Goal: Task Accomplishment & Management: Complete application form

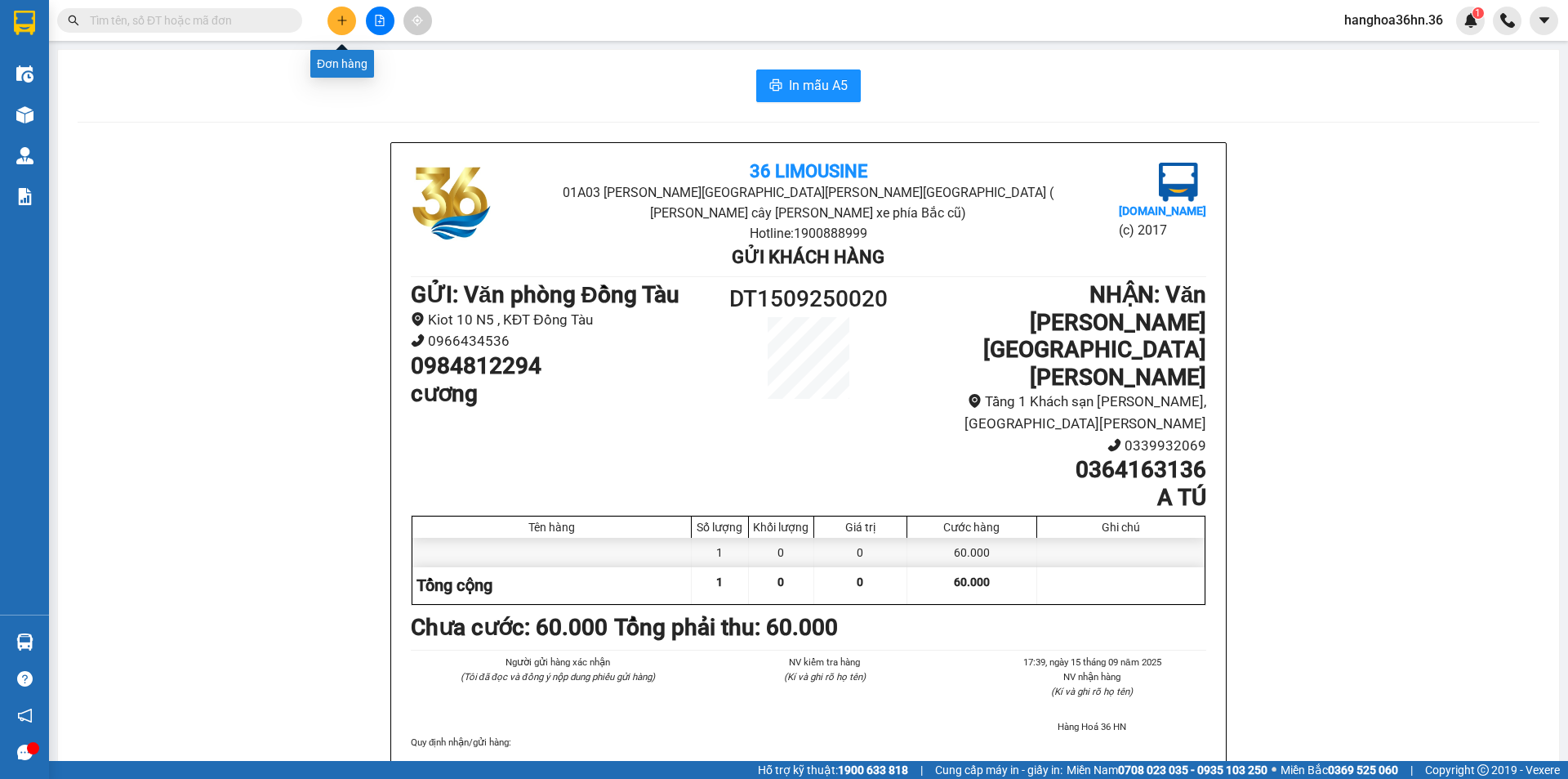
click at [338, 17] on icon "plus" at bounding box center [342, 20] width 12 height 12
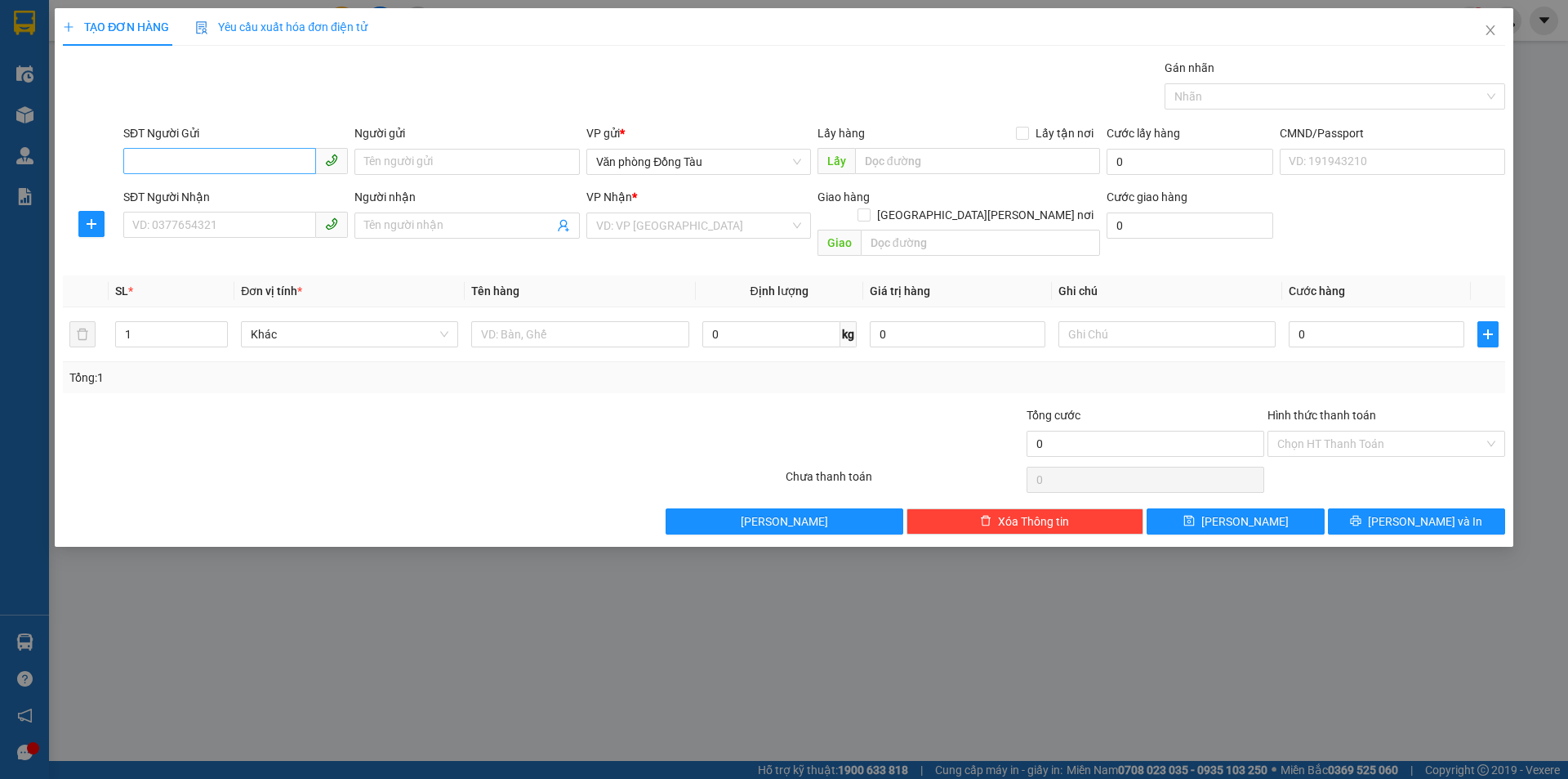
click at [241, 151] on input "SĐT Người Gửi" at bounding box center [220, 160] width 193 height 26
type input "0948038775"
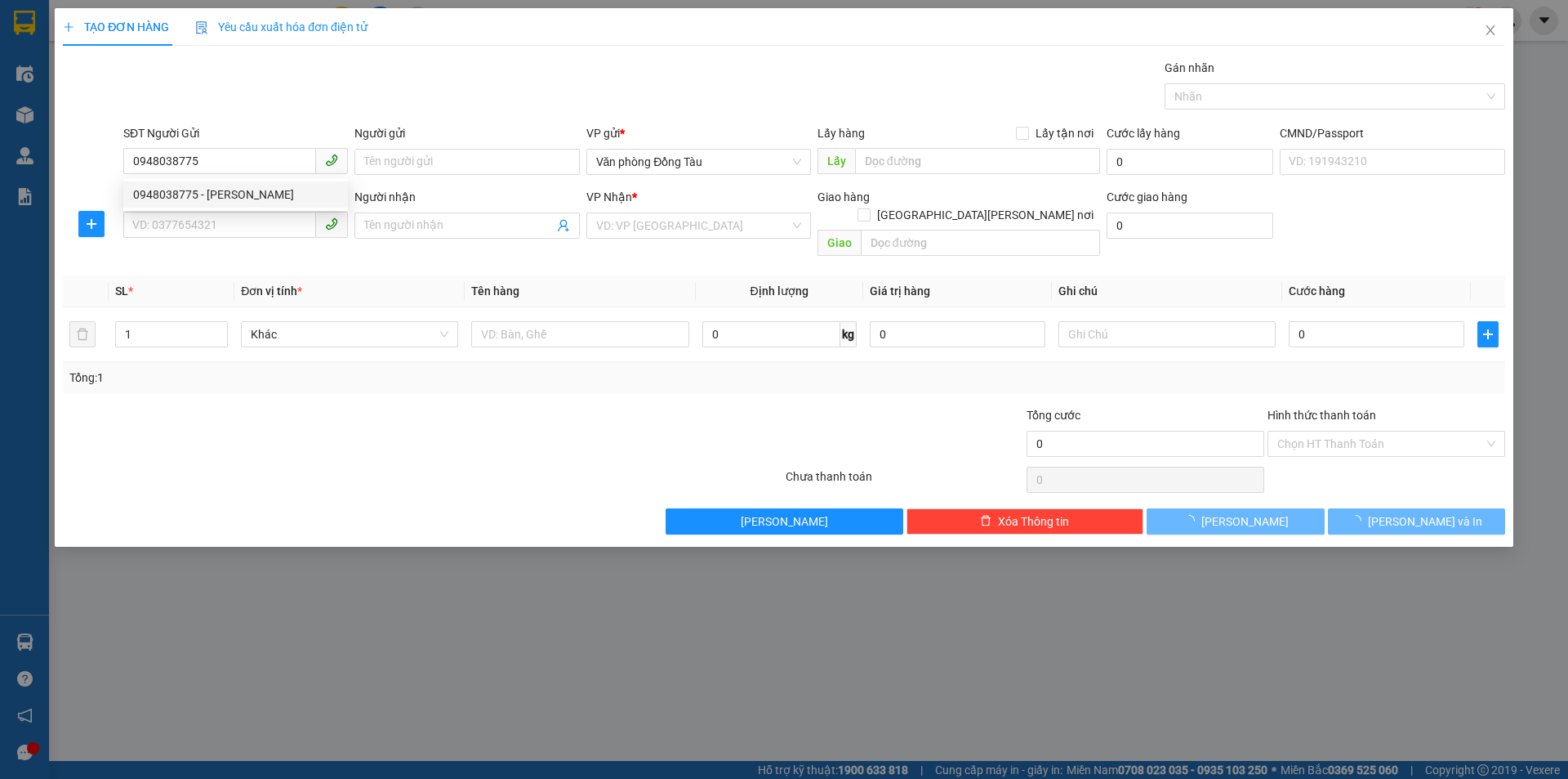
click at [249, 192] on div "0948038775 - [PERSON_NAME]" at bounding box center [236, 195] width 205 height 18
type input "toàn"
type input "0948038775"
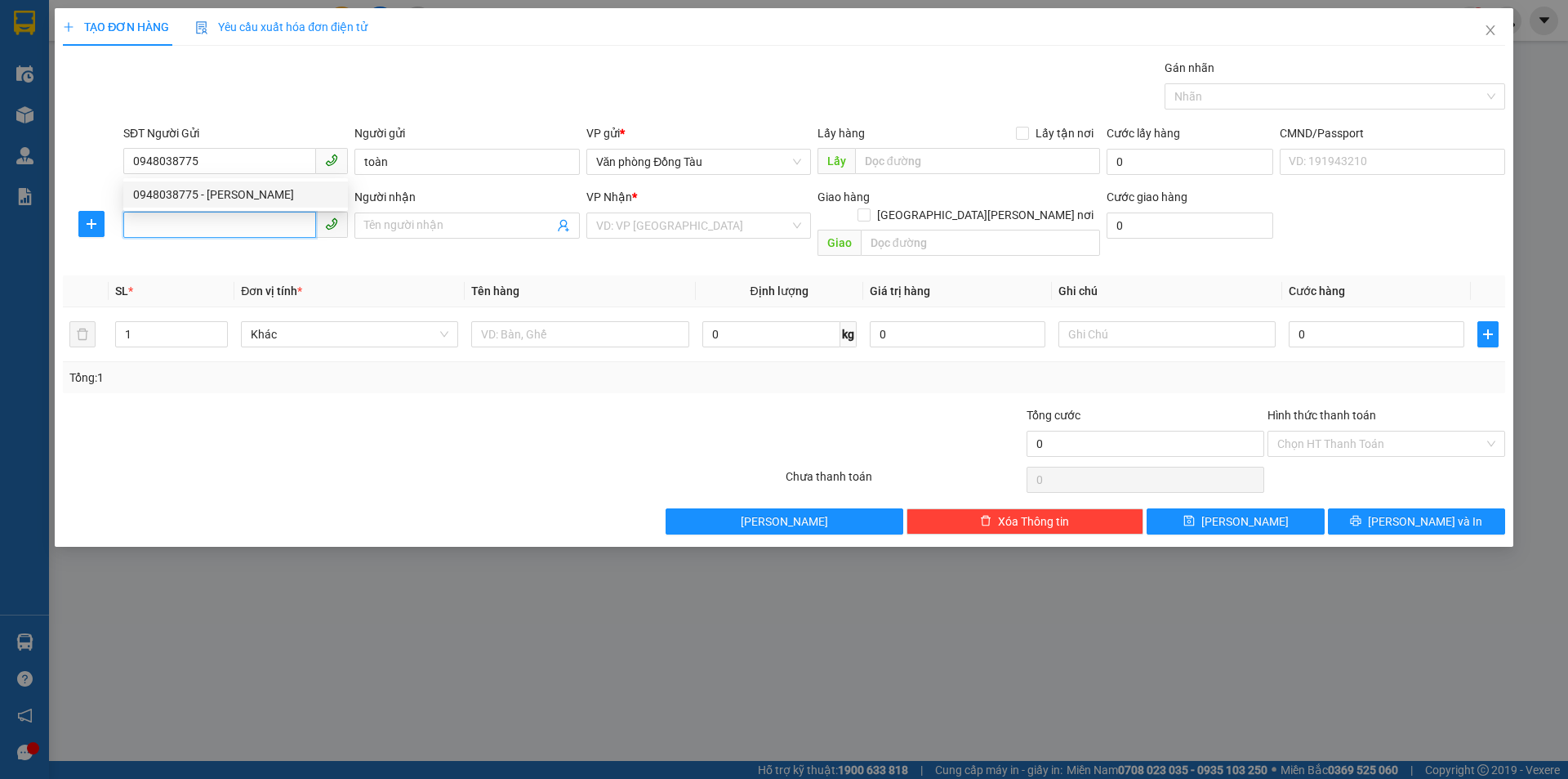
click at [245, 213] on input "SĐT Người Nhận" at bounding box center [220, 224] width 193 height 26
type input "0948924835"
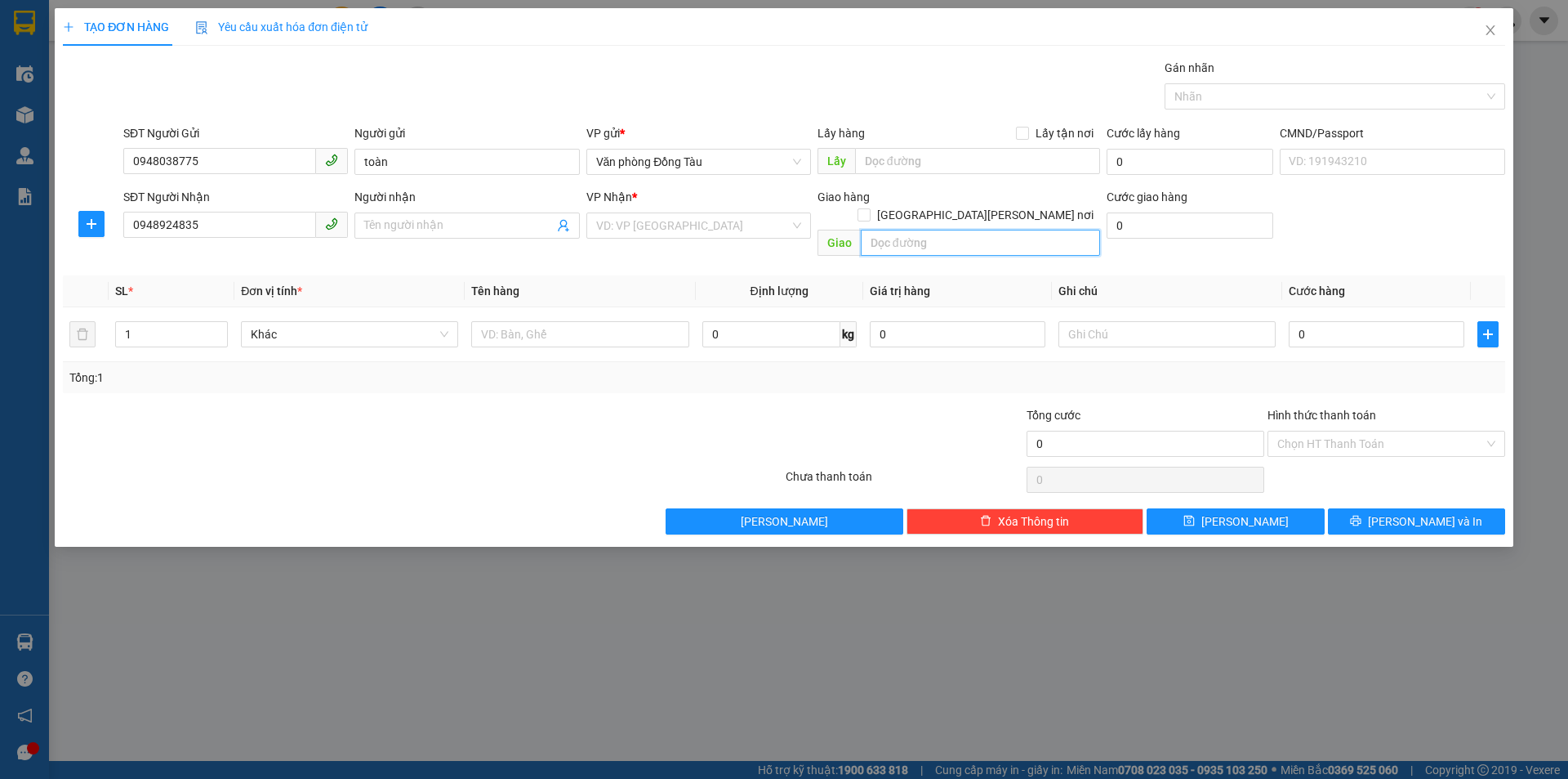
click at [888, 231] on input "text" at bounding box center [980, 242] width 239 height 26
click at [688, 235] on input "search" at bounding box center [692, 225] width 194 height 24
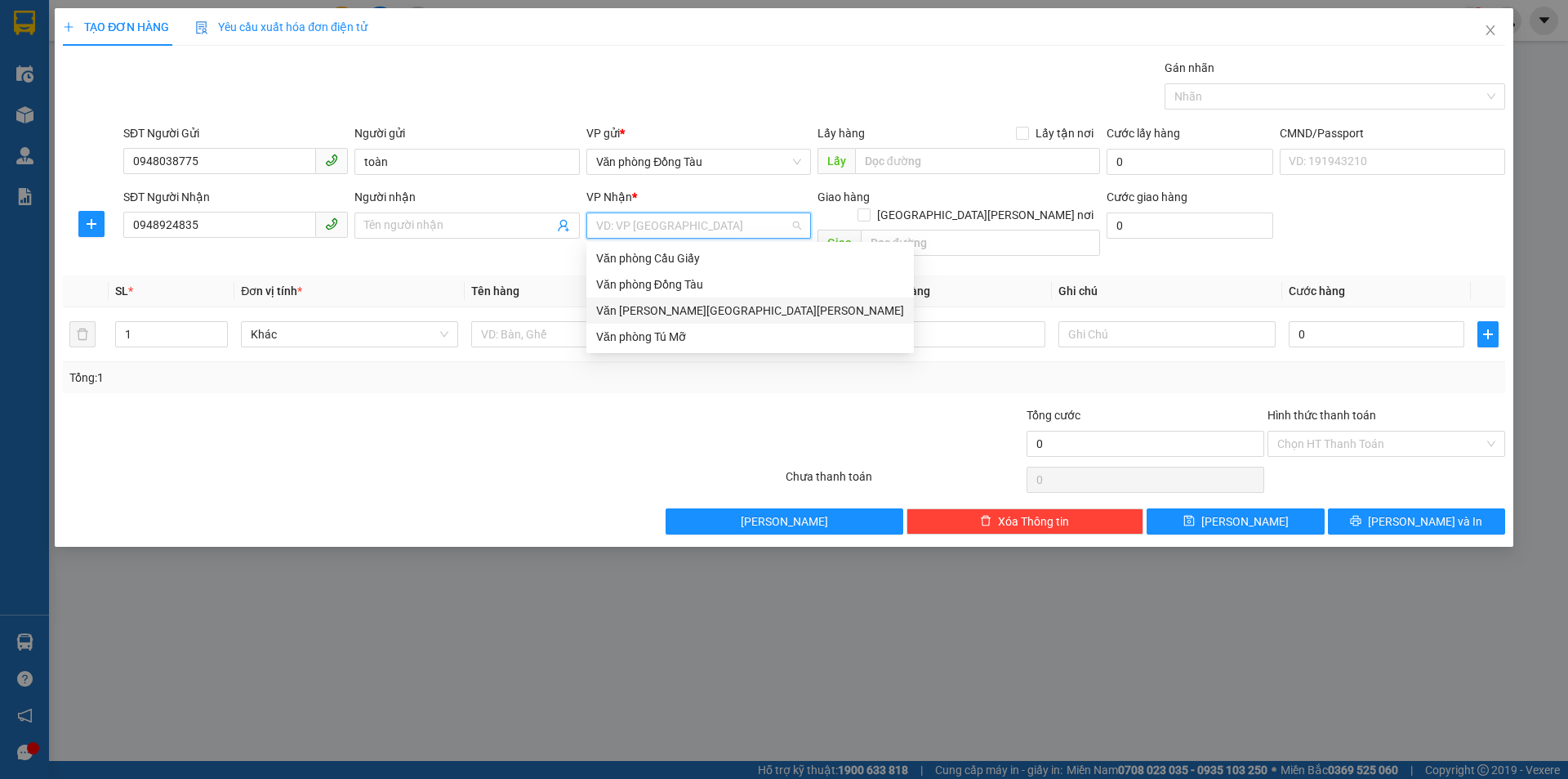
click at [700, 307] on div "Văn [PERSON_NAME][GEOGRAPHIC_DATA][PERSON_NAME]" at bounding box center [750, 311] width 308 height 18
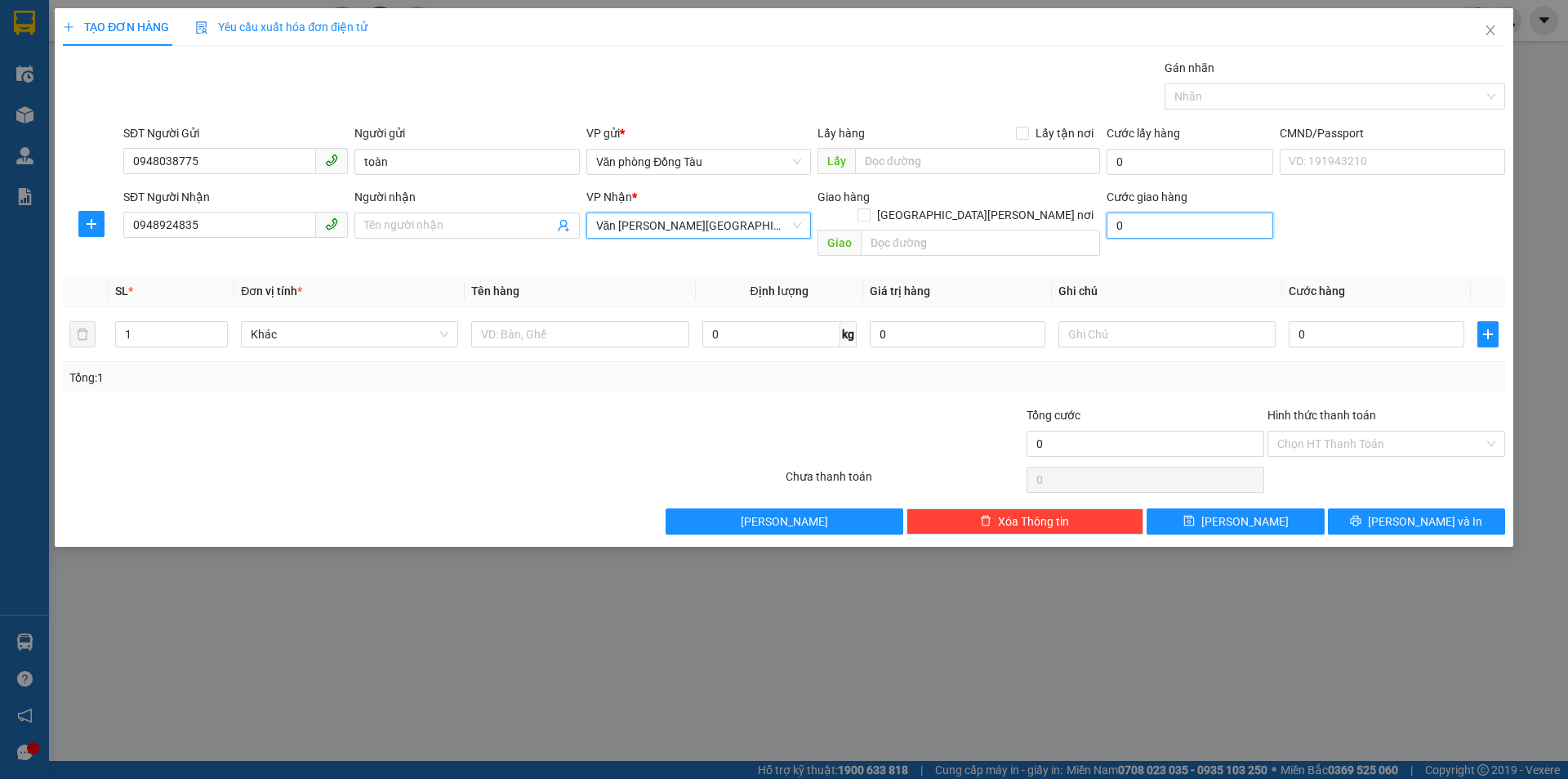
click at [1140, 231] on input "0" at bounding box center [1189, 225] width 167 height 26
type input "5"
type input "50"
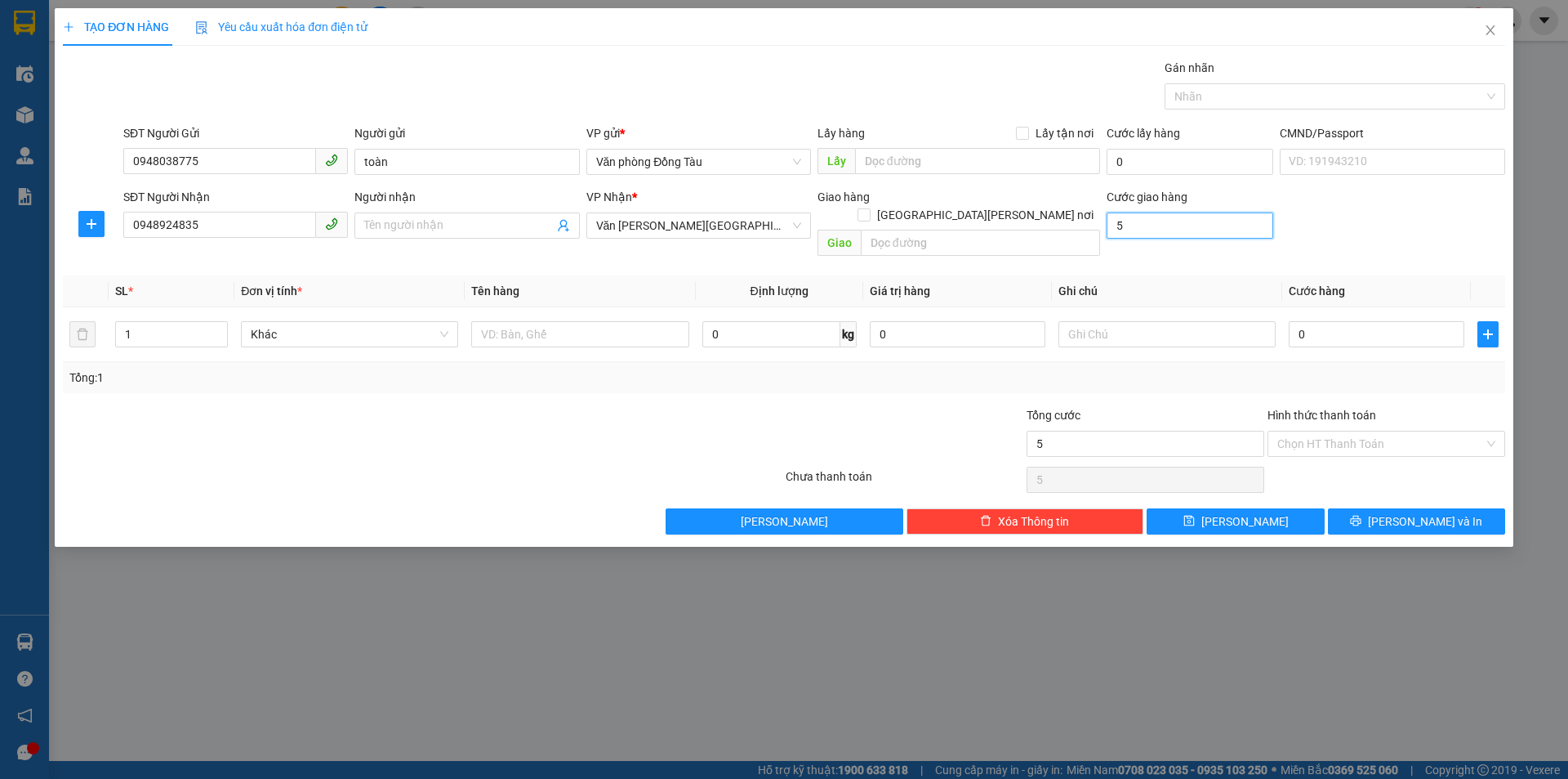
type input "50"
type input "500"
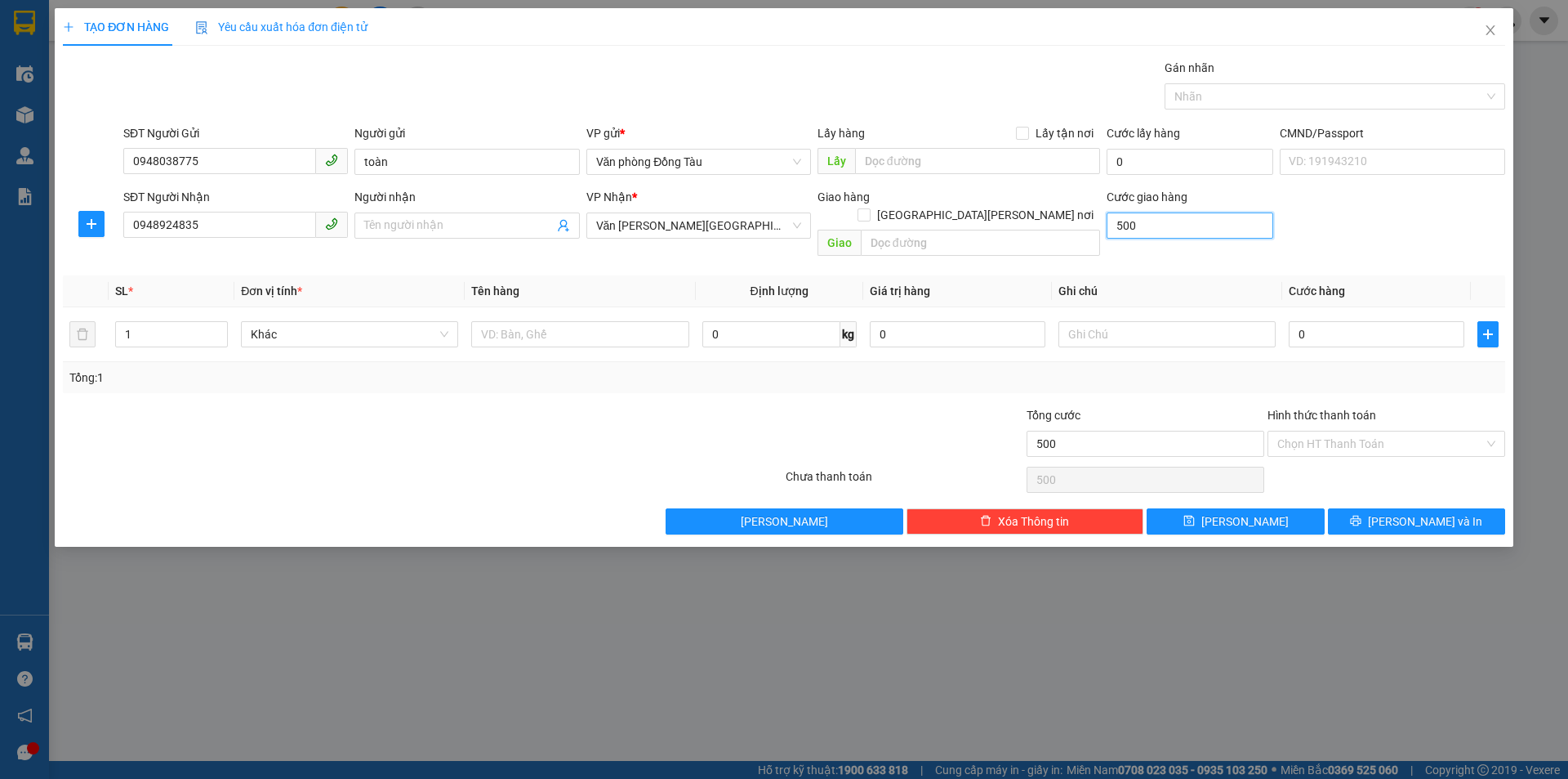
type input "5.000"
type input "50.000"
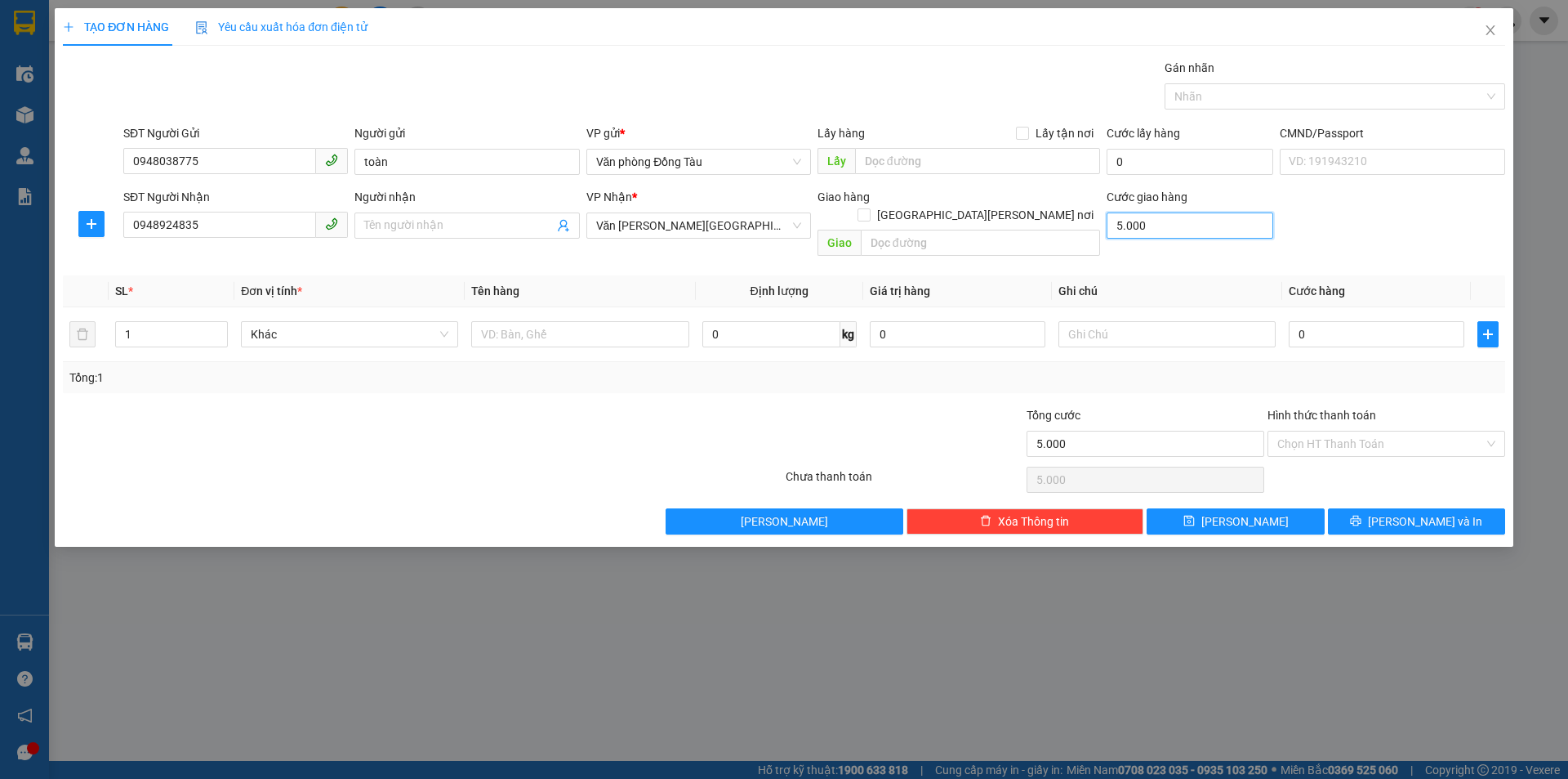
type input "50.000"
type input "5.000"
type input "500"
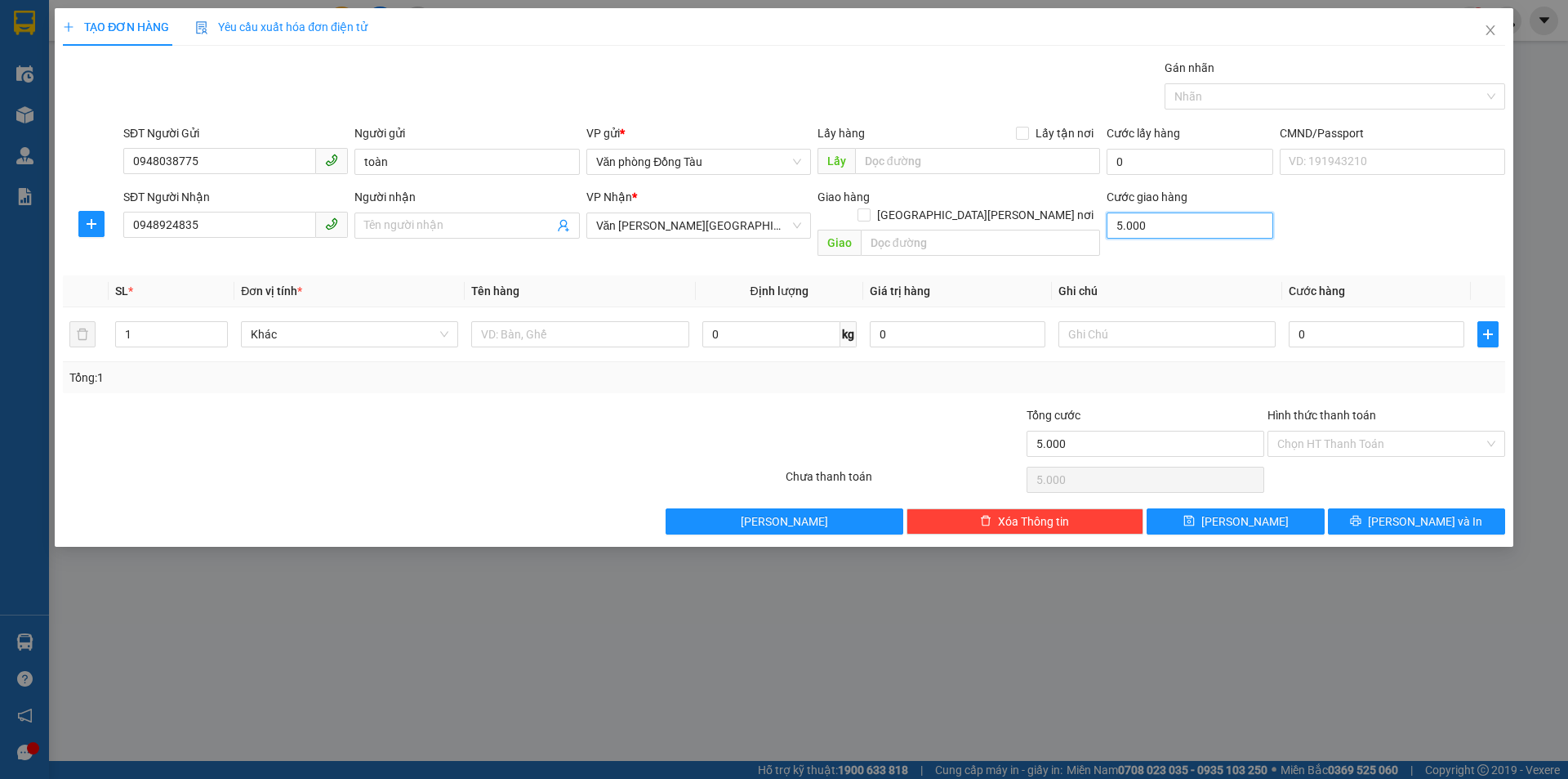
type input "500"
type input "50"
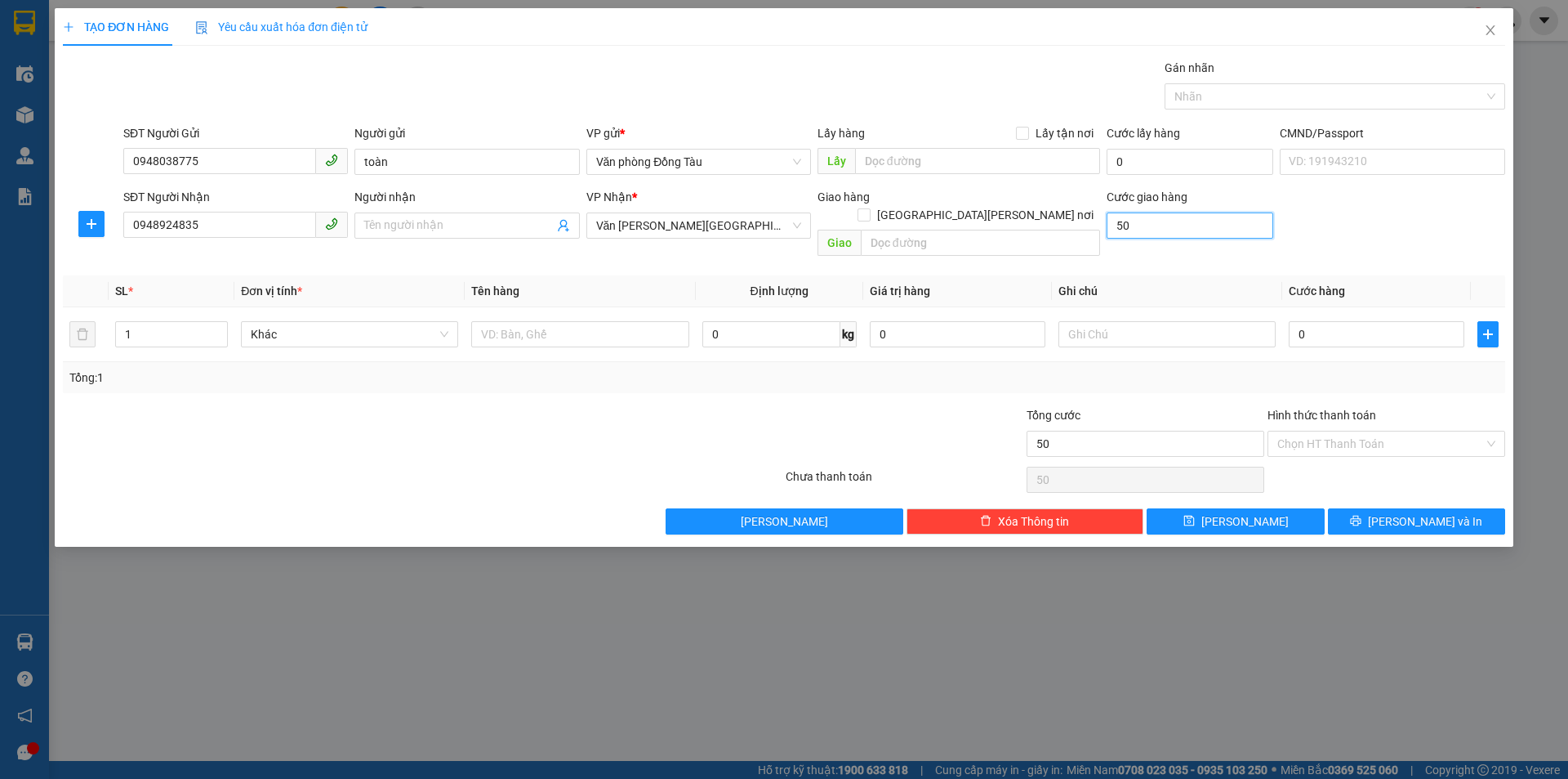
type input "5"
type input "0"
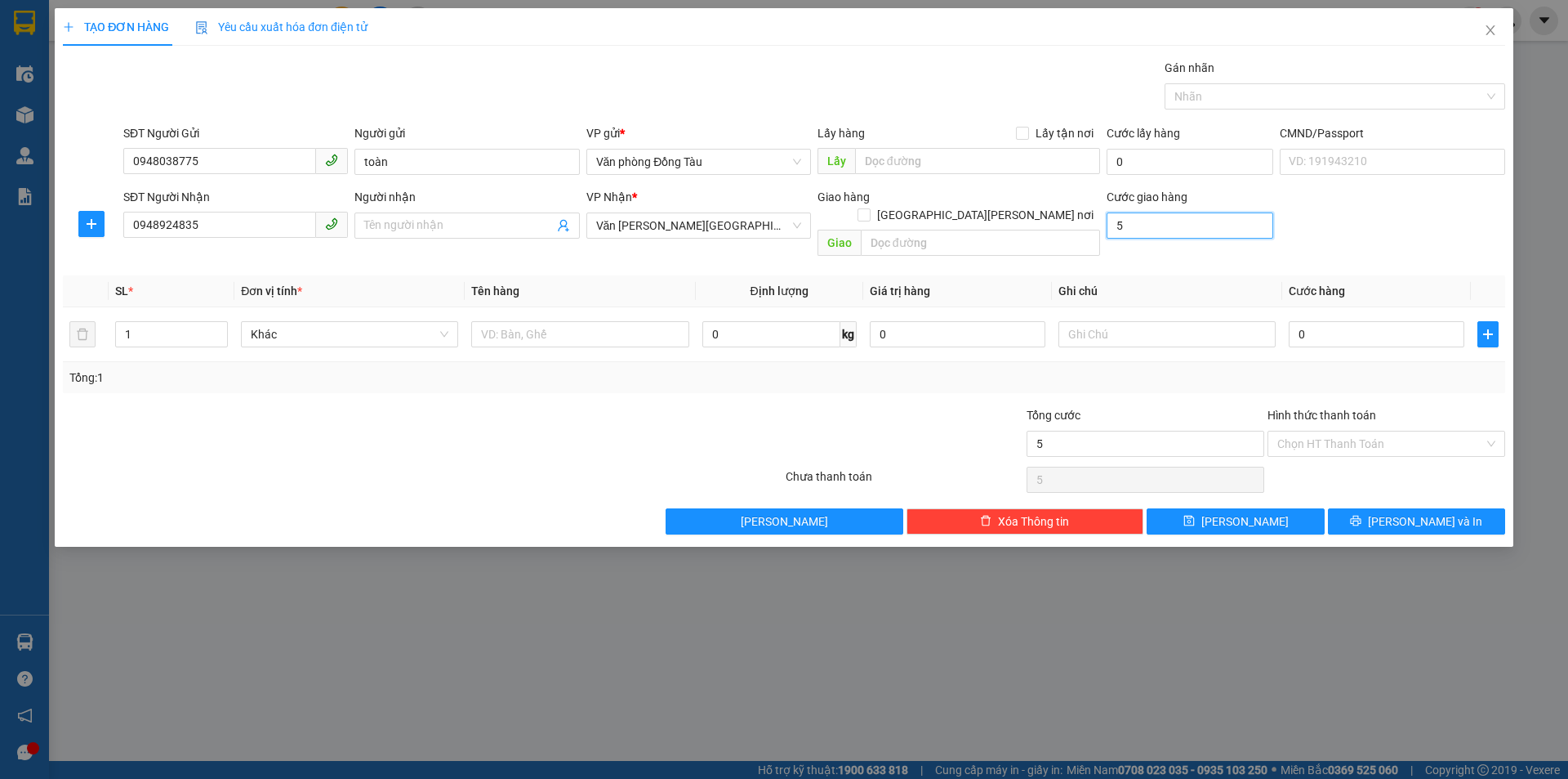
type input "0"
type input "4"
type input "40"
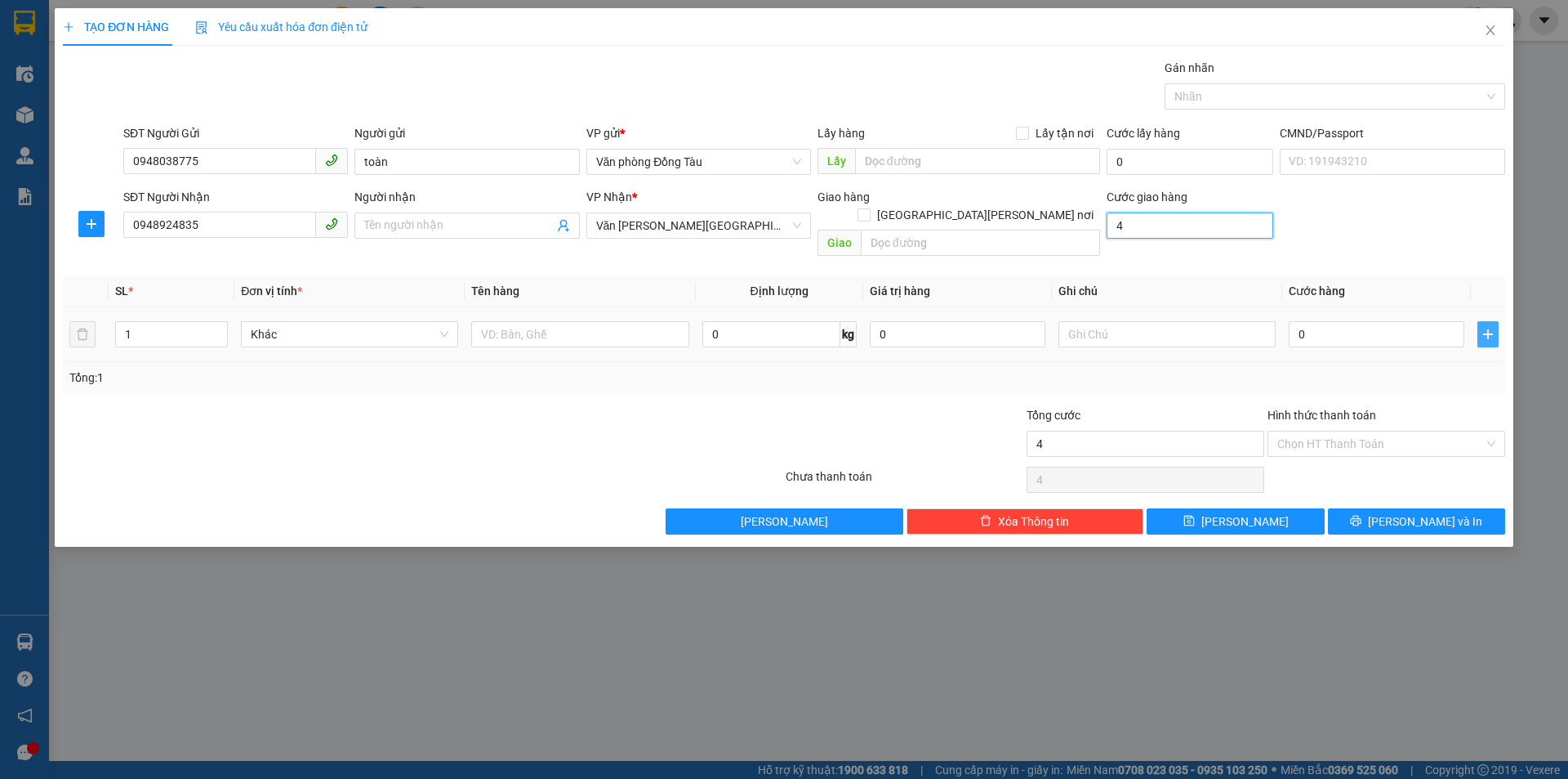
type input "40"
type input "400"
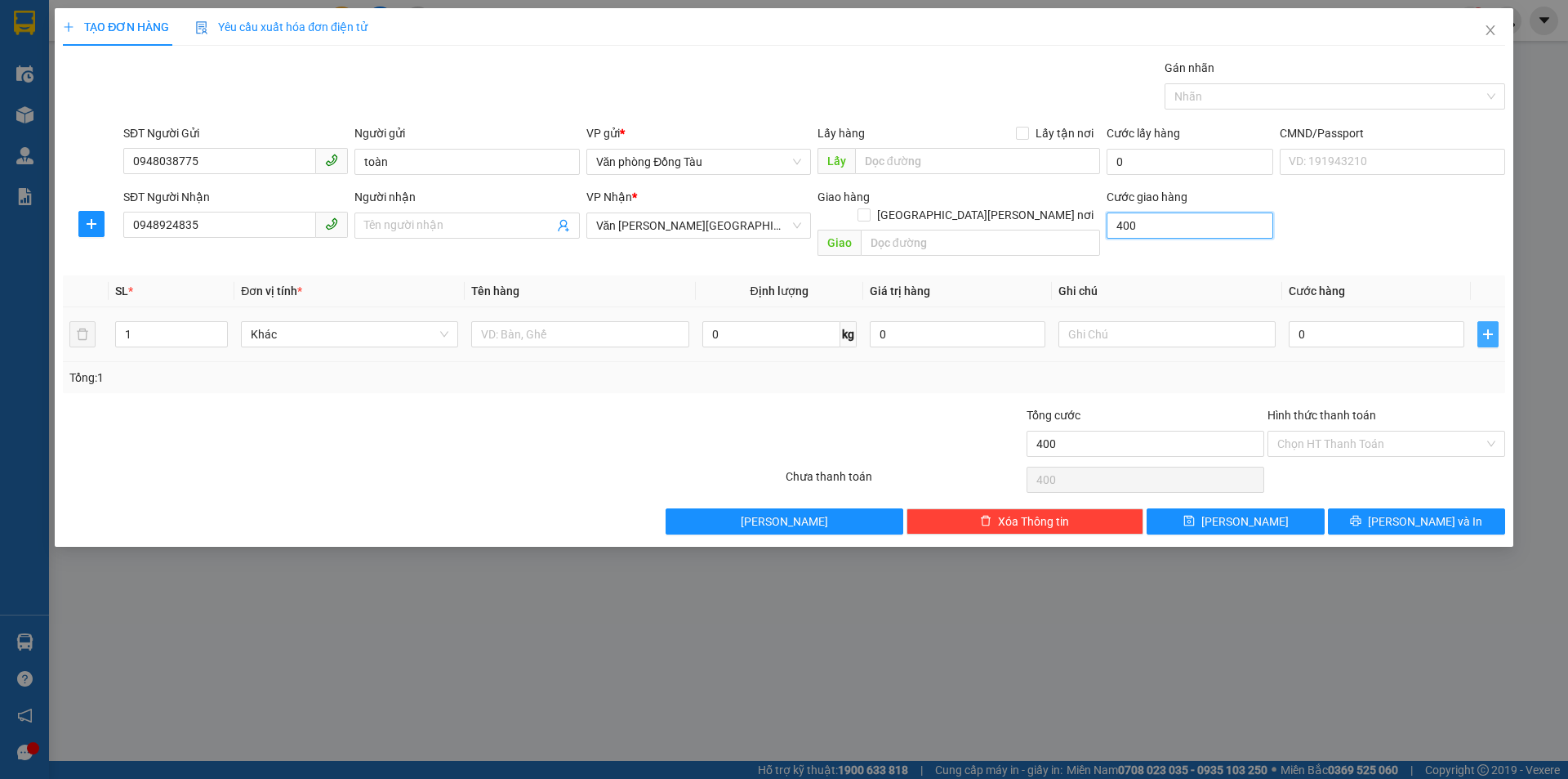
type input "4.000"
type input "40.000"
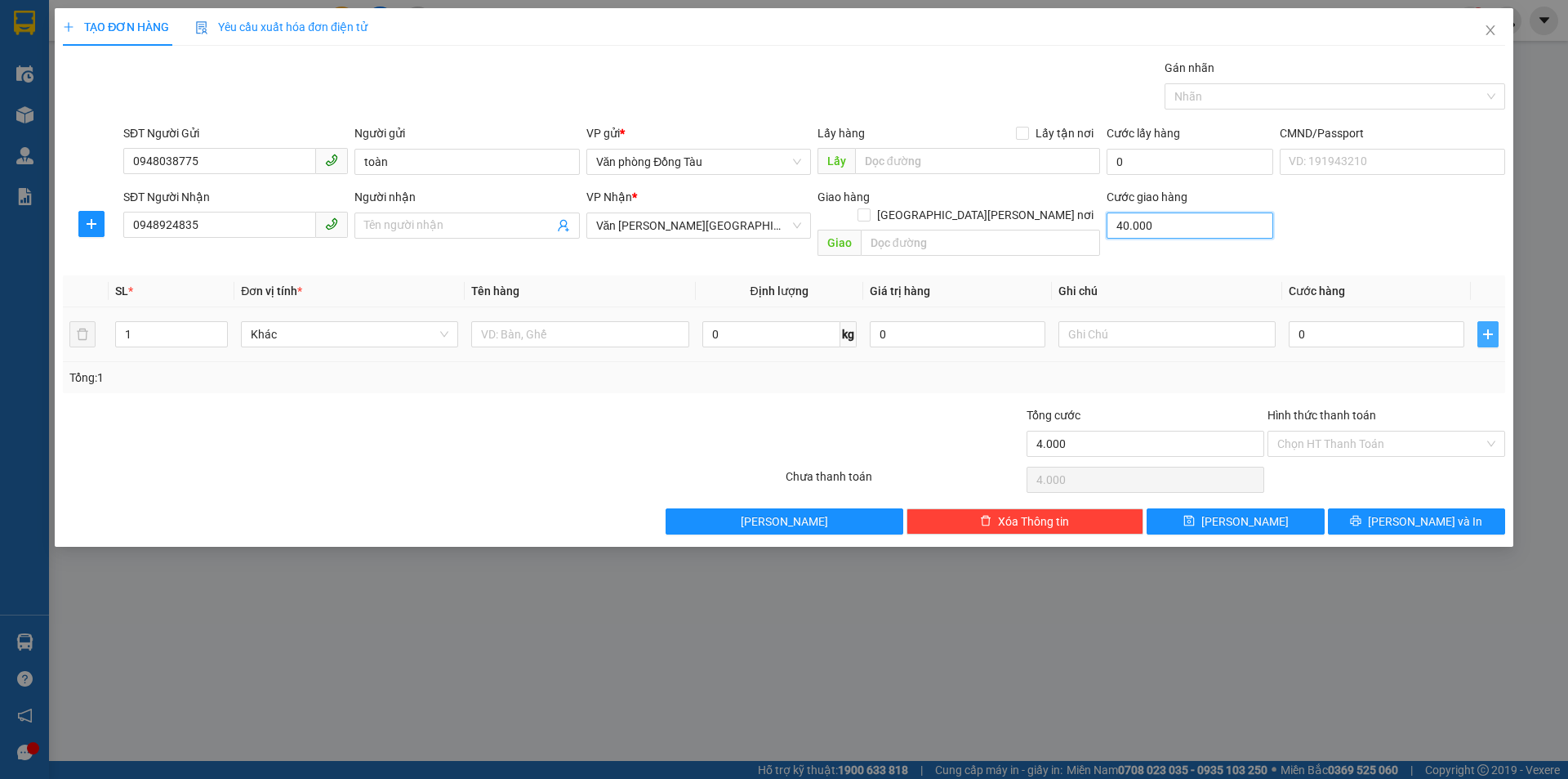
type input "40.000"
click at [1353, 431] on input "Hình thức thanh toán" at bounding box center [1381, 443] width 207 height 24
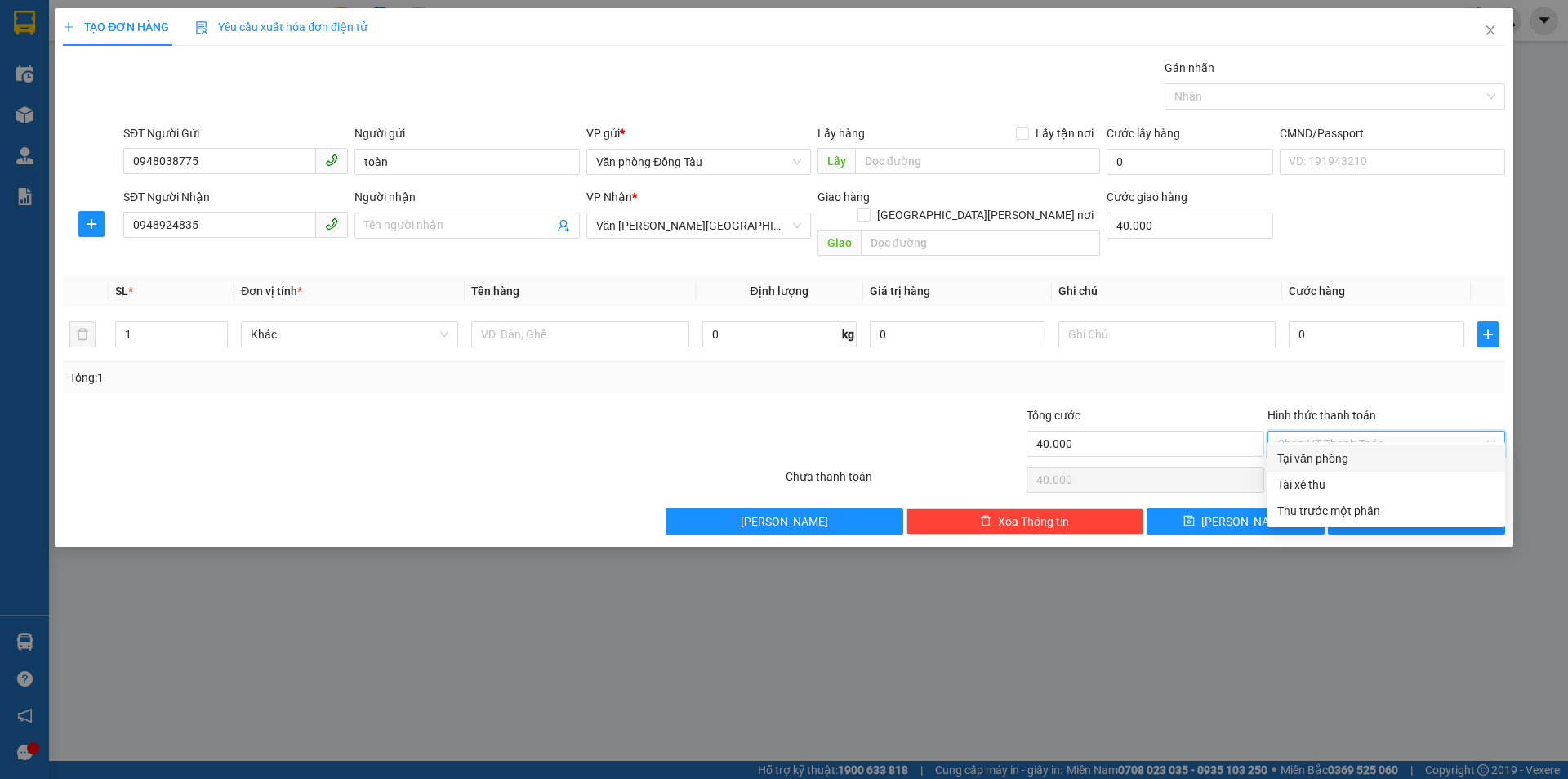
click at [1355, 455] on div "Tại văn phòng" at bounding box center [1386, 458] width 218 height 18
type input "0"
click at [1383, 508] on button "[PERSON_NAME] và In" at bounding box center [1416, 521] width 177 height 26
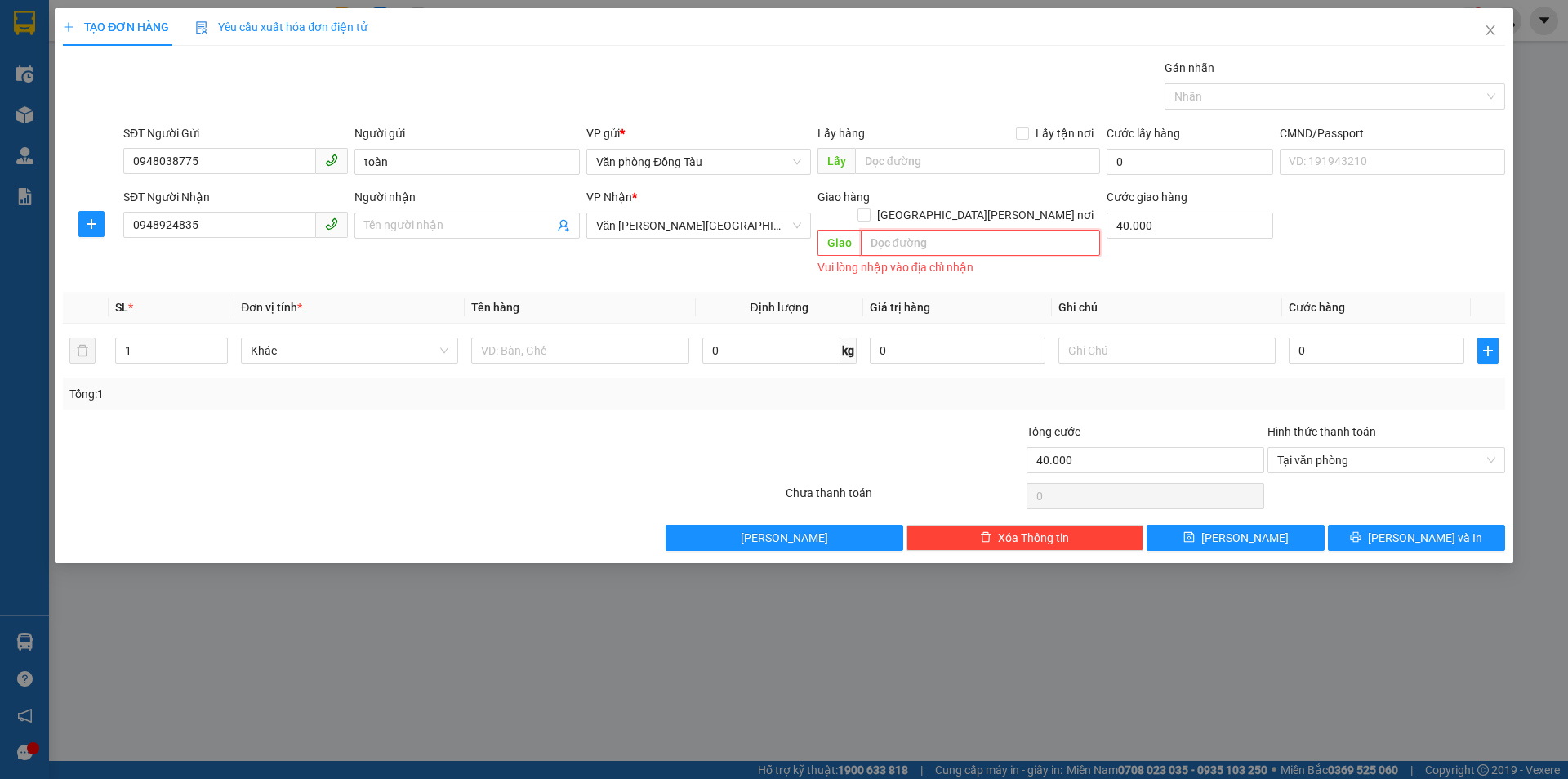
click at [946, 231] on input "text" at bounding box center [980, 242] width 239 height 26
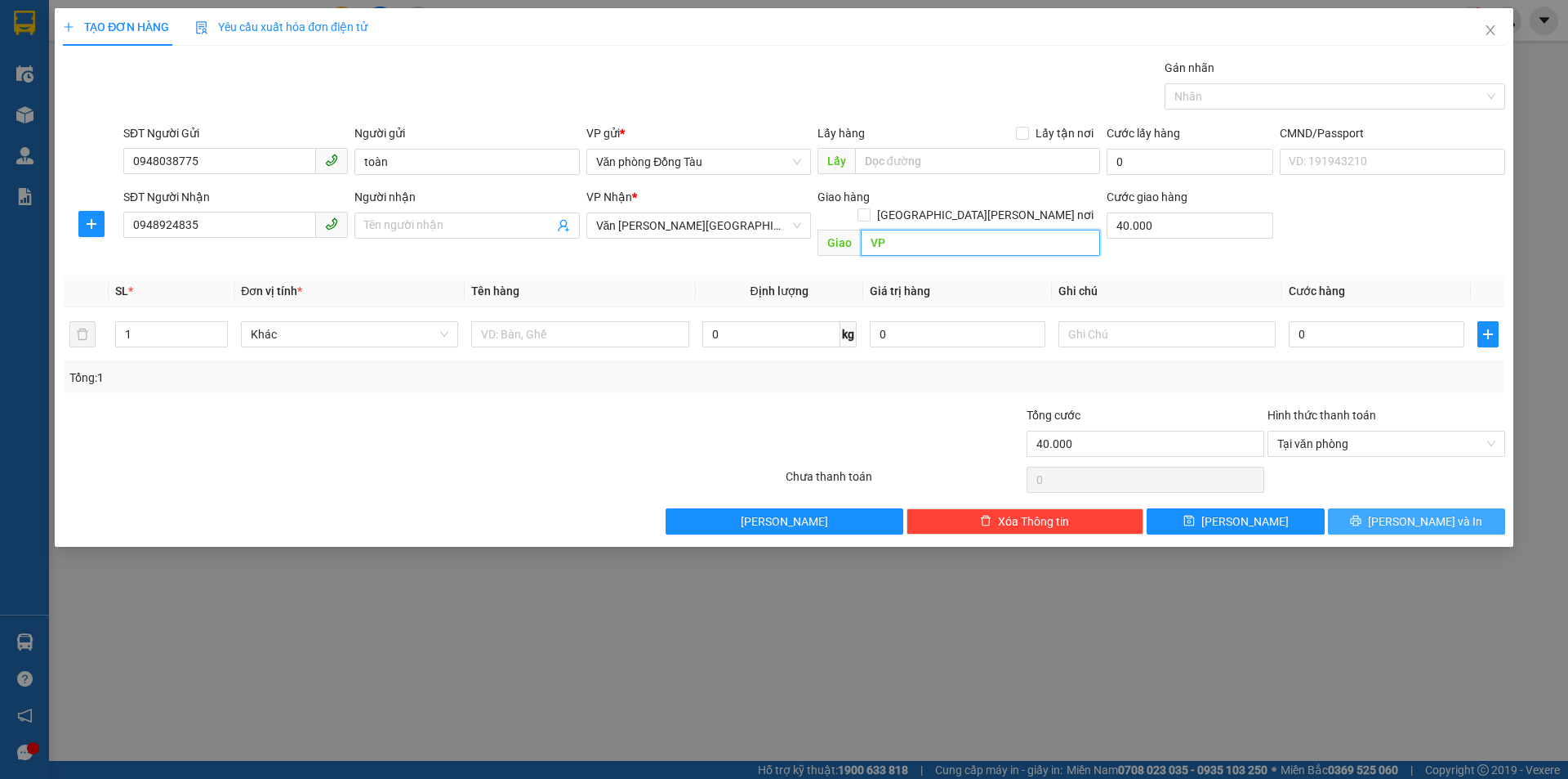
type input "VP"
click at [1410, 512] on span "[PERSON_NAME] và In" at bounding box center [1425, 521] width 114 height 18
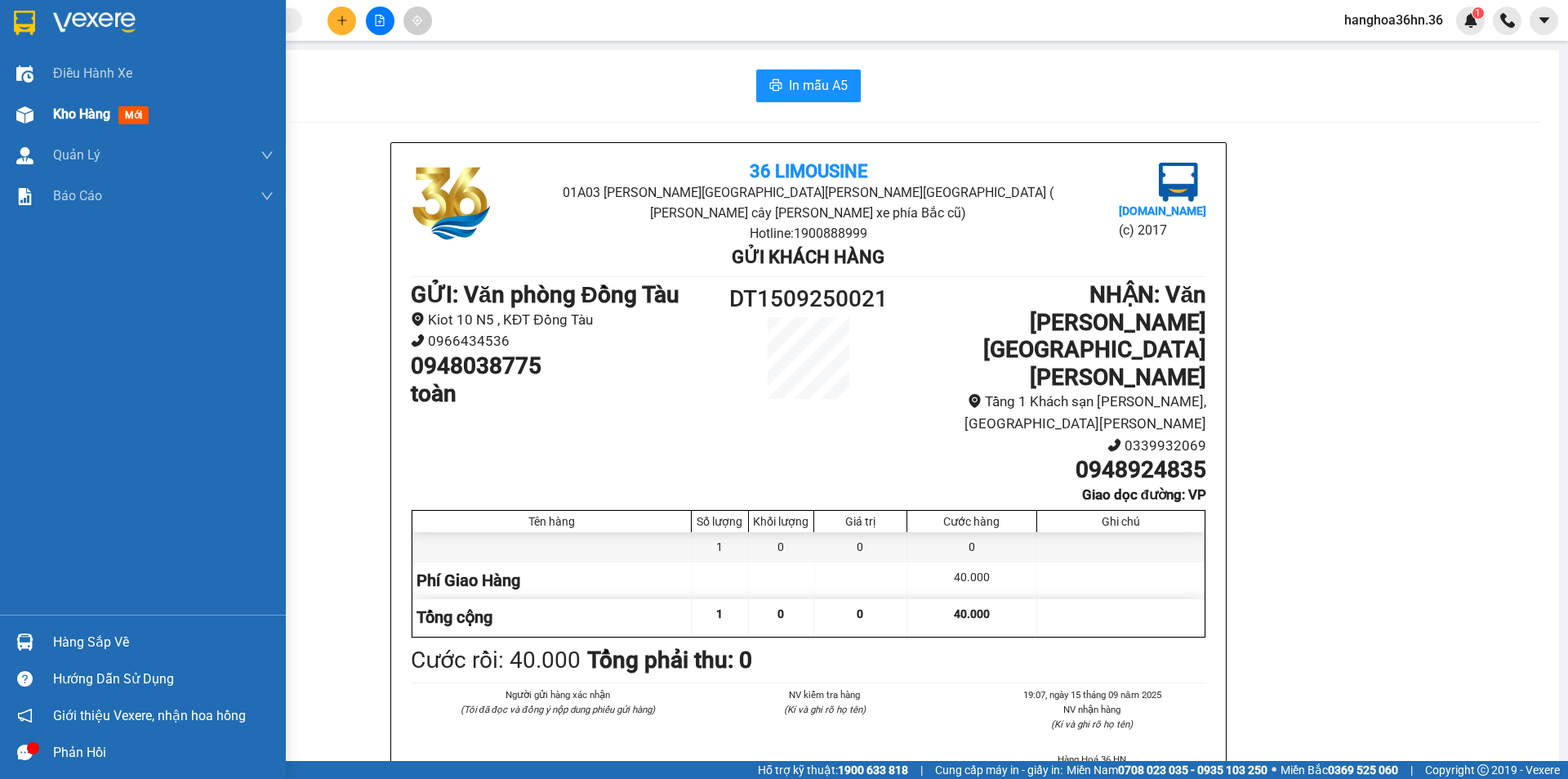
click at [58, 113] on span "Kho hàng" at bounding box center [82, 113] width 58 height 15
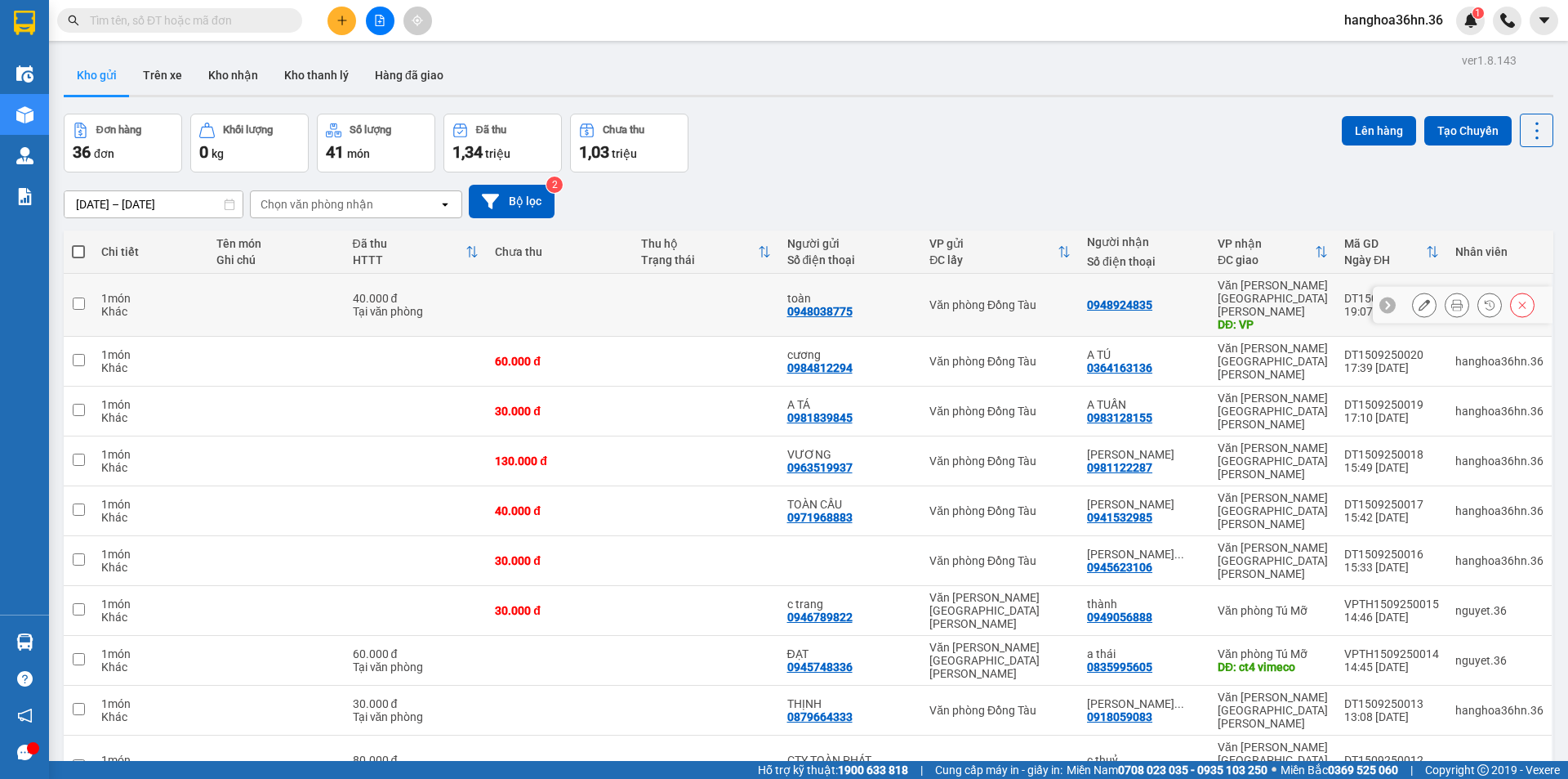
click at [1419, 303] on icon at bounding box center [1424, 304] width 12 height 12
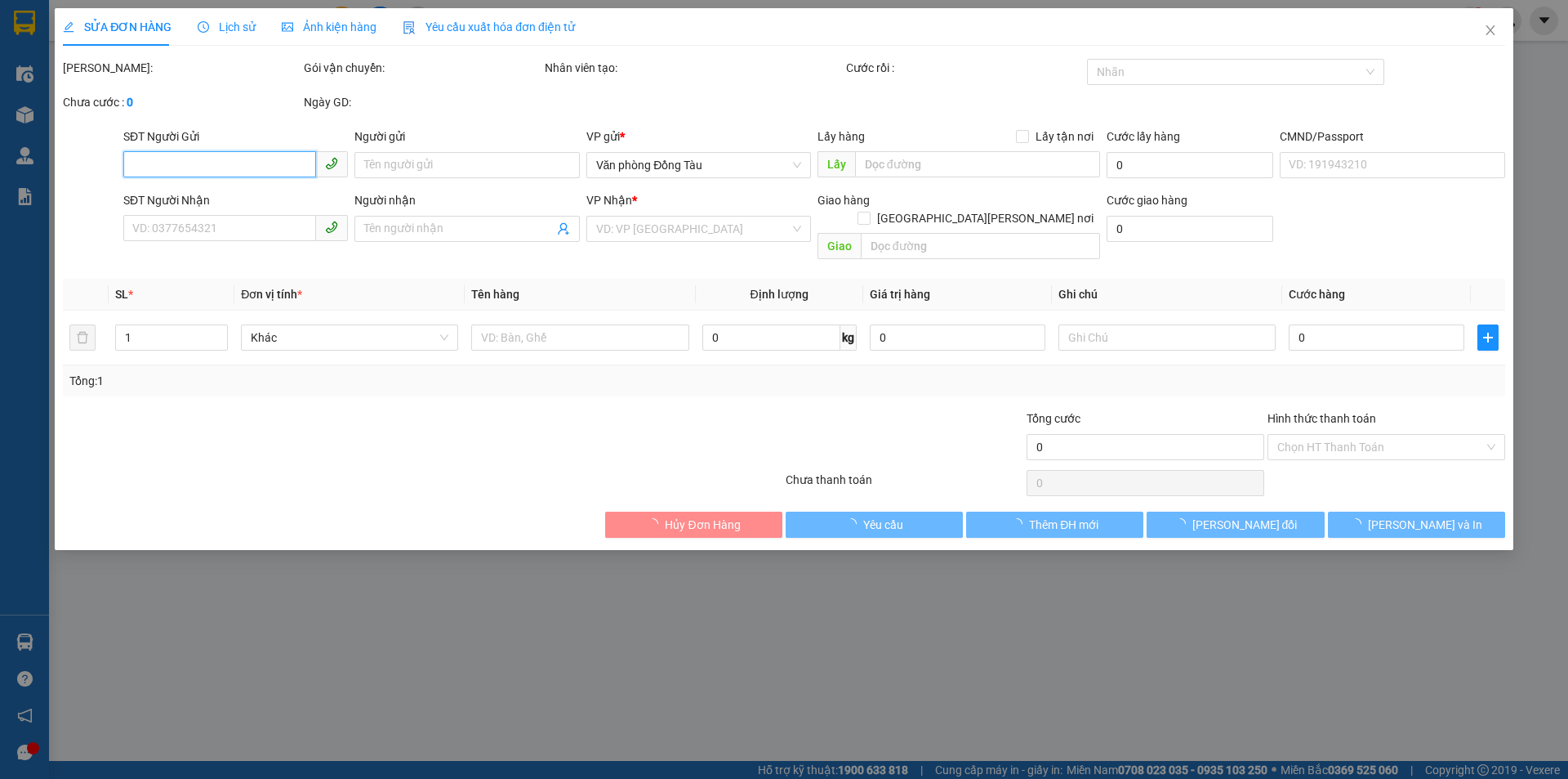
type input "0948038775"
type input "toàn"
type input "0948924835"
type input "VP"
type input "40.000"
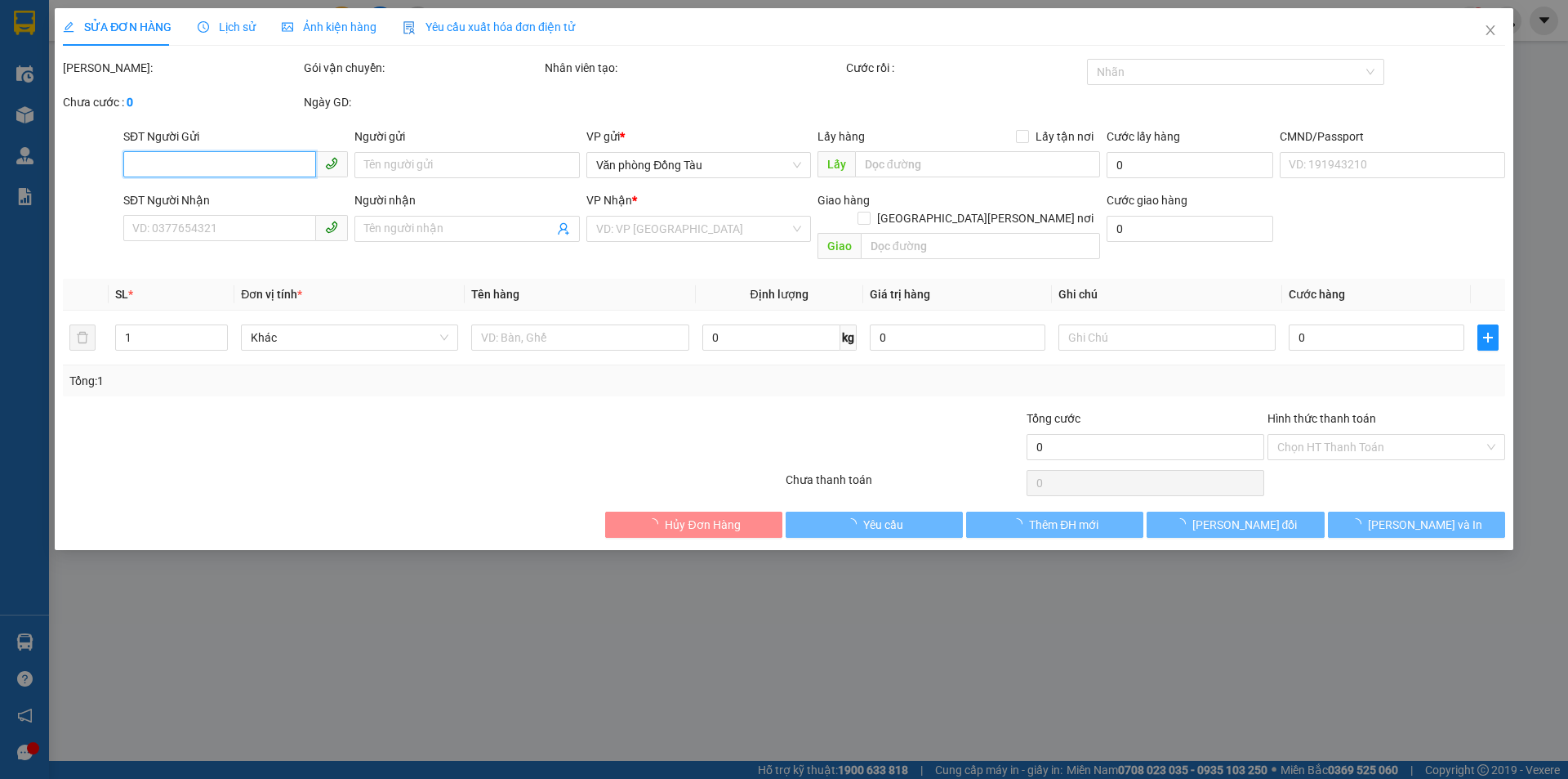
type input "40.000"
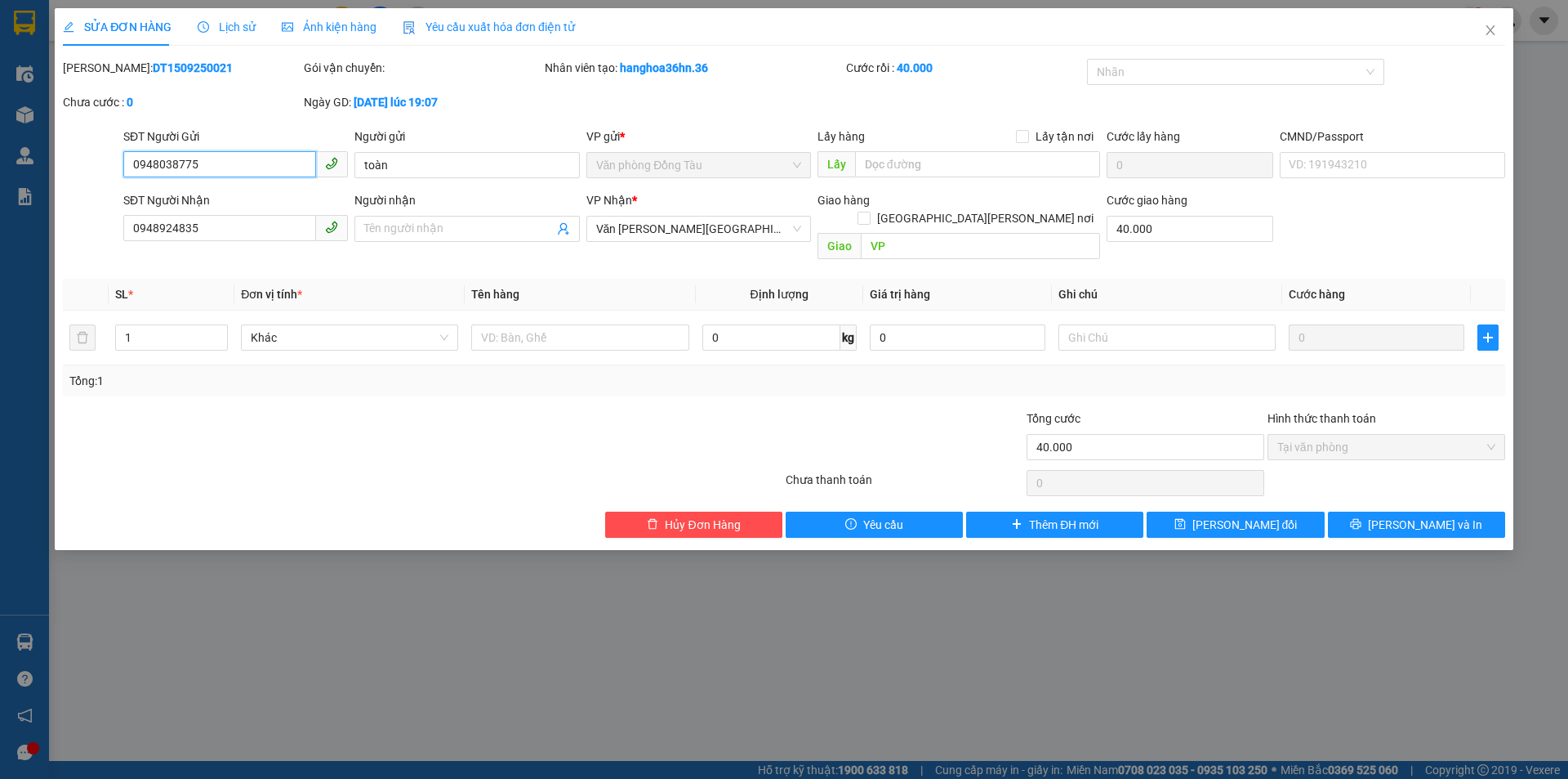
click at [1326, 435] on span "Tại văn phòng" at bounding box center [1386, 447] width 218 height 24
click at [1314, 435] on span "Tại văn phòng" at bounding box center [1386, 447] width 218 height 24
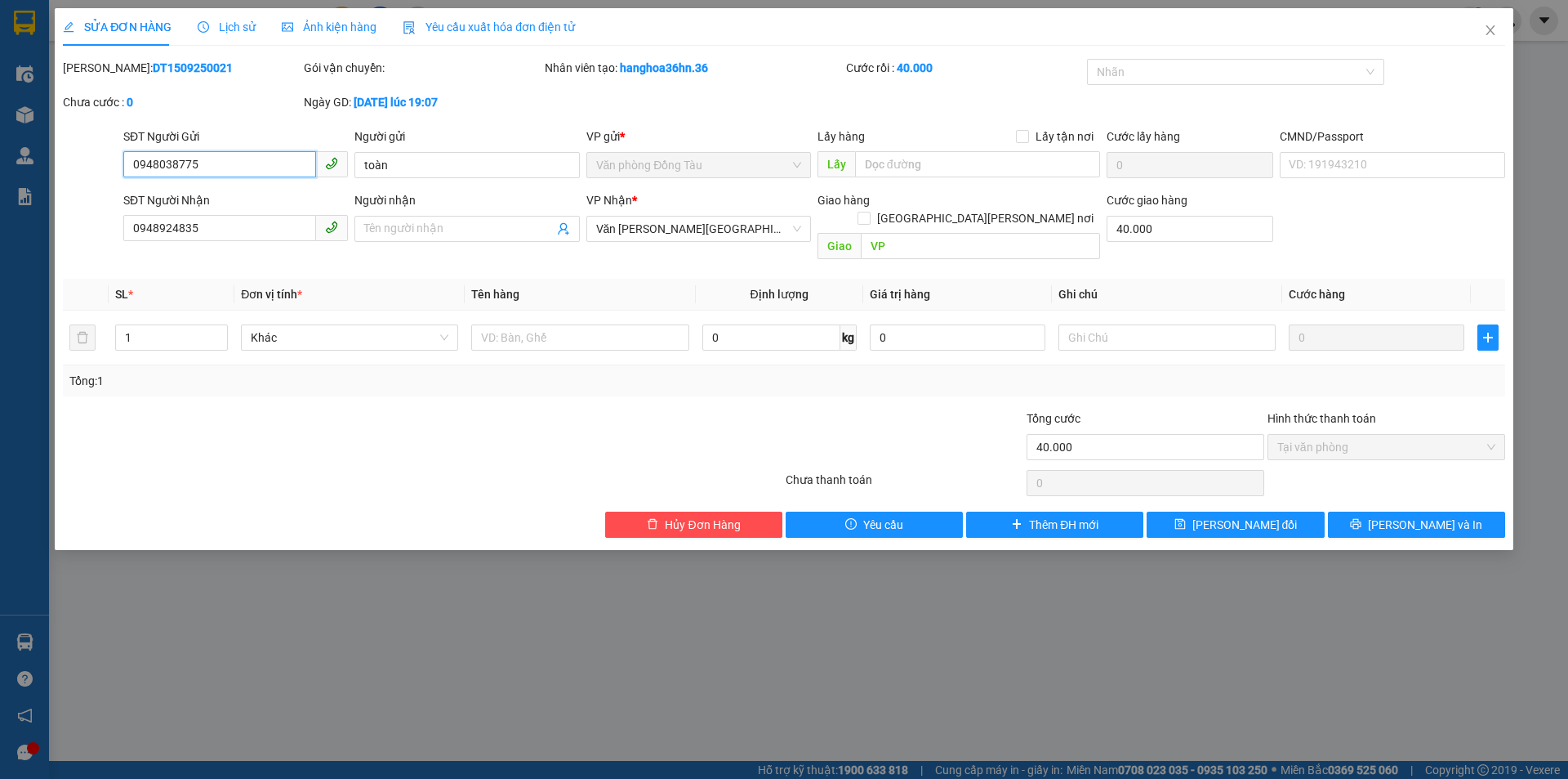
click at [1314, 435] on span "Tại văn phòng" at bounding box center [1386, 447] width 218 height 24
click at [698, 515] on span "Hủy Đơn Hàng" at bounding box center [702, 524] width 75 height 18
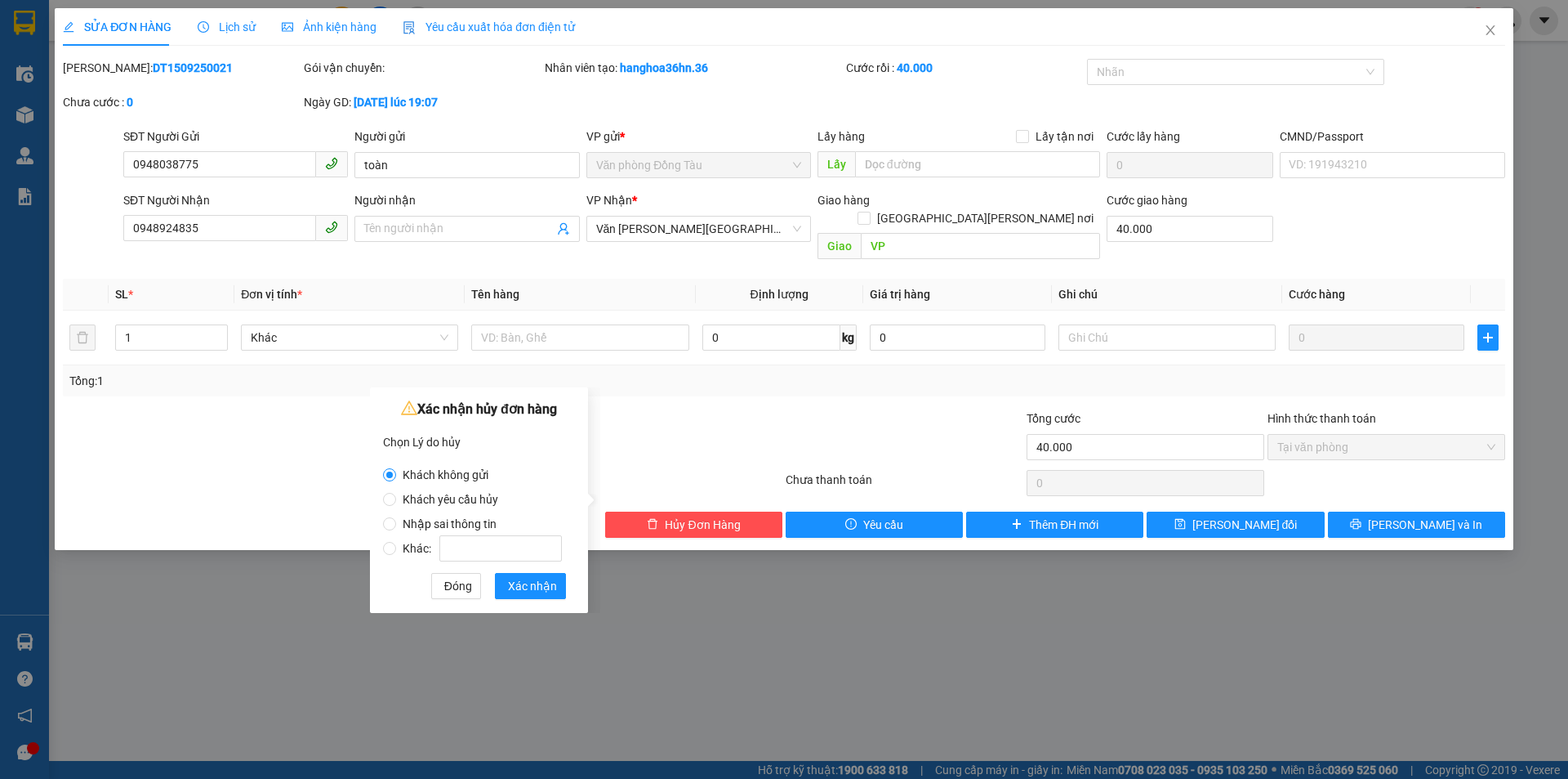
click at [668, 433] on div at bounding box center [663, 439] width 241 height 58
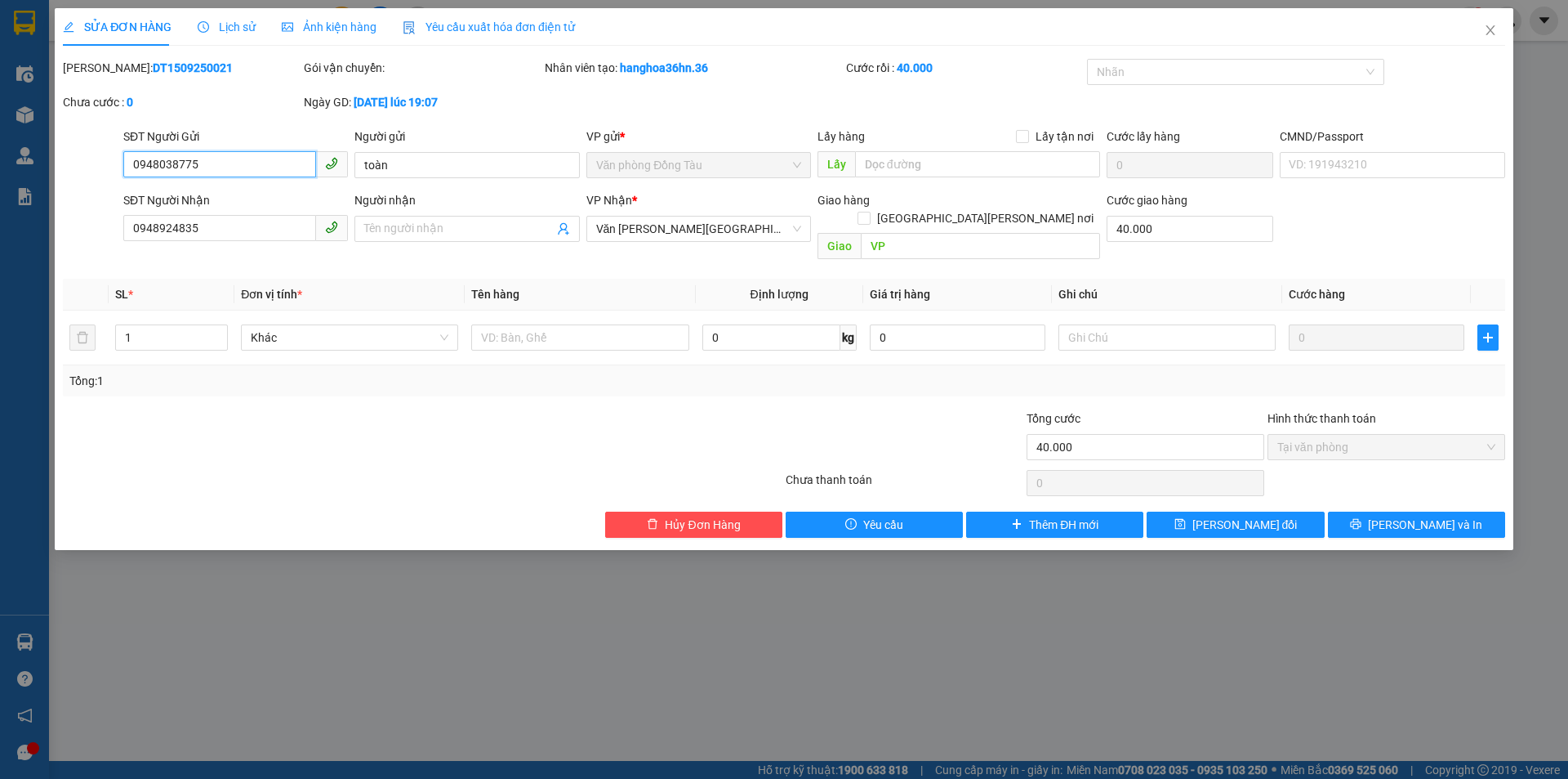
drag, startPoint x: 218, startPoint y: 170, endPoint x: 119, endPoint y: 158, distance: 99.7
click at [119, 158] on div "SĐT Người Gửi 0948038775 0948038775 Người gửi [PERSON_NAME] VP gửi * Văn phòng …" at bounding box center [784, 157] width 1446 height 58
drag, startPoint x: 156, startPoint y: 168, endPoint x: 230, endPoint y: 141, distance: 78.8
click at [231, 141] on div "SĐT Người Gửi" at bounding box center [236, 137] width 225 height 18
drag, startPoint x: 211, startPoint y: 227, endPoint x: 129, endPoint y: 219, distance: 82.4
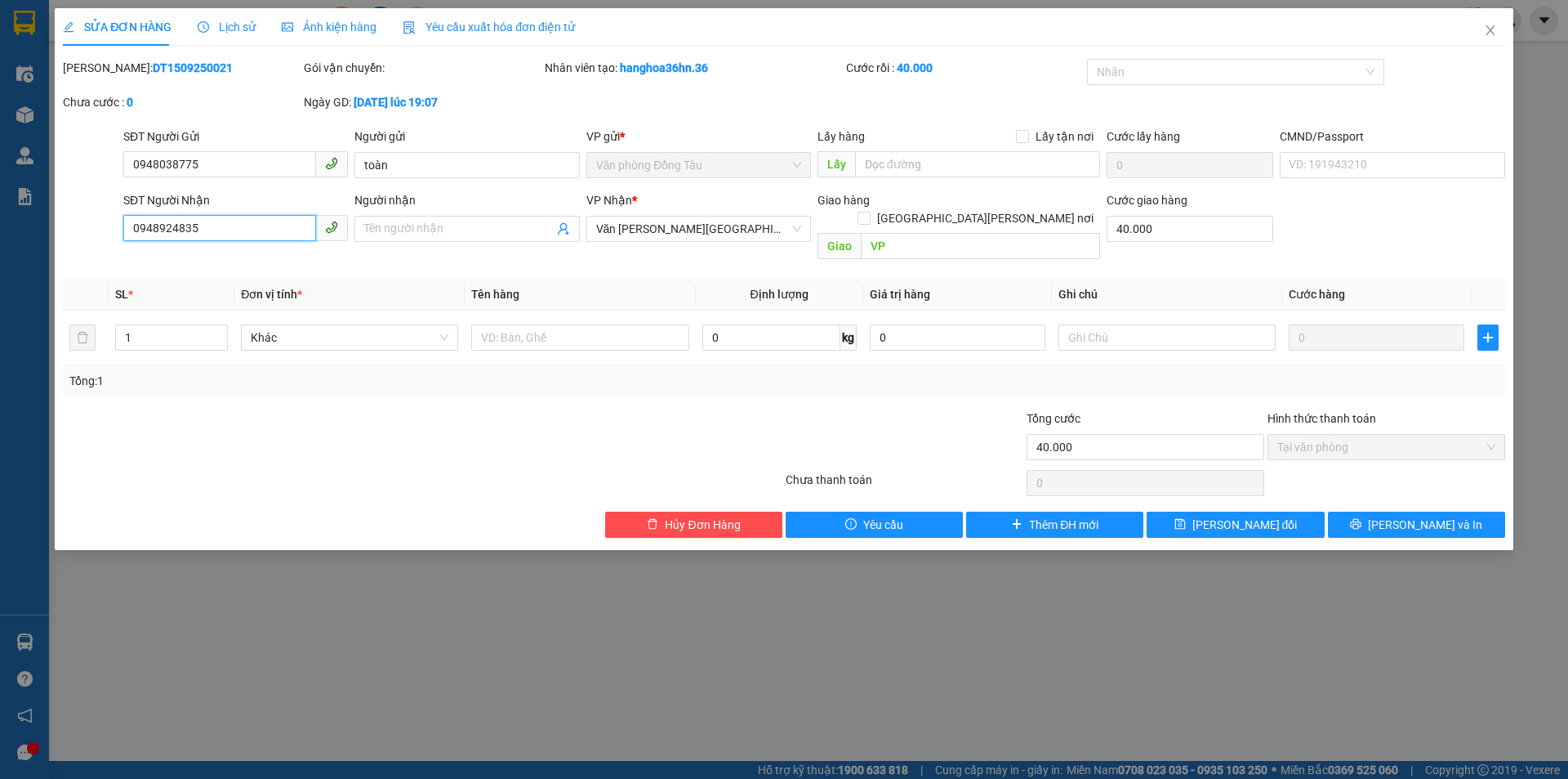
click at [129, 219] on input "0948924835" at bounding box center [220, 228] width 193 height 26
click at [709, 515] on span "Hủy Đơn Hàng" at bounding box center [702, 524] width 75 height 18
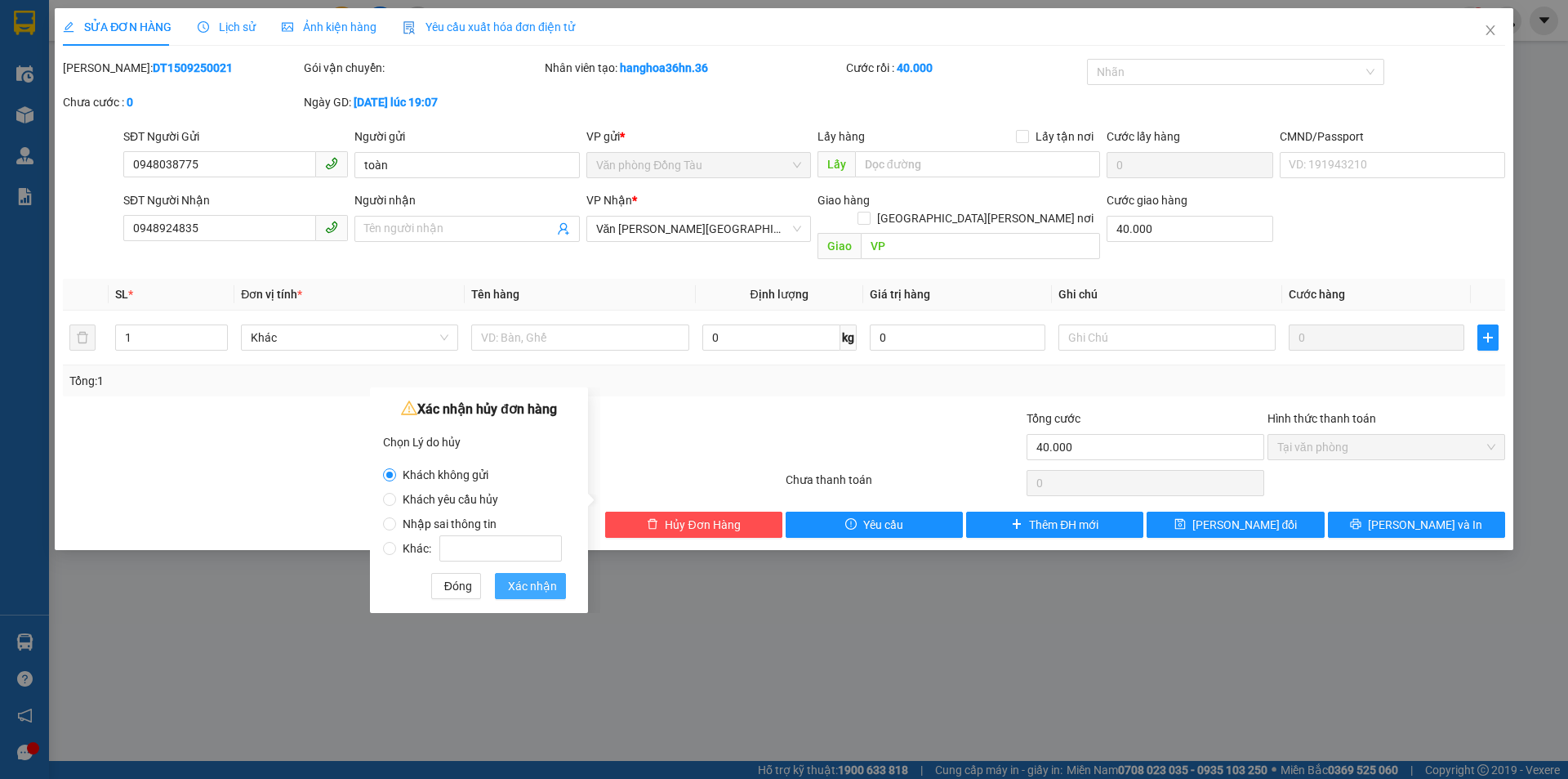
click at [518, 584] on span "Xác nhận" at bounding box center [532, 586] width 49 height 18
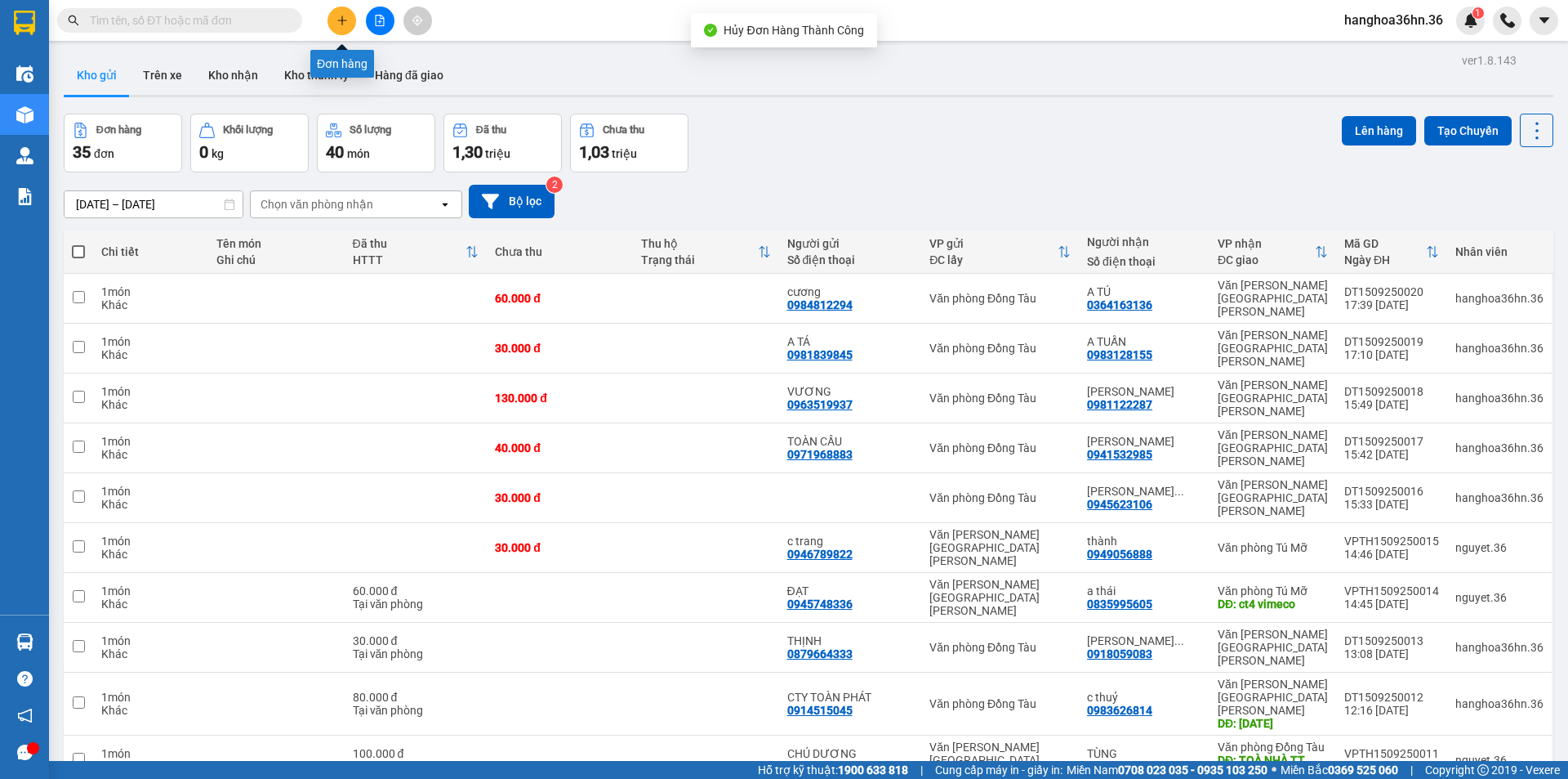
click at [341, 16] on icon "plus" at bounding box center [342, 20] width 12 height 12
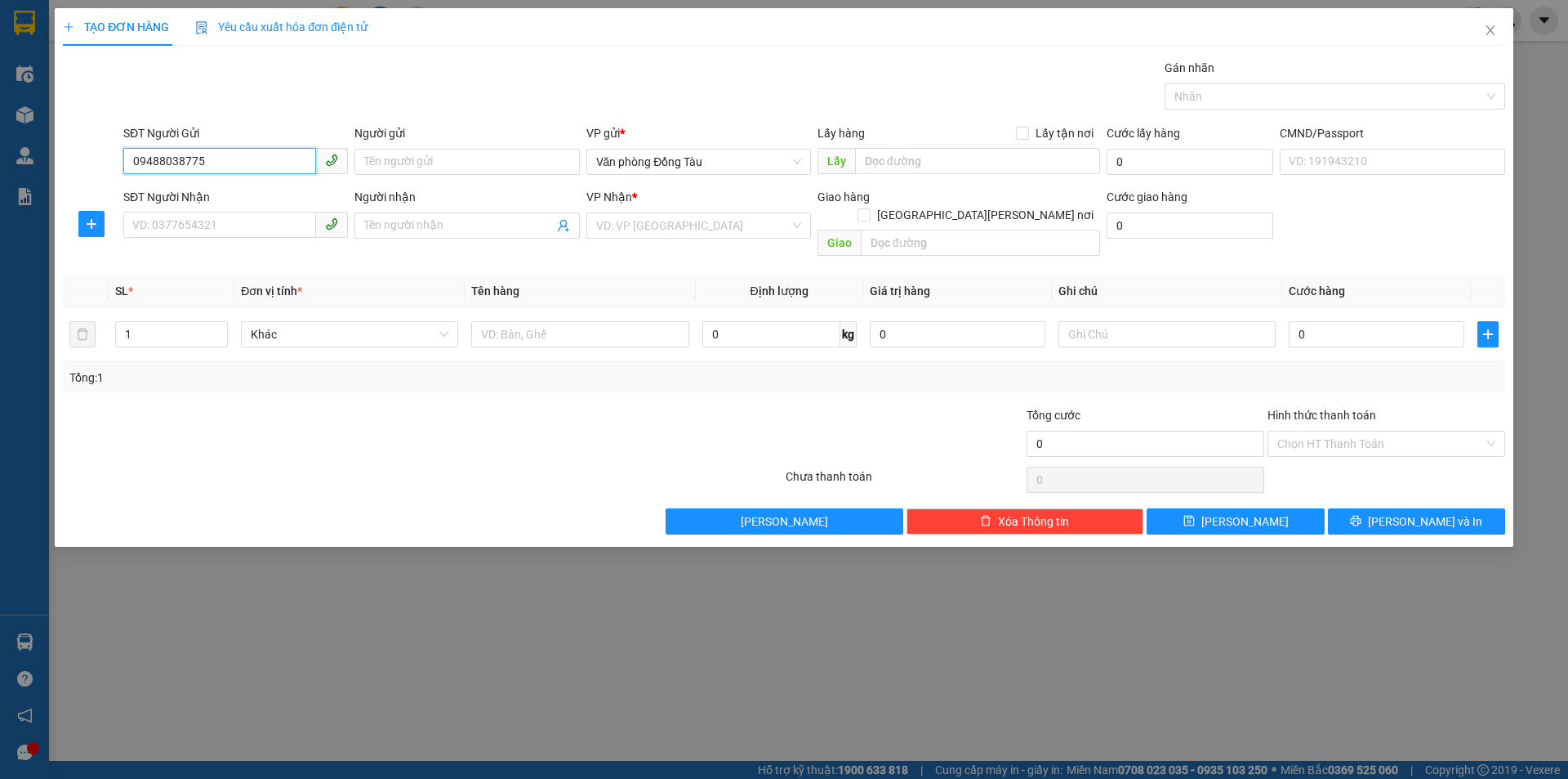
click at [158, 160] on input "09488038775" at bounding box center [220, 160] width 193 height 26
type input "0948038775"
click at [241, 222] on input "SĐT Người Nhận" at bounding box center [220, 224] width 193 height 26
type input "0948924835"
click at [707, 227] on input "search" at bounding box center [692, 225] width 194 height 24
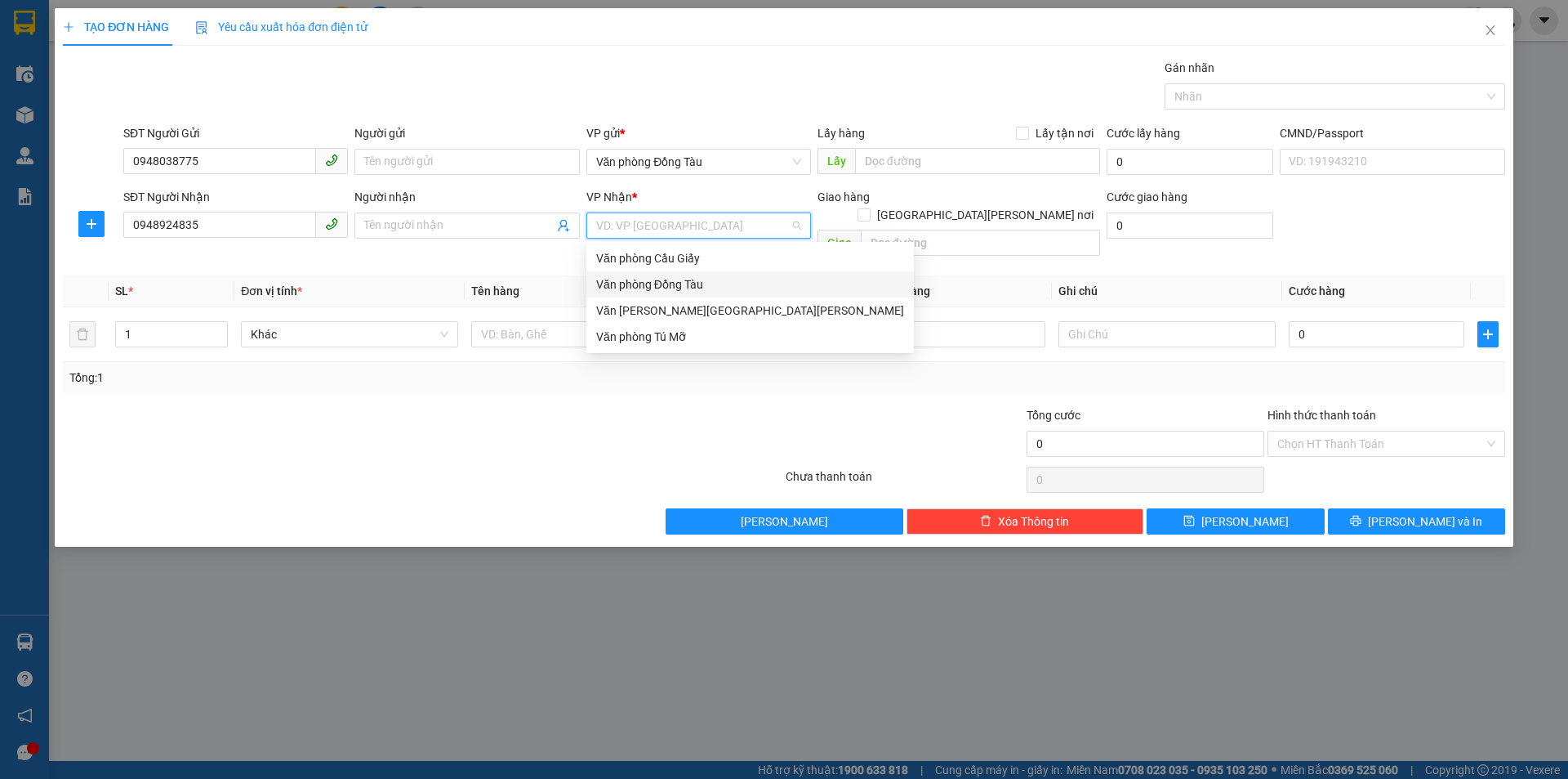
click at [706, 281] on div "Văn phòng Đồng Tàu" at bounding box center [750, 285] width 308 height 18
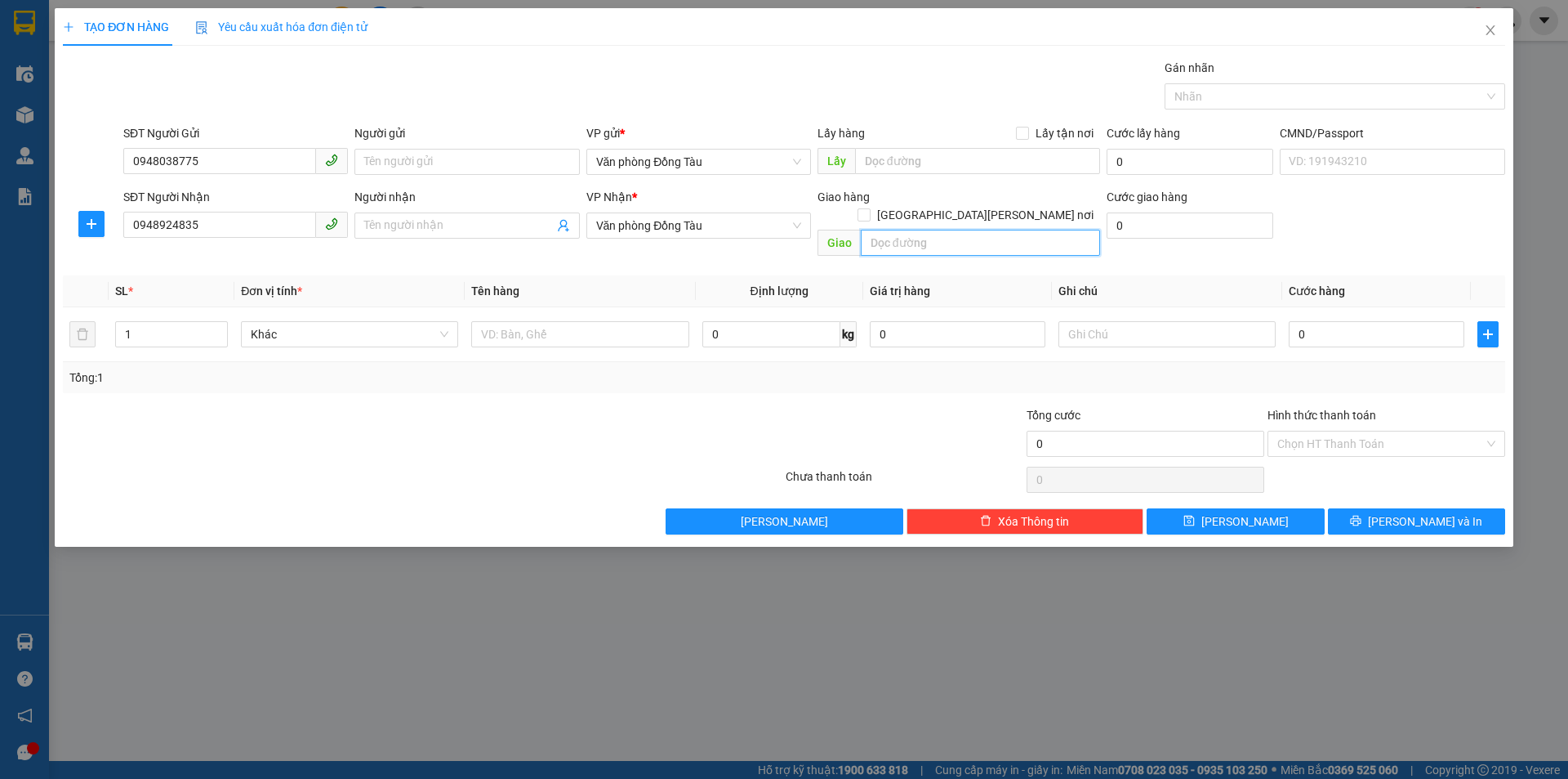
click at [942, 230] on input "text" at bounding box center [980, 242] width 239 height 26
click at [735, 231] on span "Văn phòng Đồng Tàu" at bounding box center [698, 225] width 205 height 24
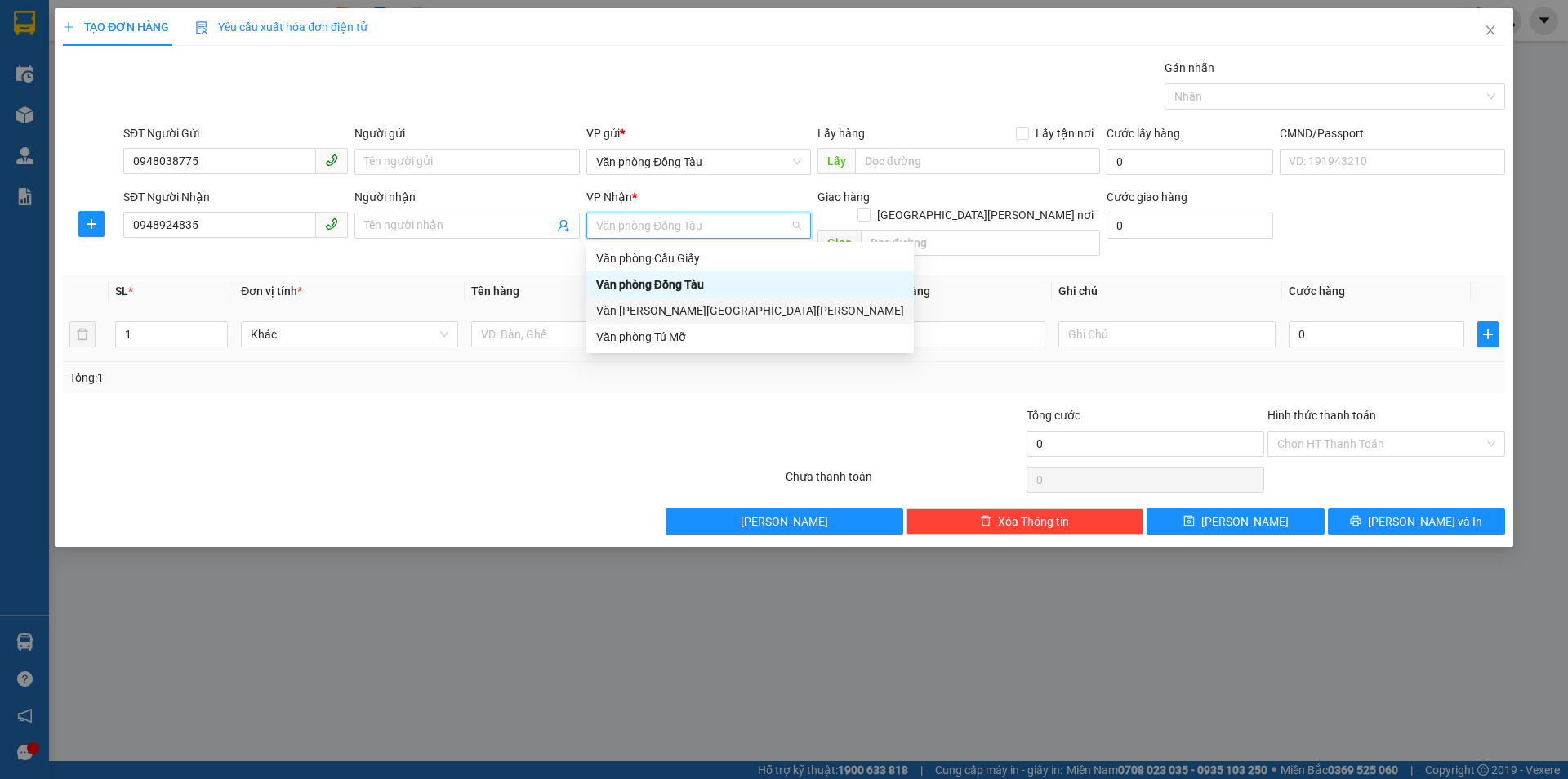
drag, startPoint x: 710, startPoint y: 307, endPoint x: 718, endPoint y: 298, distance: 12.0
click at [710, 305] on div "Văn [PERSON_NAME][GEOGRAPHIC_DATA][PERSON_NAME]" at bounding box center [750, 311] width 308 height 18
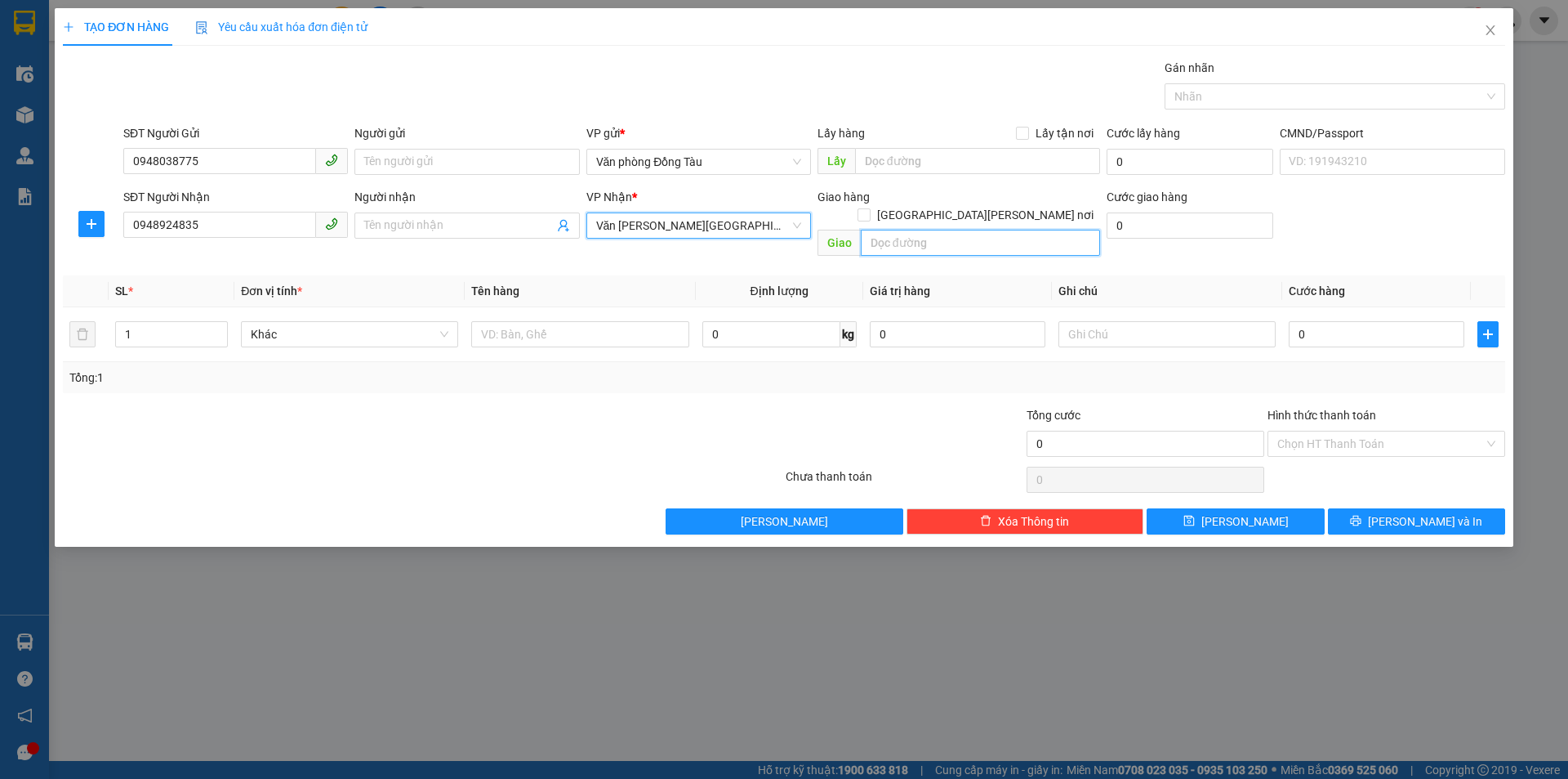
click at [897, 232] on input "text" at bounding box center [980, 242] width 239 height 26
type input "VP"
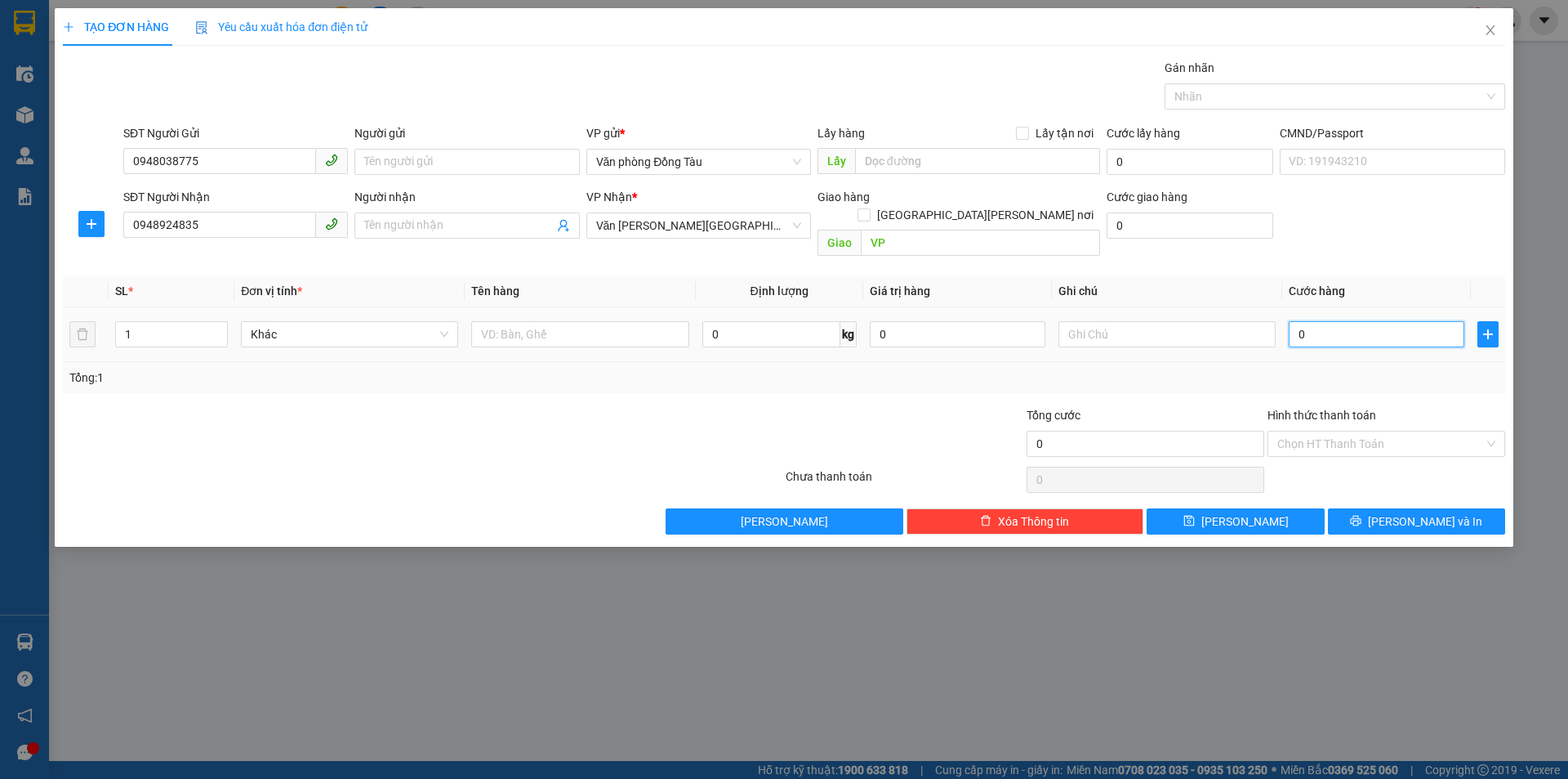
click at [1317, 322] on input "0" at bounding box center [1376, 334] width 176 height 26
type input "4"
type input "40"
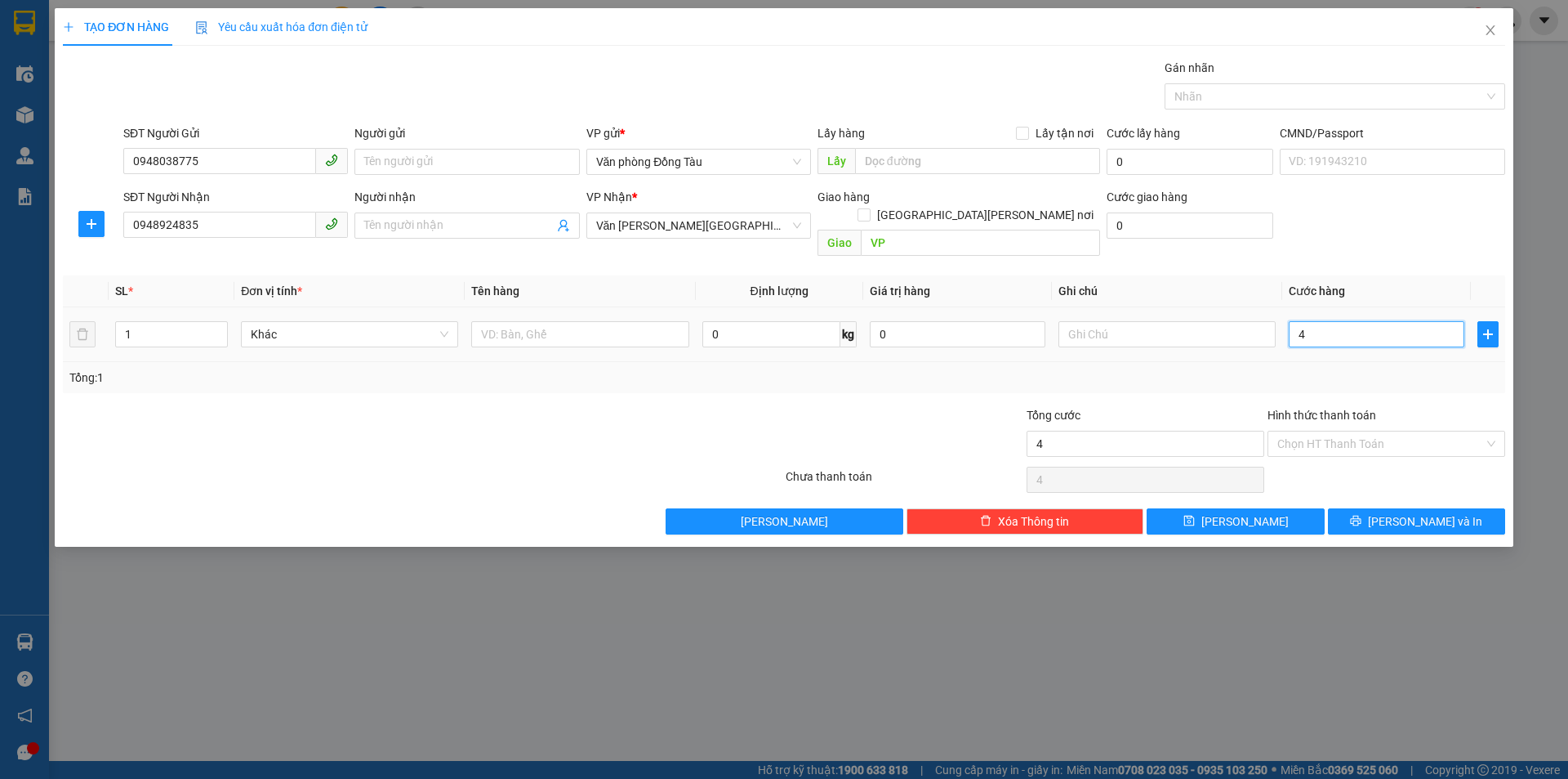
type input "40"
type input "400"
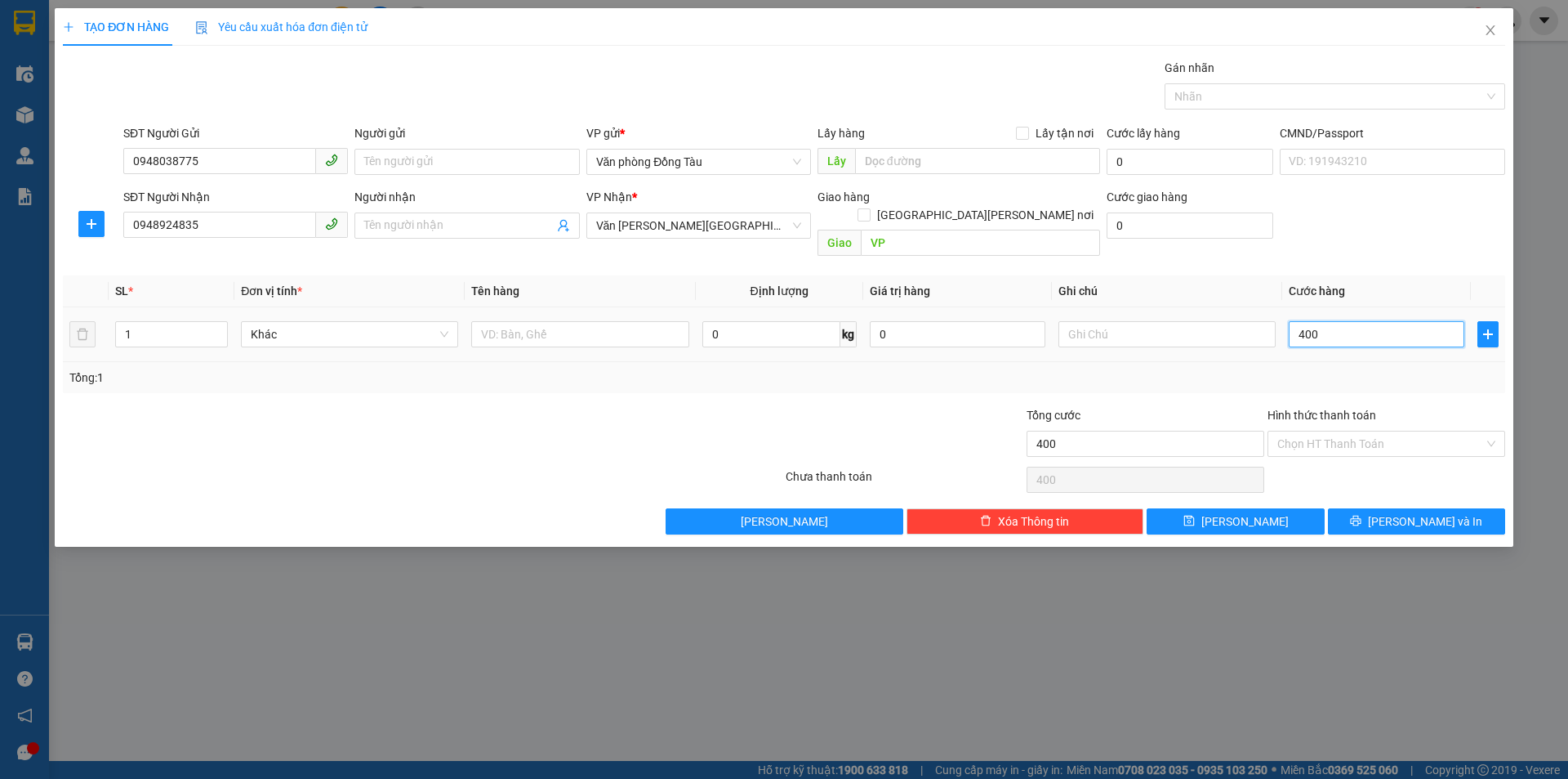
type input "4.000"
type input "40.000"
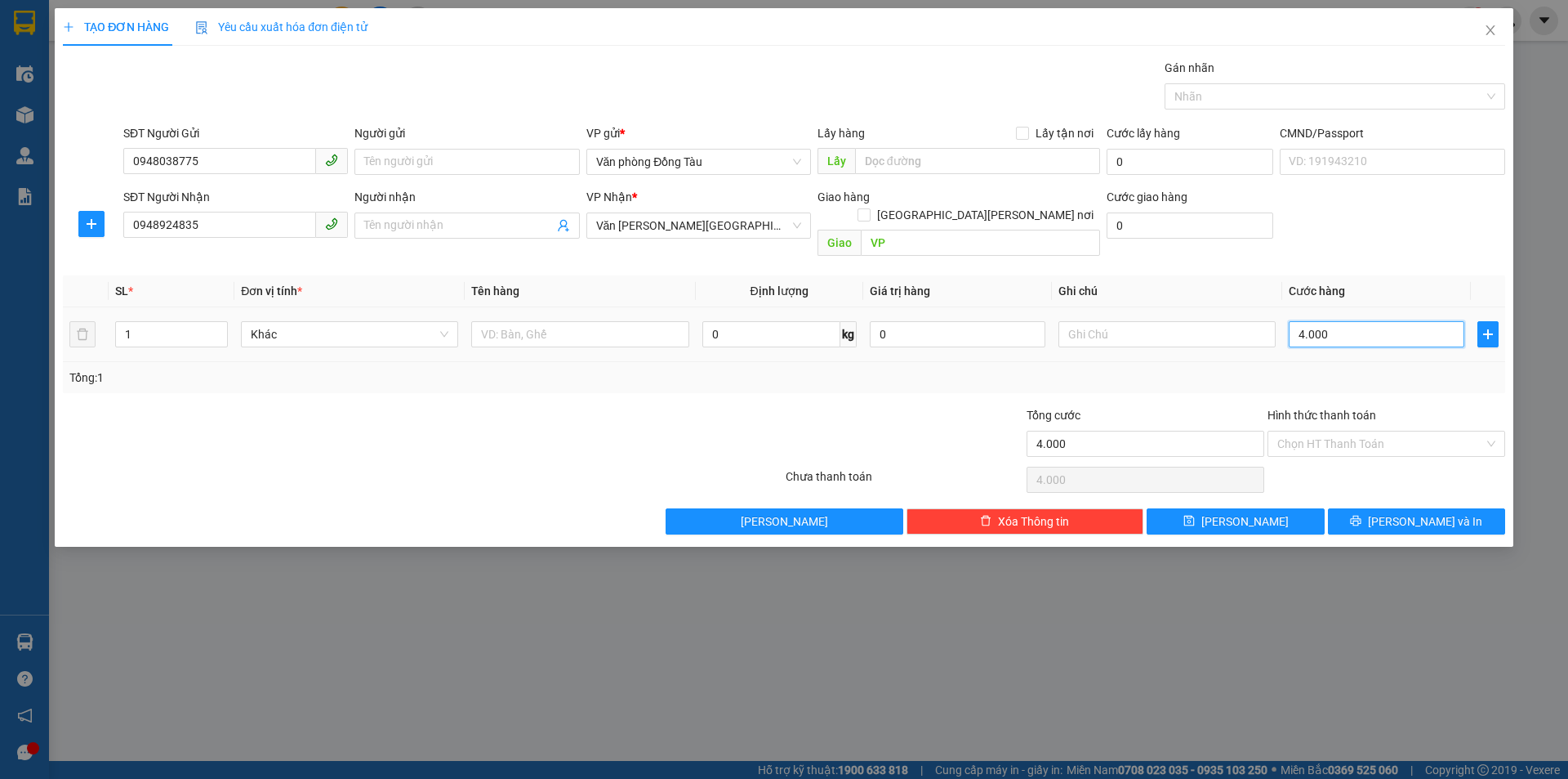
type input "40.000"
click at [1423, 512] on span "[PERSON_NAME] và In" at bounding box center [1425, 521] width 114 height 18
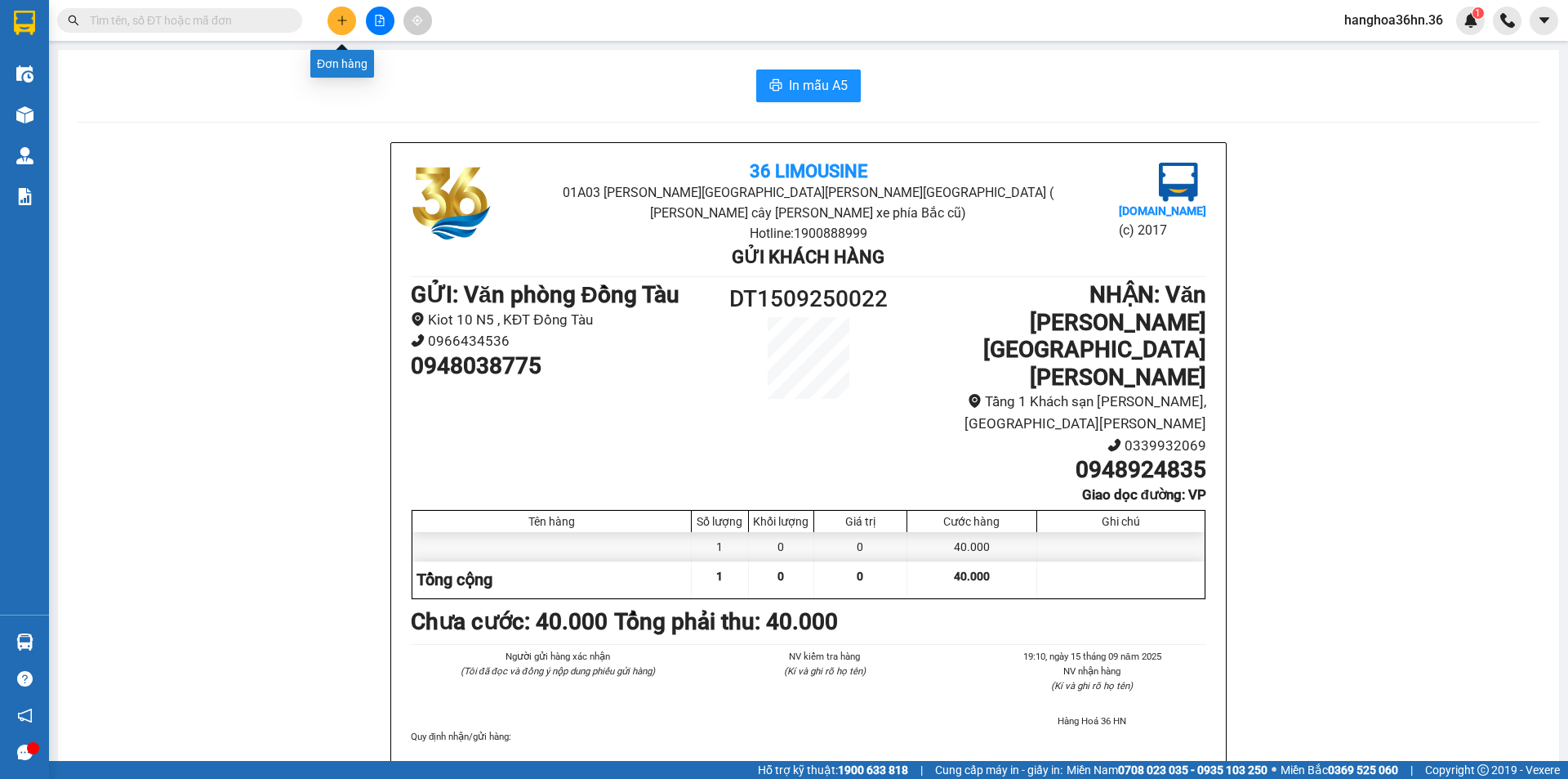
click at [347, 21] on icon "plus" at bounding box center [342, 20] width 9 height 1
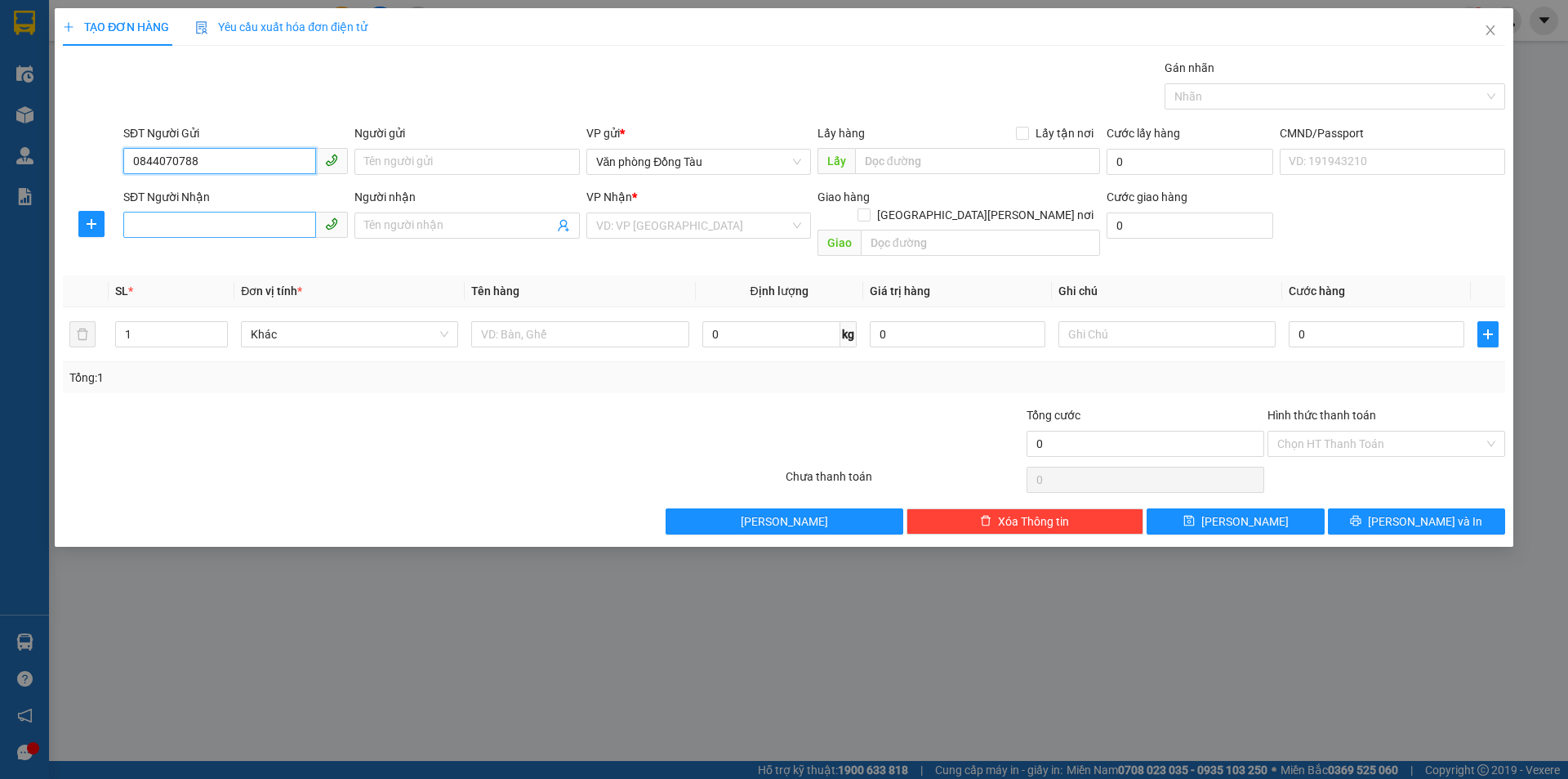
type input "0844070788"
click at [177, 215] on input "SĐT Người Nhận" at bounding box center [220, 224] width 193 height 26
type input "0898601992"
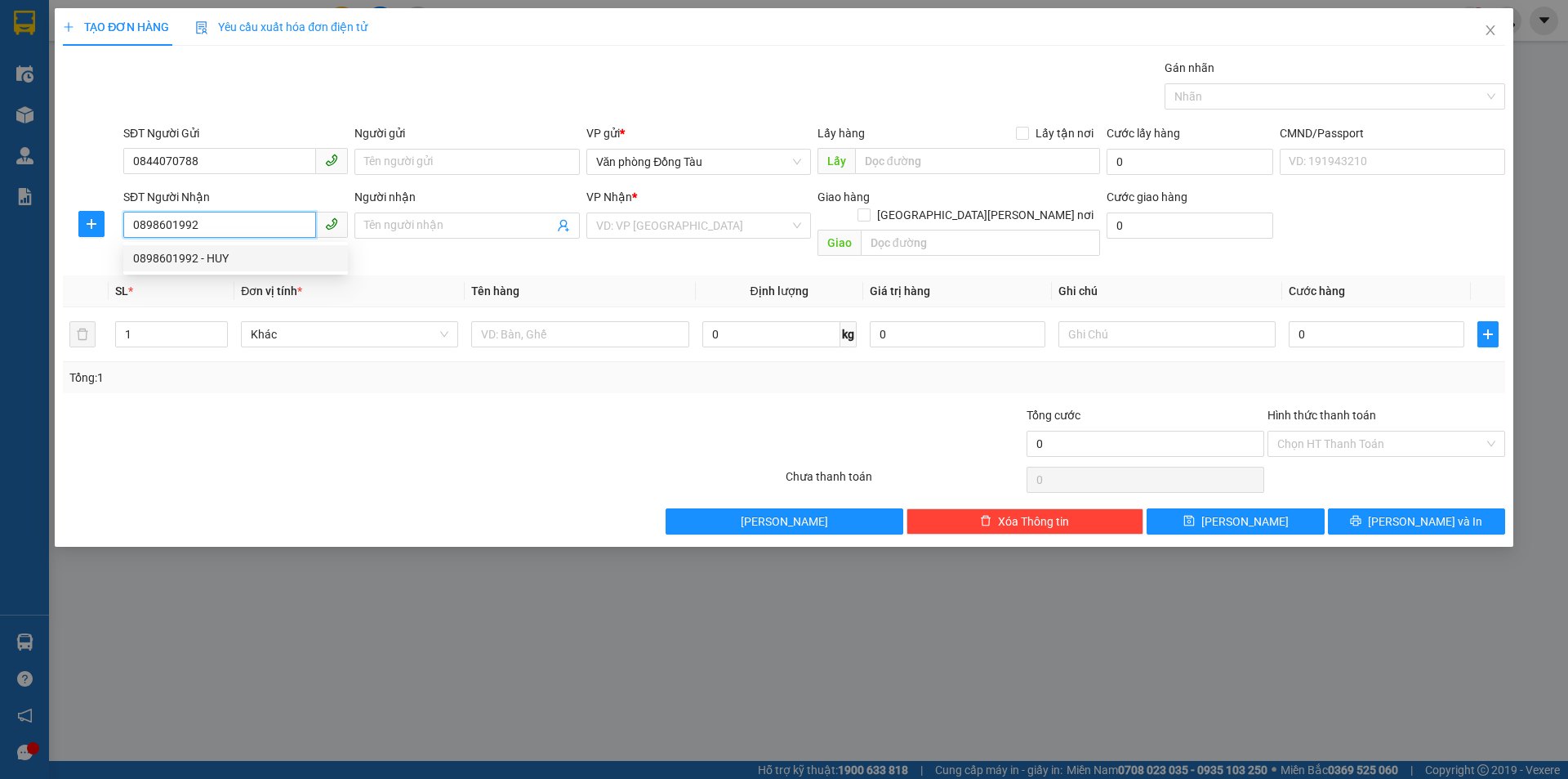
click at [185, 256] on div "0898601992 - HUY" at bounding box center [236, 258] width 205 height 18
type input "HUY"
type input "0898601992"
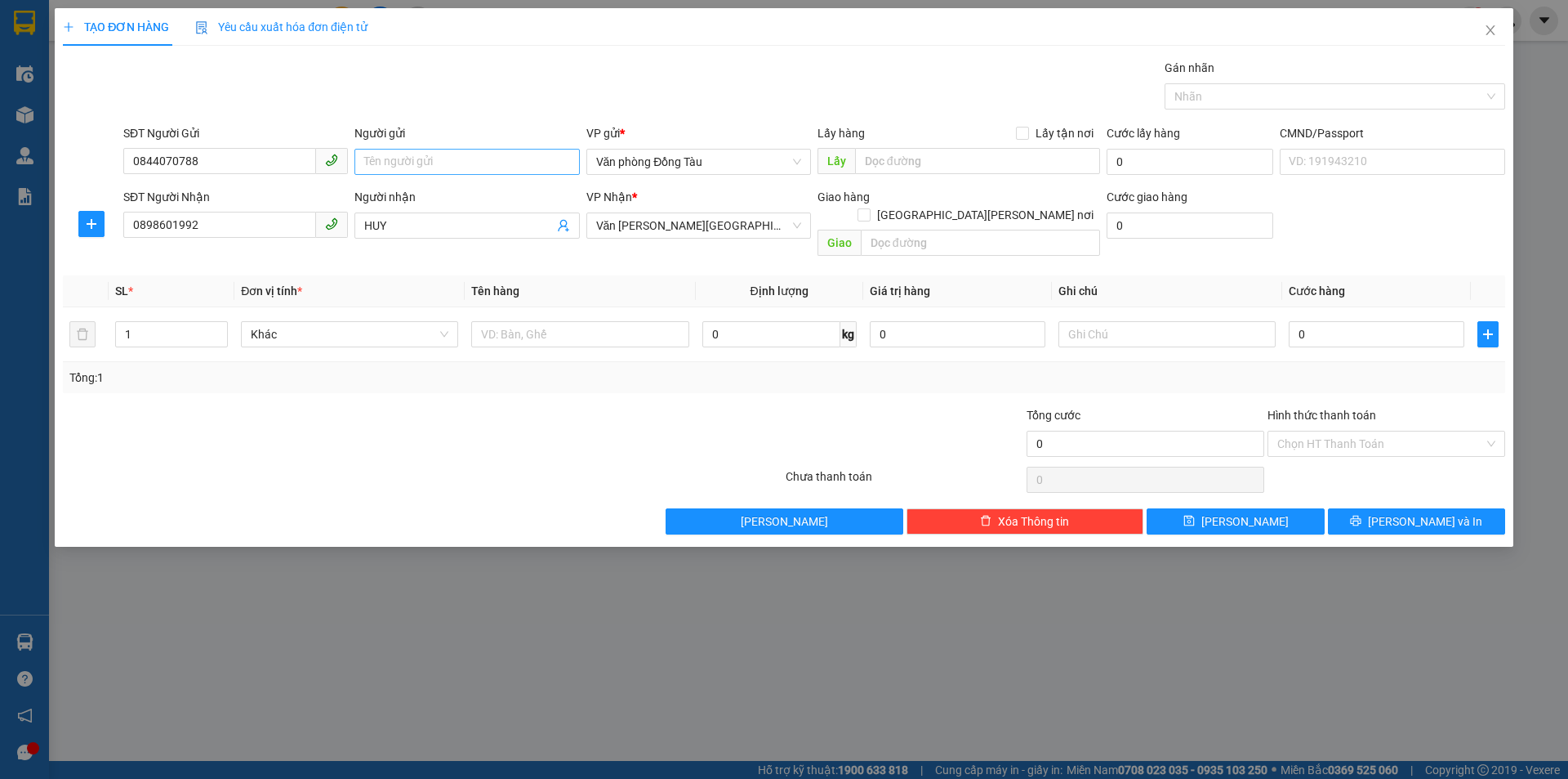
click at [410, 175] on div "Người gửi Tên người gửi" at bounding box center [467, 153] width 225 height 58
click at [434, 155] on input "Người gửi" at bounding box center [467, 161] width 225 height 26
click at [238, 217] on input "0898601992" at bounding box center [220, 224] width 193 height 26
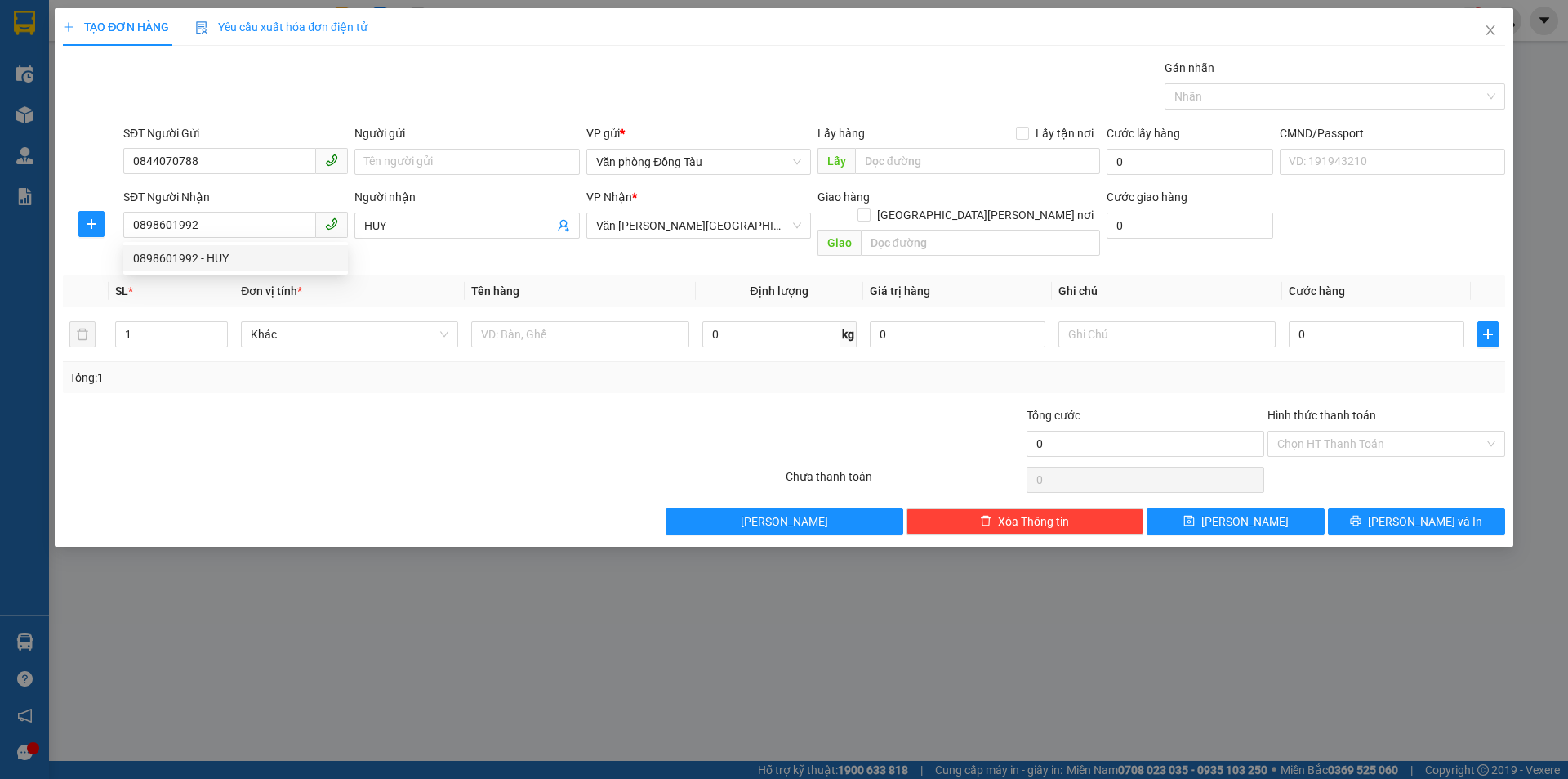
click at [230, 209] on div "SĐT Người Nhận" at bounding box center [236, 200] width 225 height 24
click at [210, 154] on input "0844070788" at bounding box center [220, 160] width 193 height 26
click at [216, 158] on input "0844070788" at bounding box center [220, 160] width 193 height 26
drag, startPoint x: 224, startPoint y: 159, endPoint x: 242, endPoint y: 160, distance: 18.0
click at [229, 159] on input "0844070788" at bounding box center [220, 160] width 193 height 26
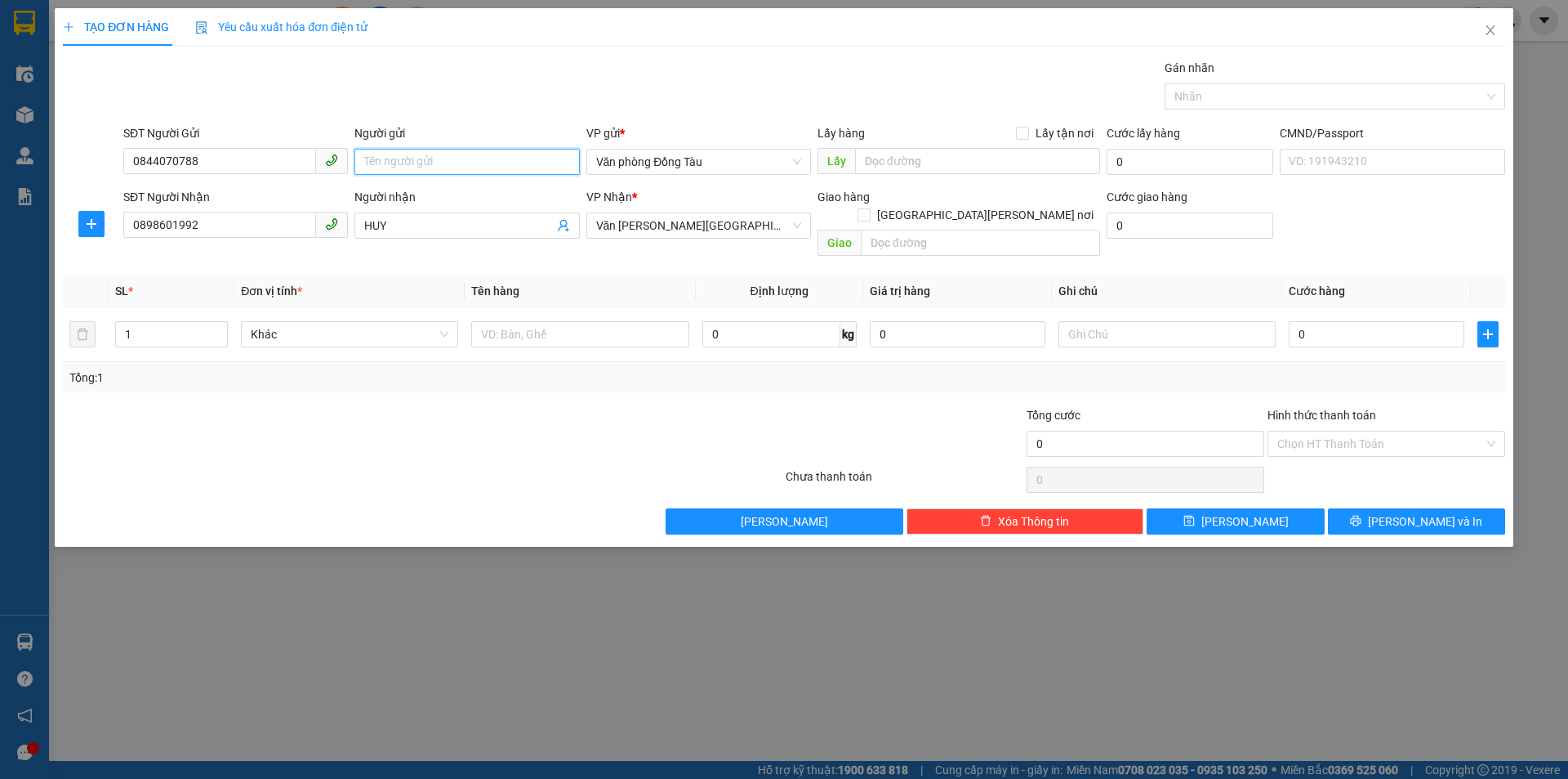
click at [435, 168] on input "Người gửi" at bounding box center [467, 161] width 225 height 26
click at [173, 219] on input "0898601992" at bounding box center [220, 224] width 193 height 26
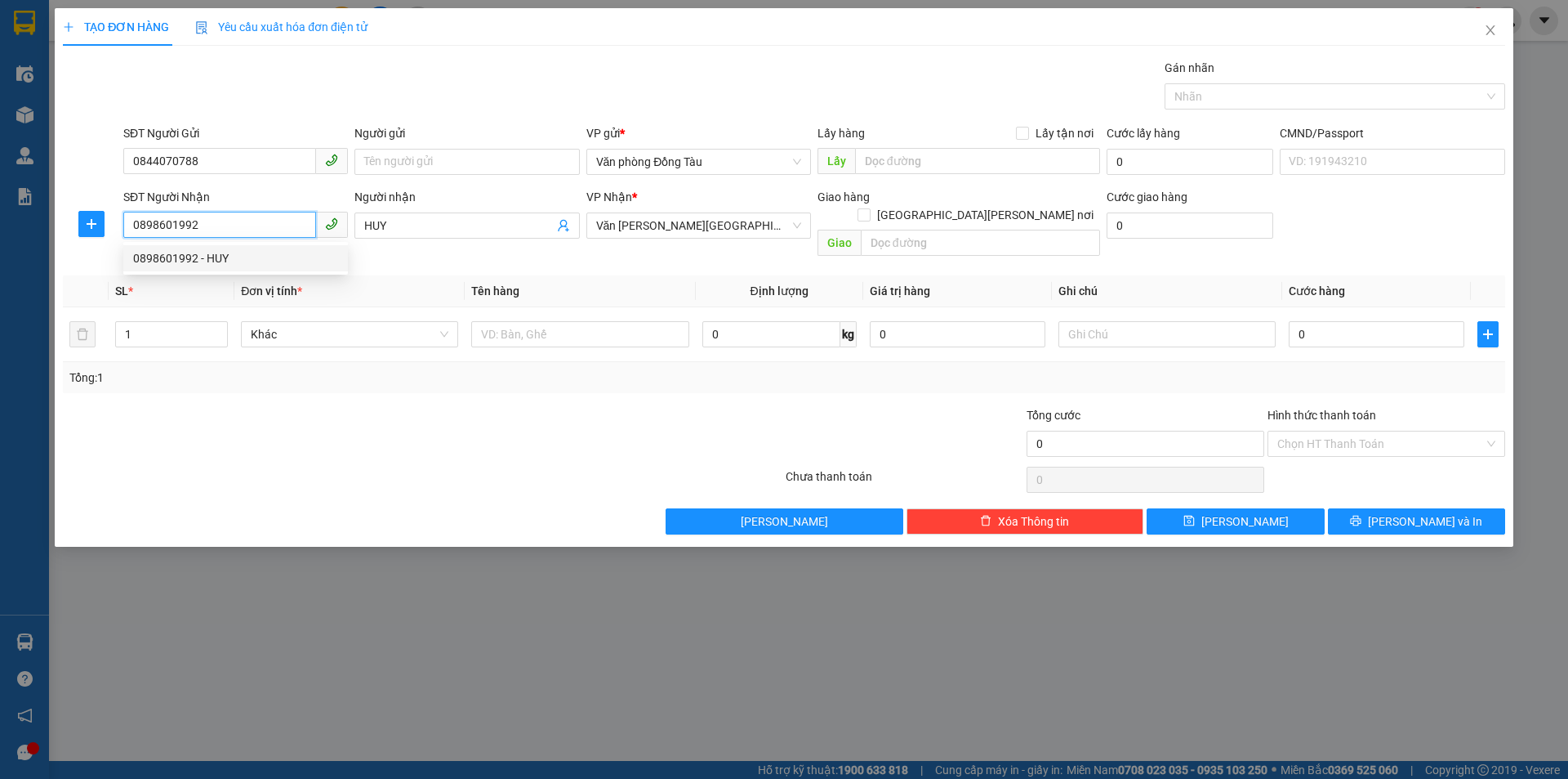
click at [172, 219] on input "0898601992" at bounding box center [220, 224] width 193 height 26
click at [399, 167] on input "Người gửi" at bounding box center [467, 161] width 225 height 26
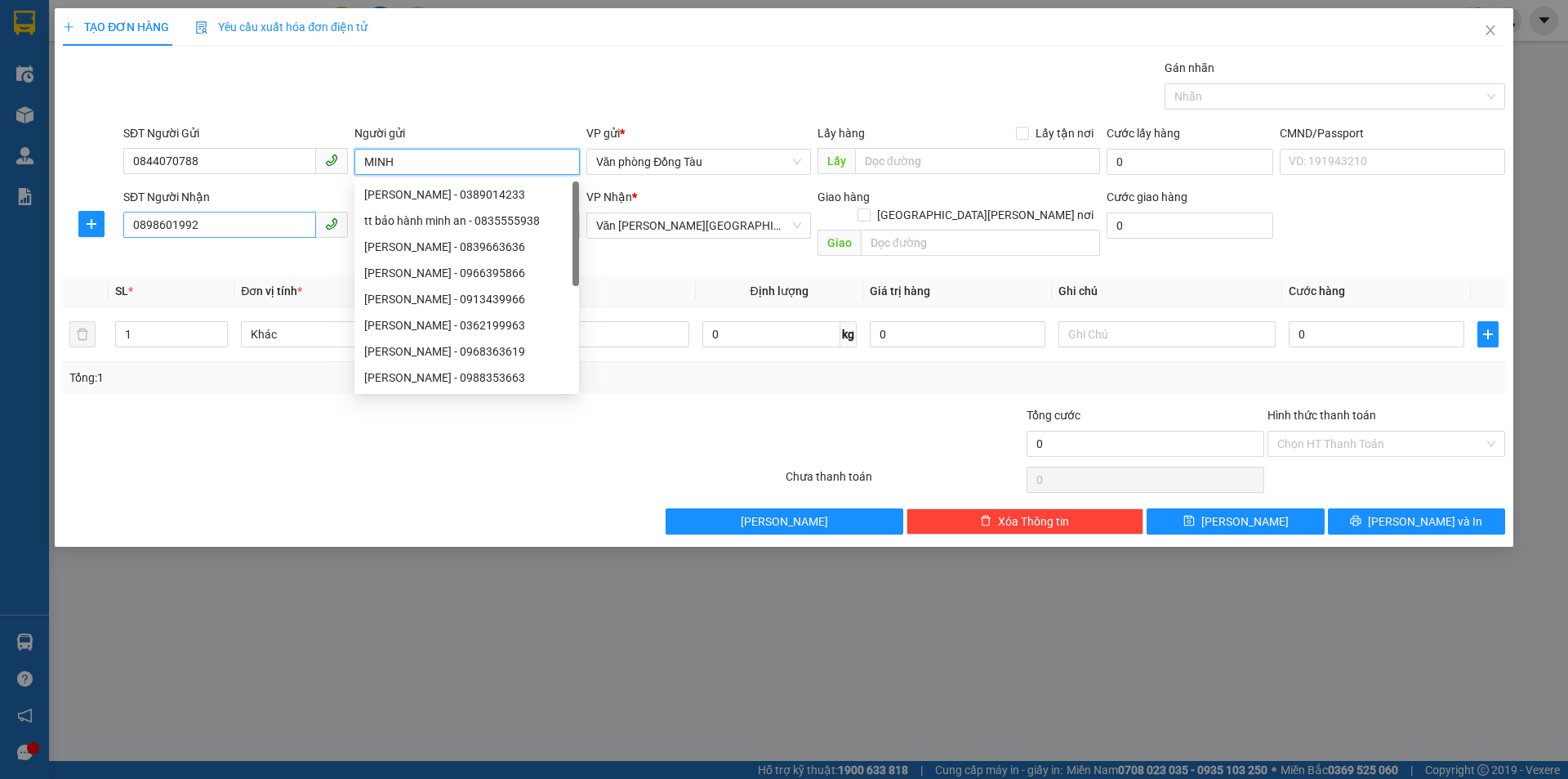
type input "MINH"
click at [186, 222] on input "0898601992" at bounding box center [220, 224] width 193 height 26
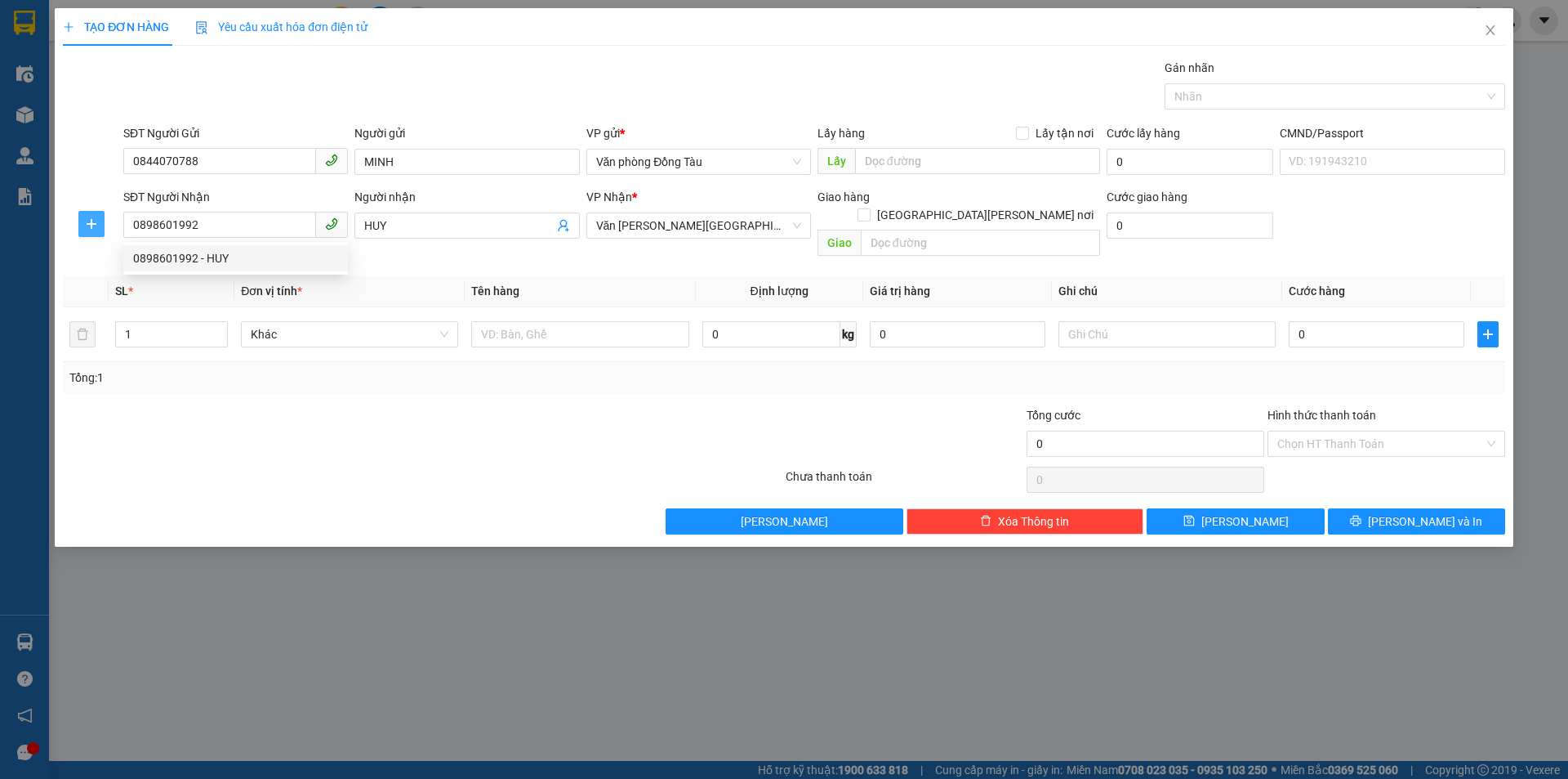
drag, startPoint x: 185, startPoint y: 221, endPoint x: 79, endPoint y: 243, distance: 108.3
click at [82, 236] on button "button" at bounding box center [91, 223] width 26 height 26
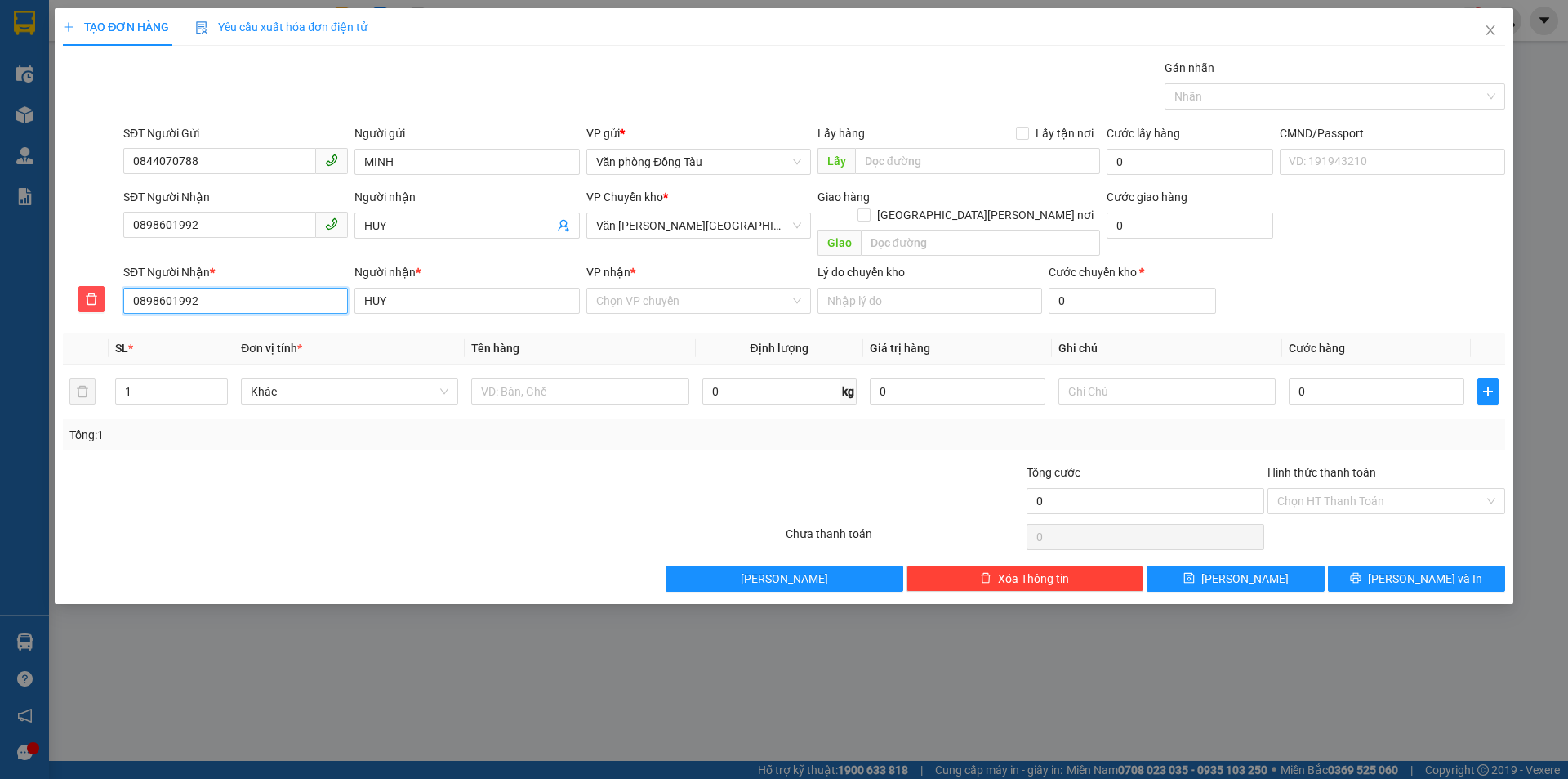
click at [237, 287] on input "0898601992" at bounding box center [236, 300] width 225 height 26
click at [83, 293] on span "delete" at bounding box center [91, 299] width 24 height 14
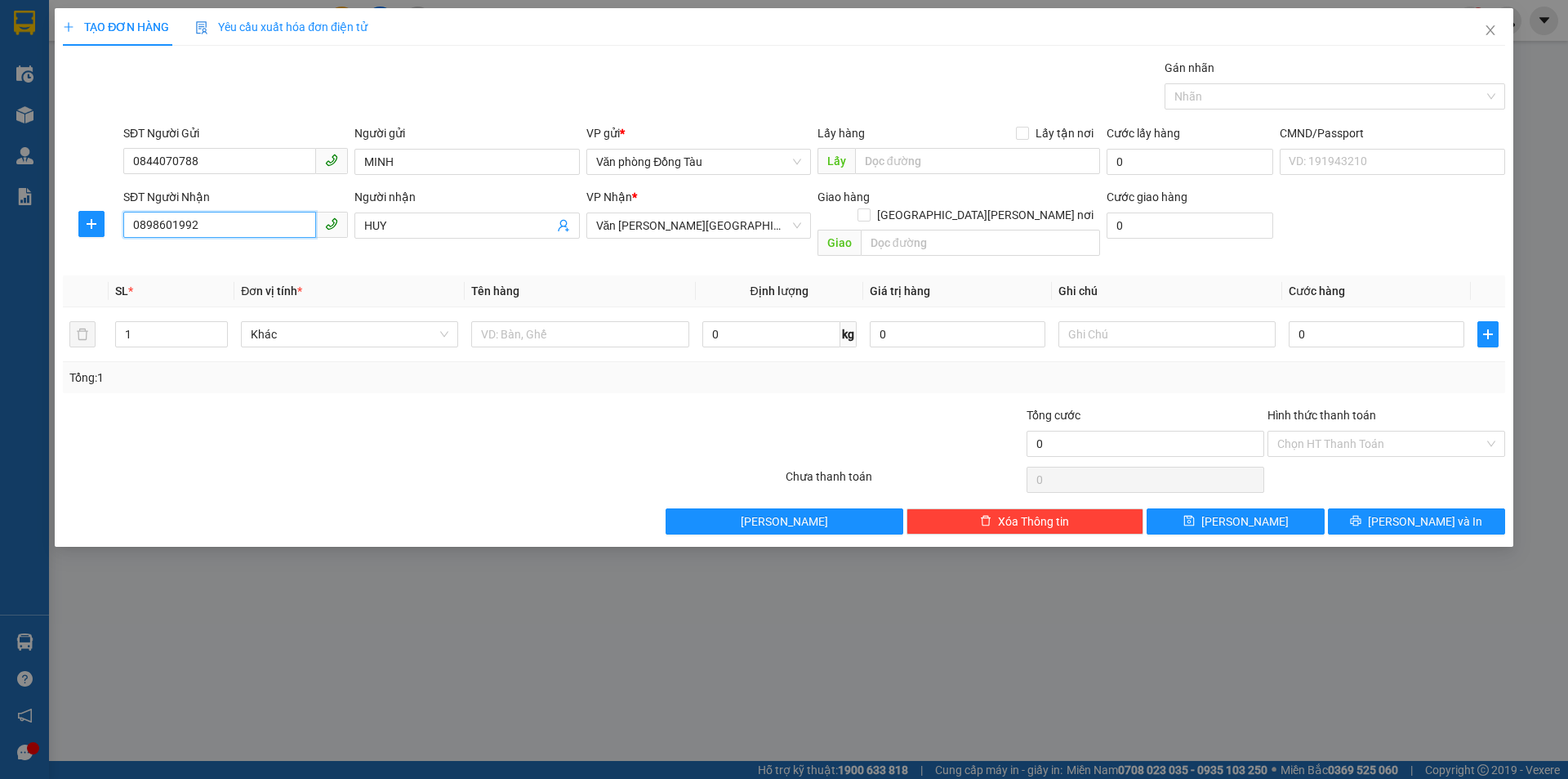
click at [169, 223] on input "0898601992" at bounding box center [220, 224] width 193 height 26
click at [149, 322] on input "1" at bounding box center [171, 333] width 111 height 24
click at [139, 102] on div "Gán nhãn Nhãn" at bounding box center [814, 87] width 1388 height 58
click at [1352, 322] on input "0" at bounding box center [1376, 334] width 176 height 26
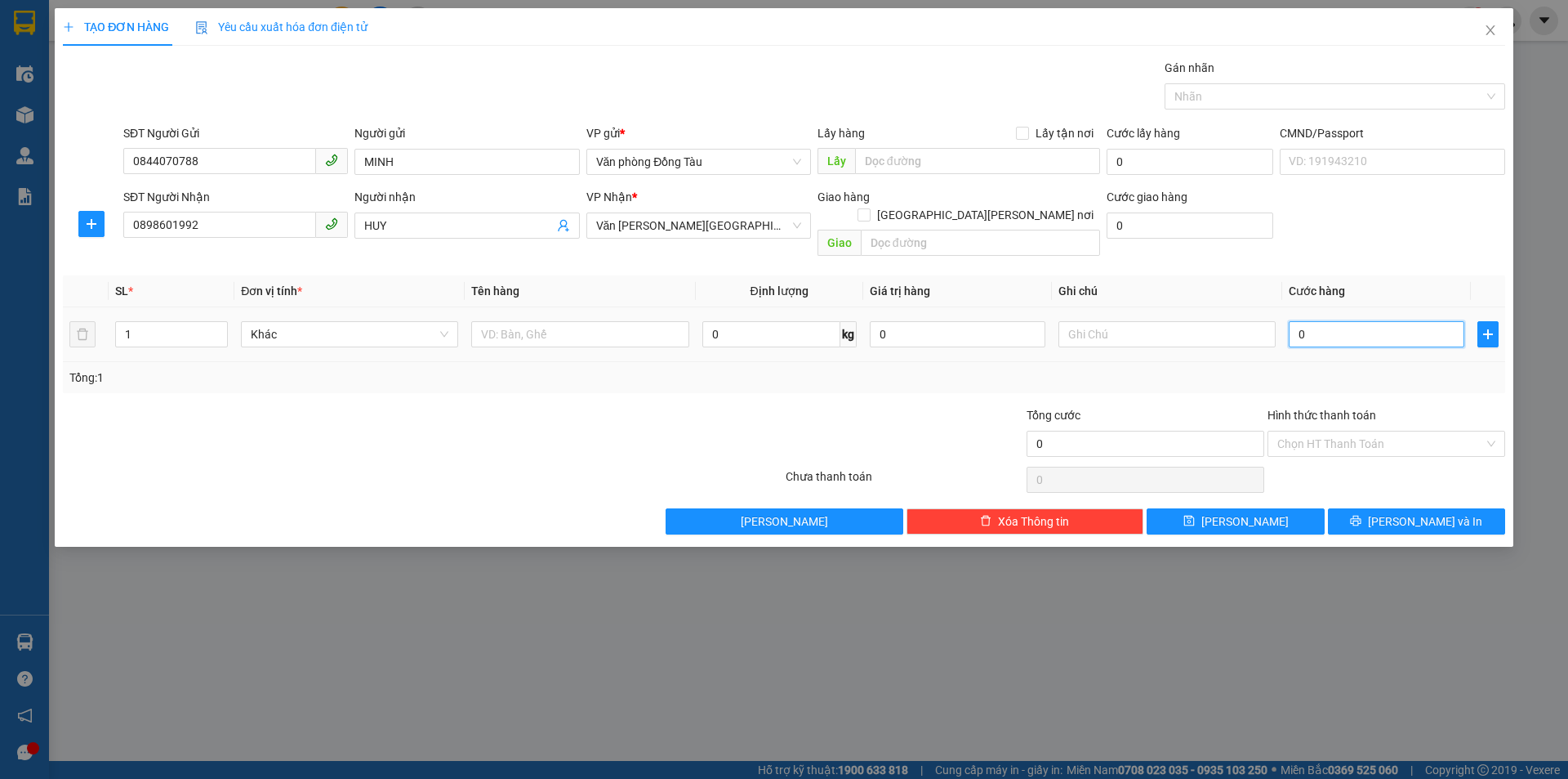
type input "5"
type input "50"
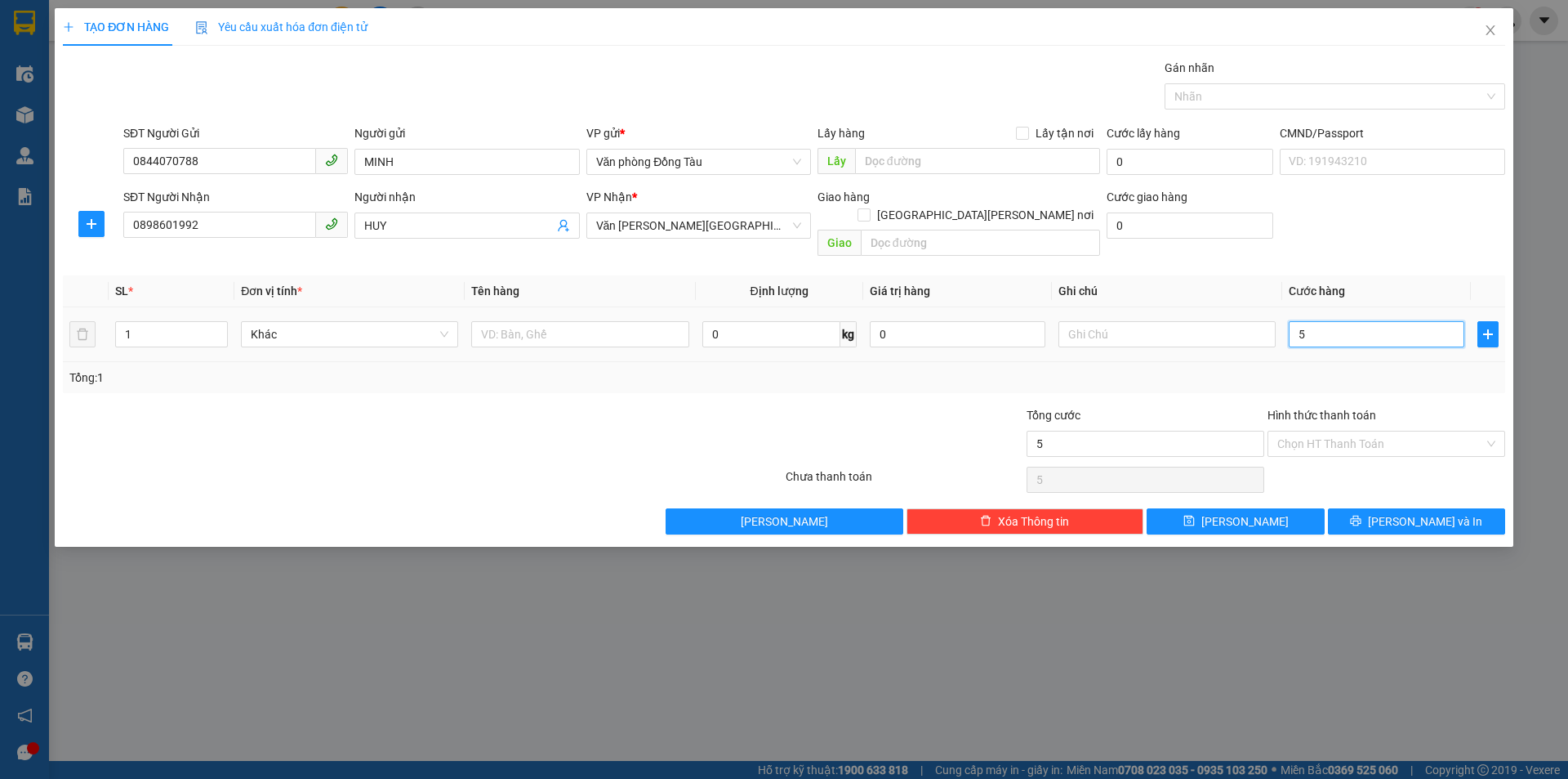
type input "50"
type input "500"
type input "5.000"
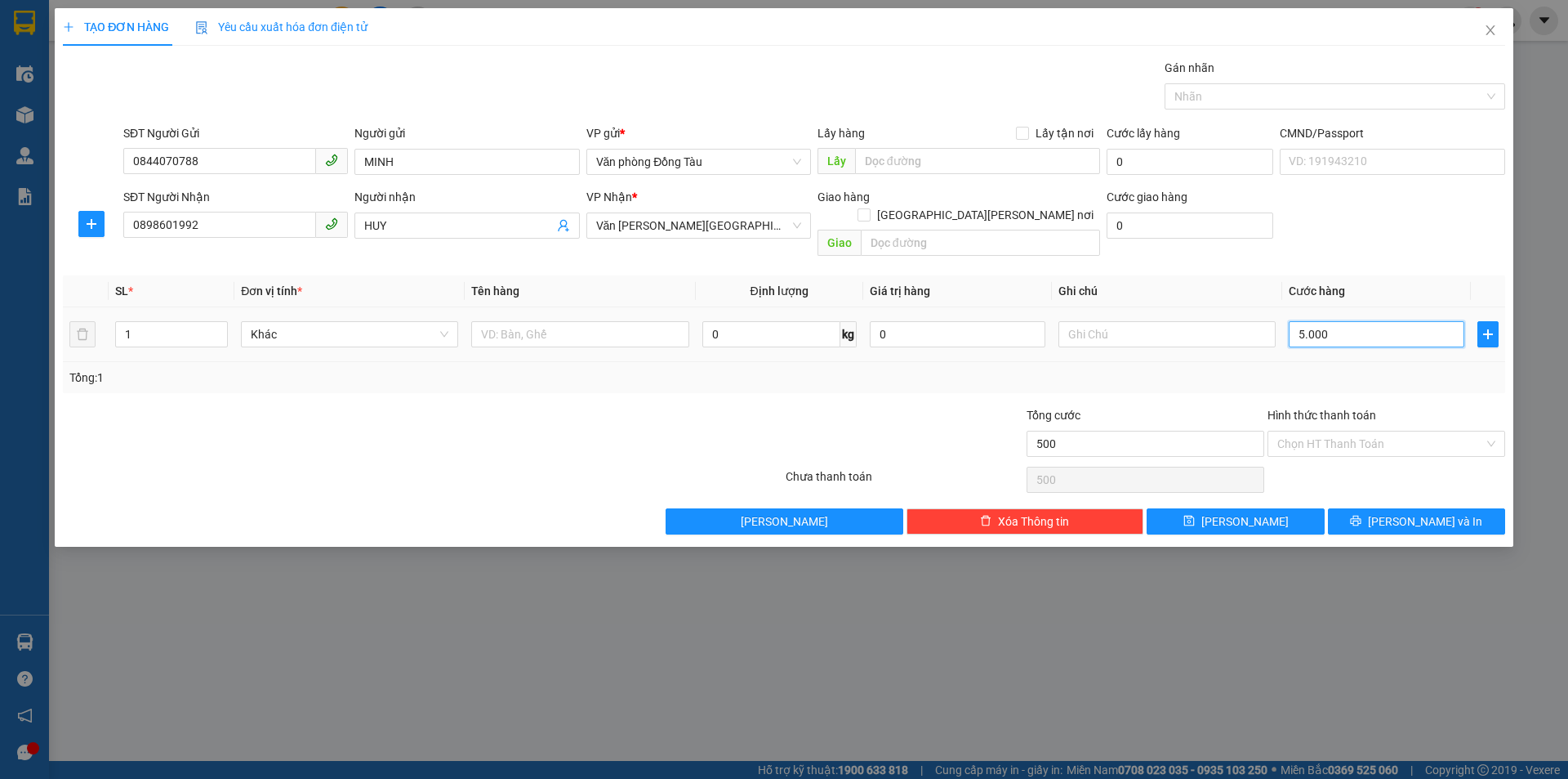
type input "5.000"
type input "50.000"
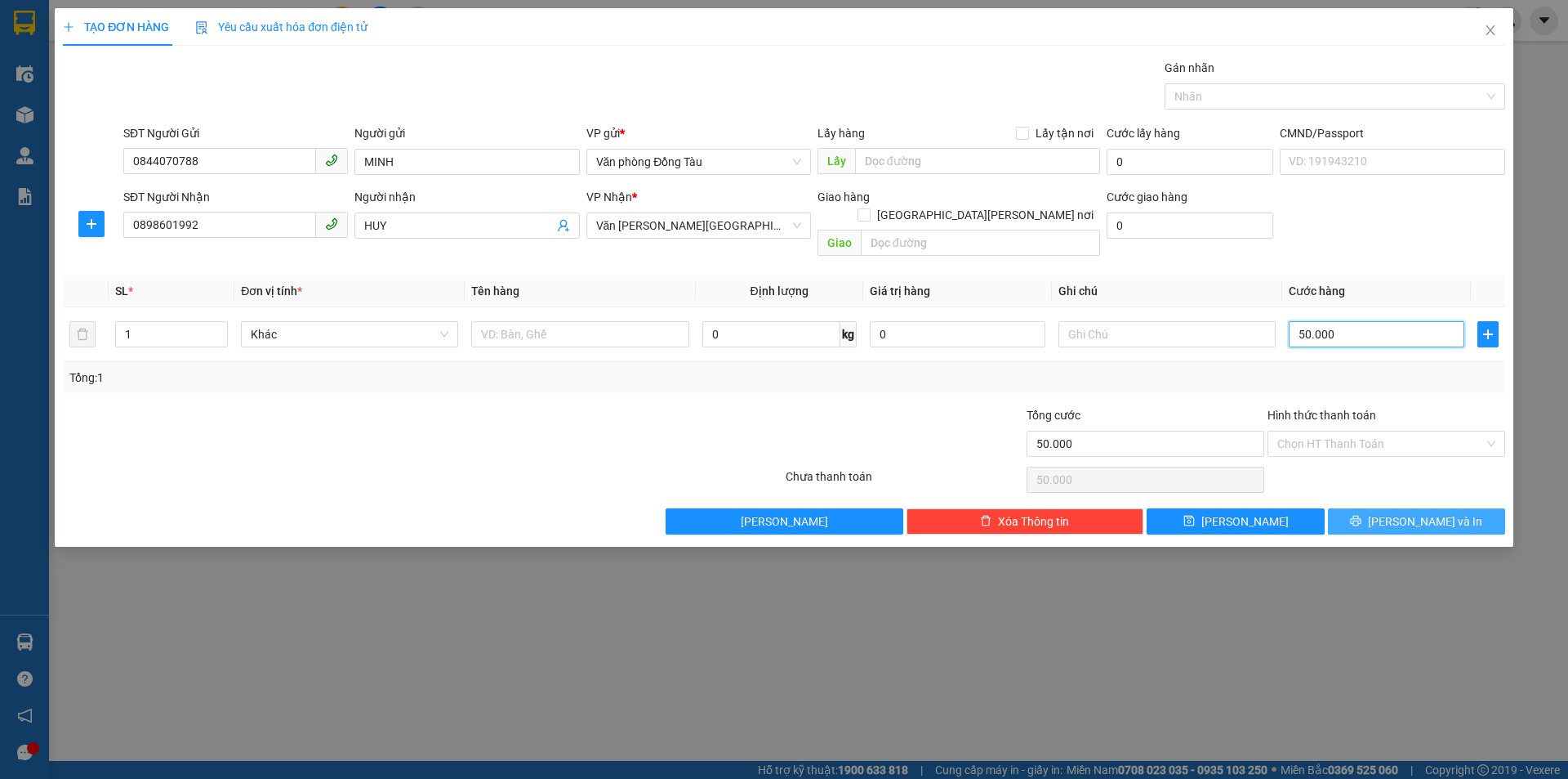
type input "50.000"
click at [1419, 512] on span "[PERSON_NAME] và In" at bounding box center [1425, 521] width 114 height 18
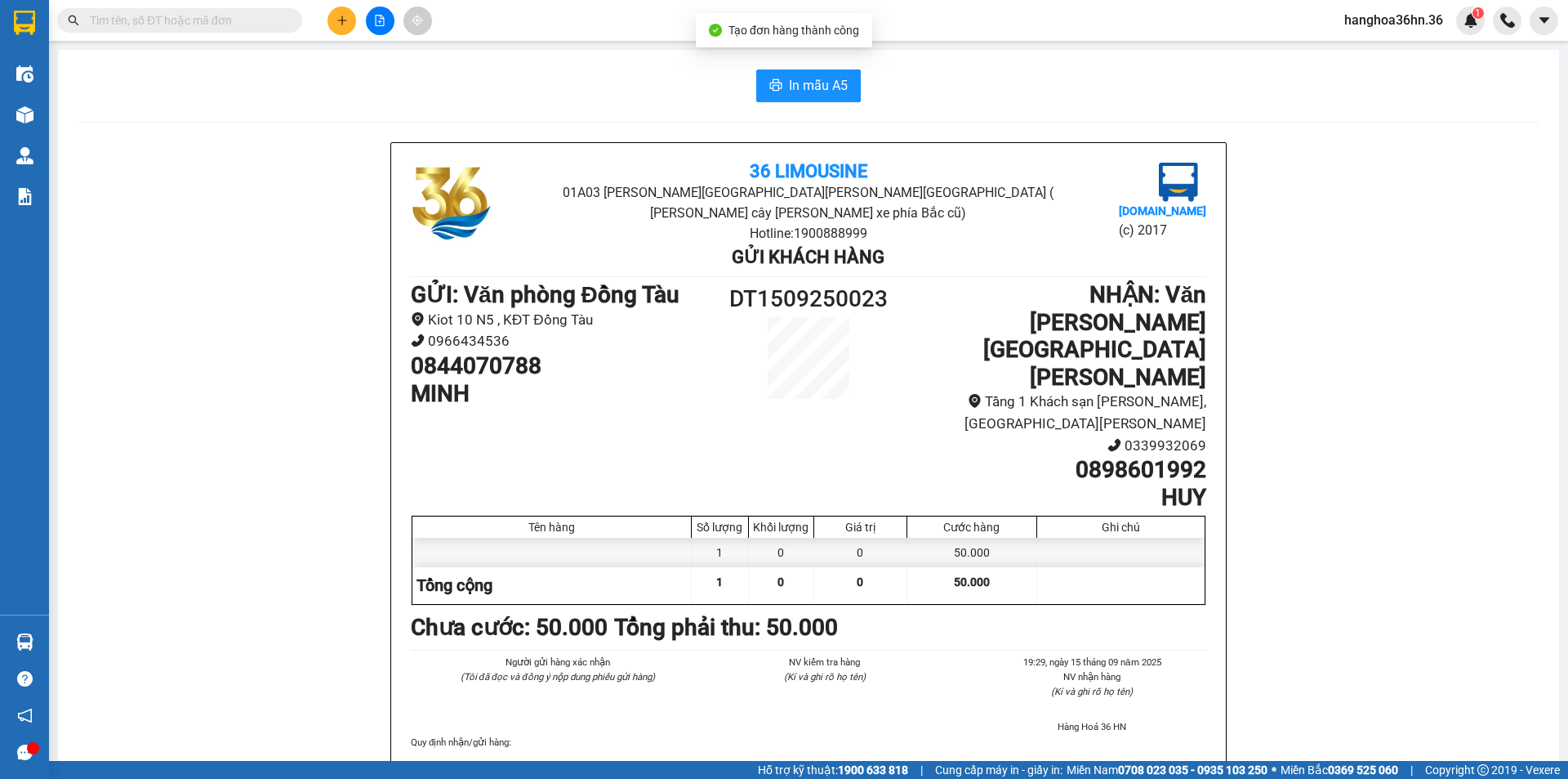
paste input "0898601992"
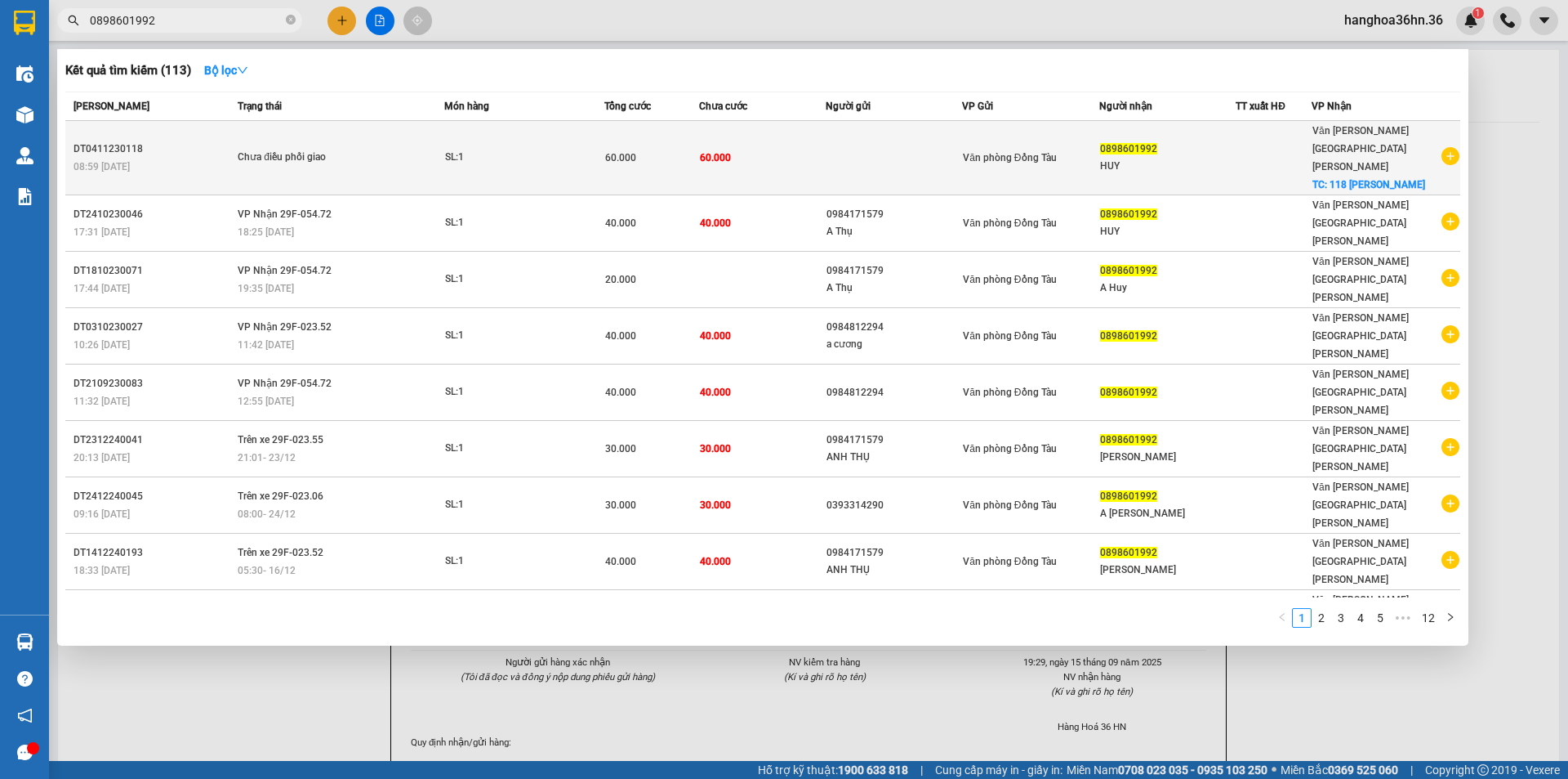
type input "0898601992"
click at [533, 149] on div "SL: 1" at bounding box center [506, 158] width 122 height 18
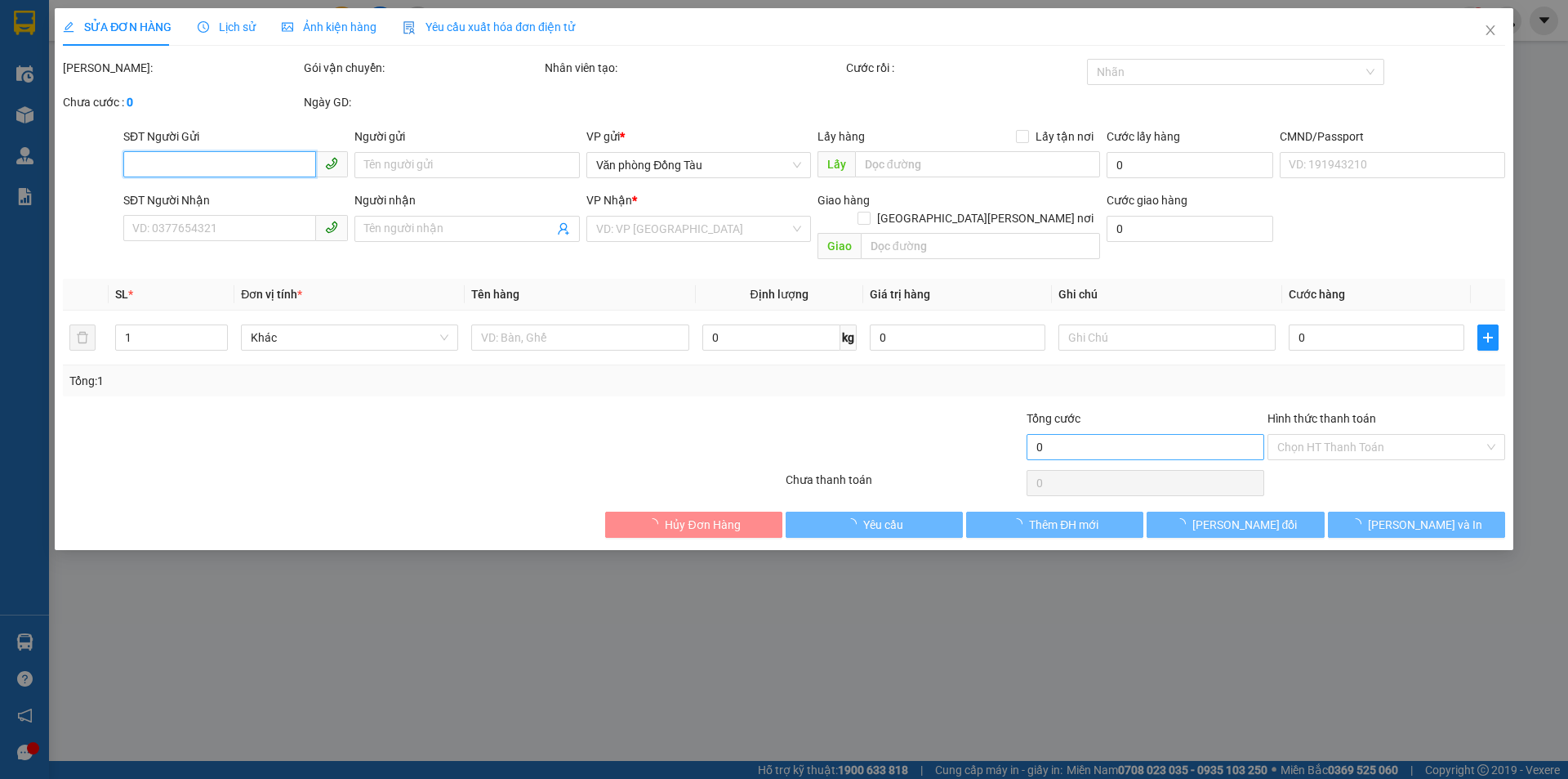
type input "0898601992"
type input "HUY"
checkbox input "true"
type input "118 [PERSON_NAME]"
type input "60.000"
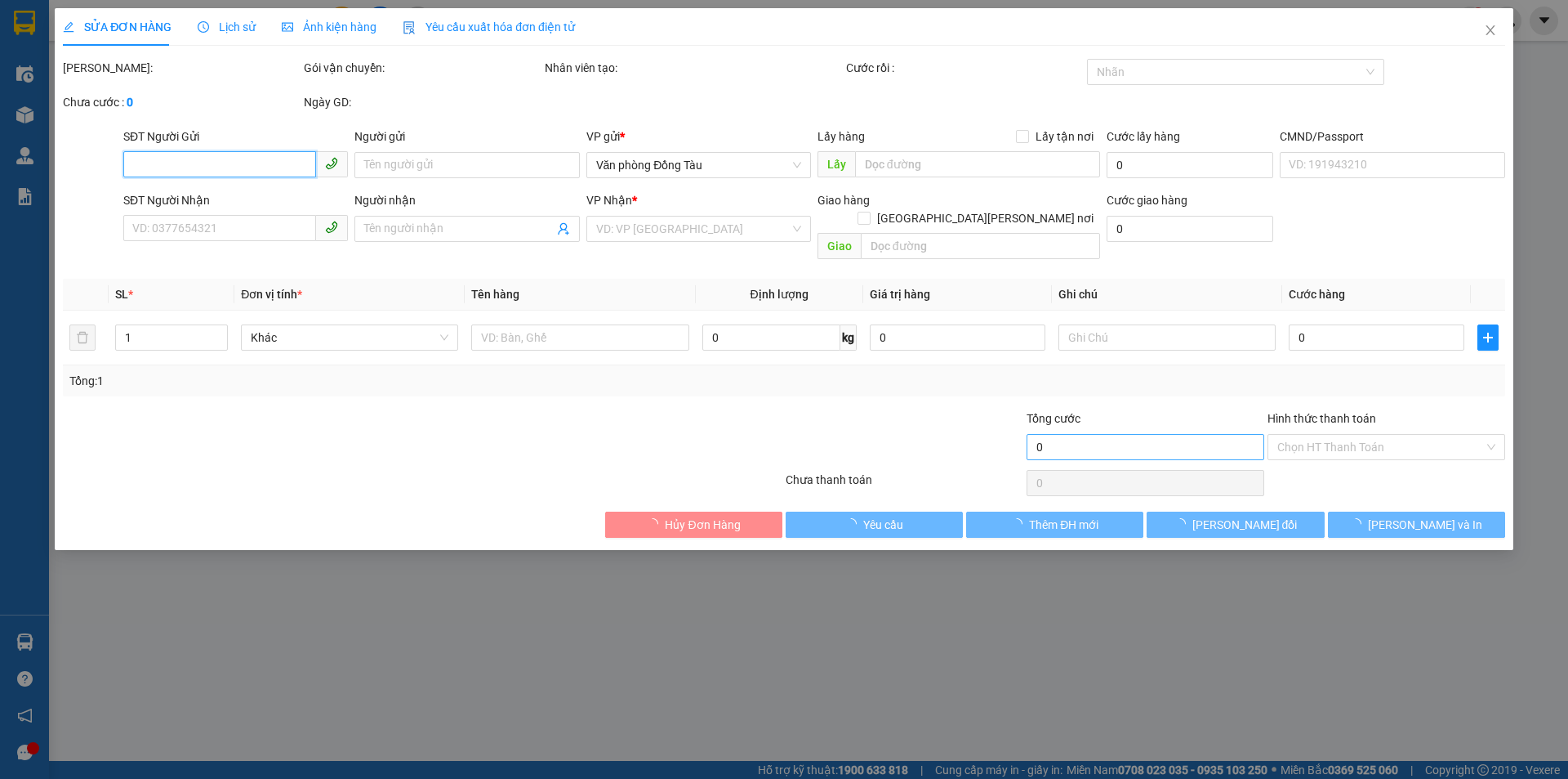
type input "60.000"
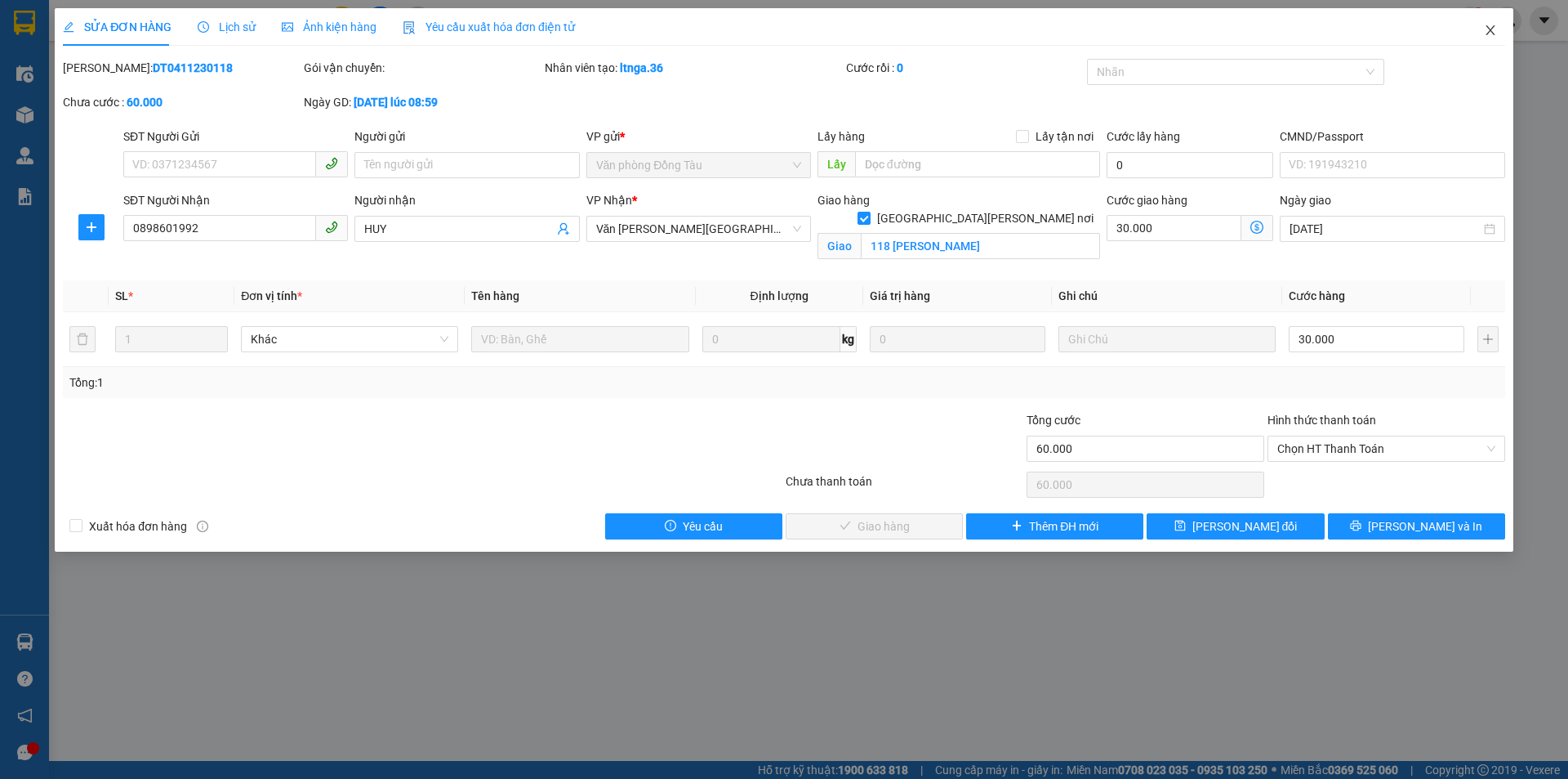
drag, startPoint x: 1488, startPoint y: 23, endPoint x: 1451, endPoint y: 41, distance: 41.1
click at [1489, 23] on span "Close" at bounding box center [1490, 31] width 46 height 46
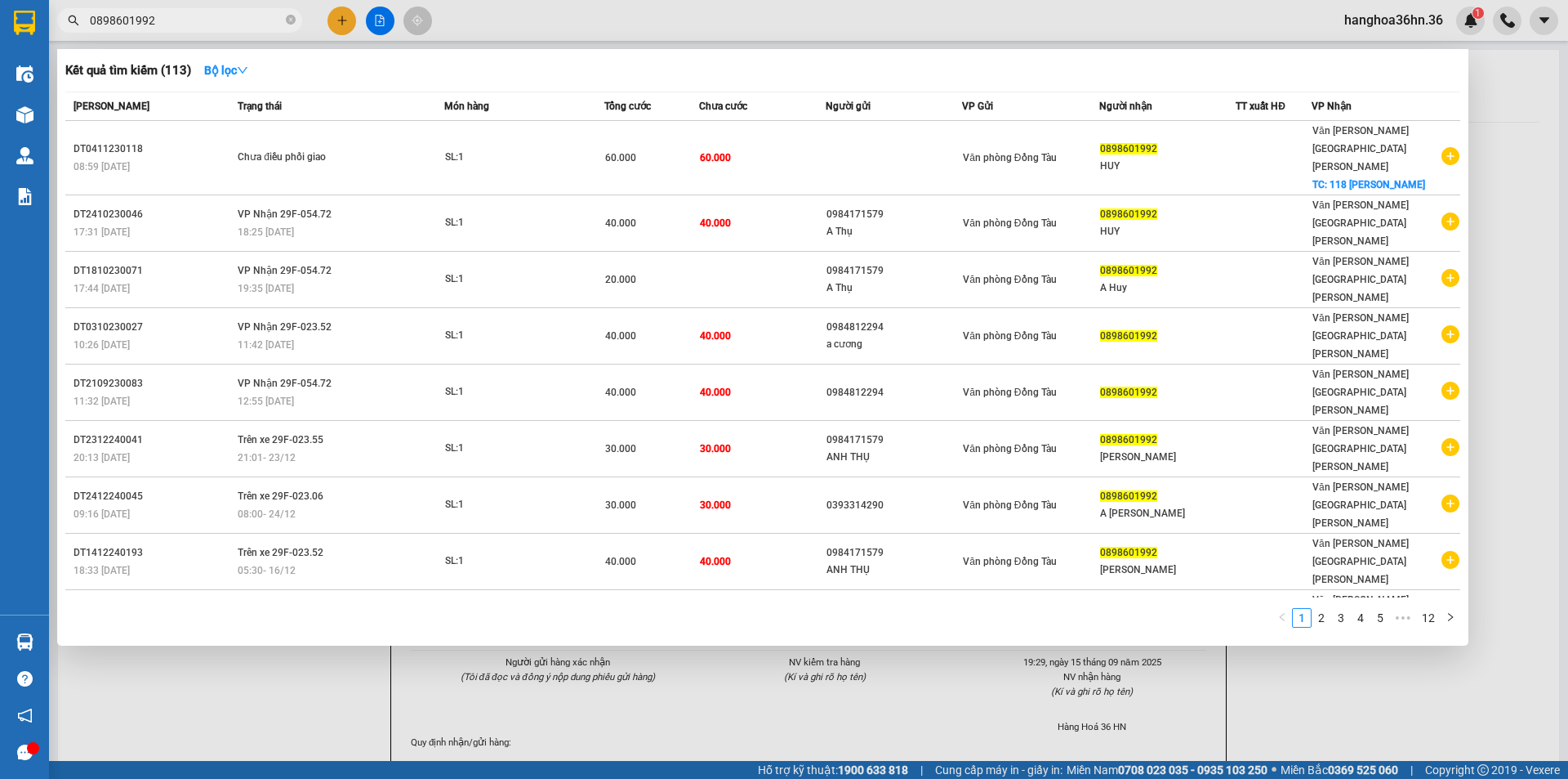
click at [170, 23] on input "0898601992" at bounding box center [186, 21] width 193 height 18
click at [207, 25] on input "0898601992" at bounding box center [186, 21] width 193 height 18
click at [383, 655] on div at bounding box center [784, 389] width 1568 height 779
click at [181, 15] on input "0898601992" at bounding box center [186, 21] width 193 height 18
click at [1102, 658] on div at bounding box center [784, 389] width 1568 height 779
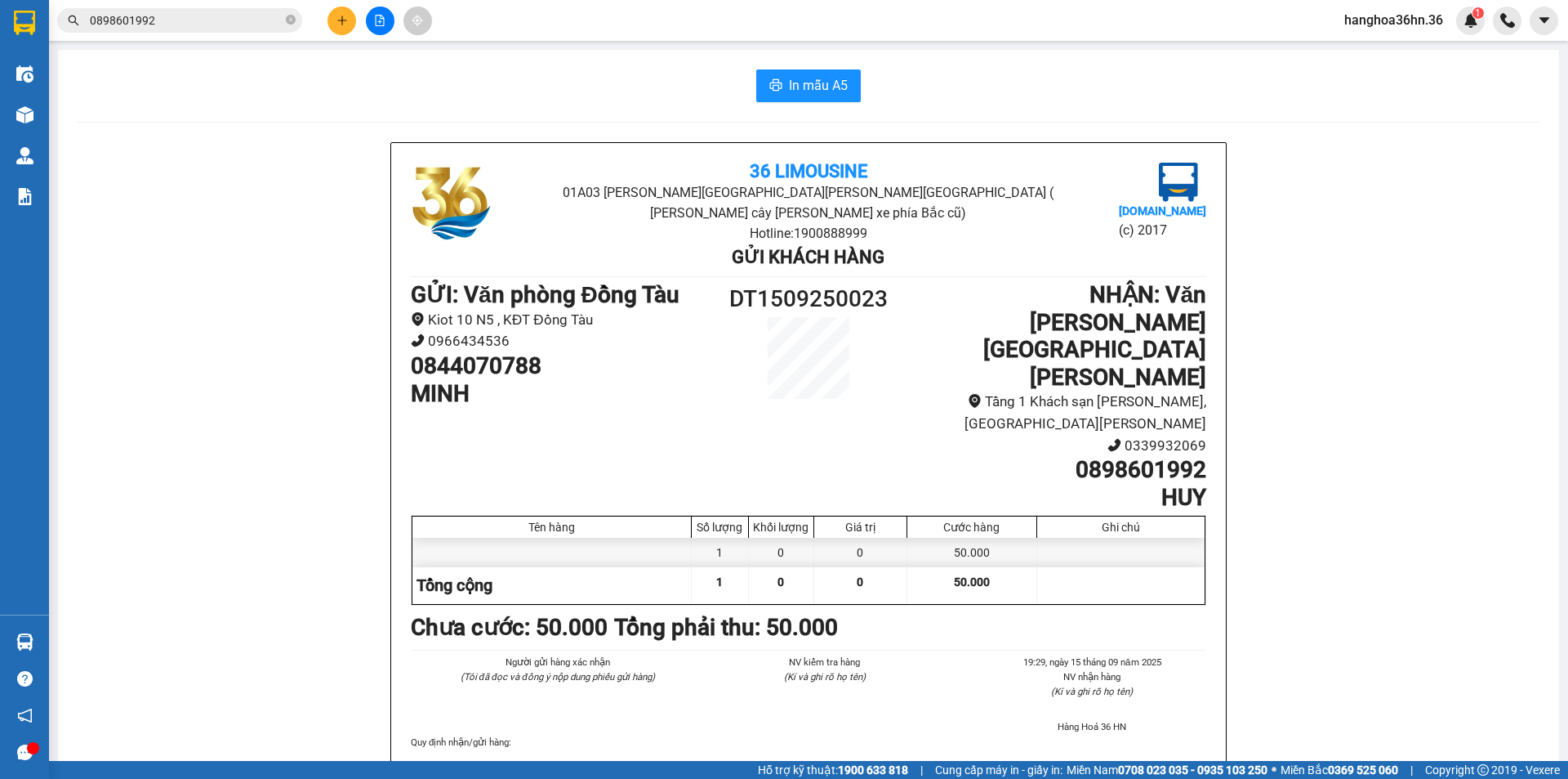
click at [182, 18] on input "0898601992" at bounding box center [186, 21] width 193 height 18
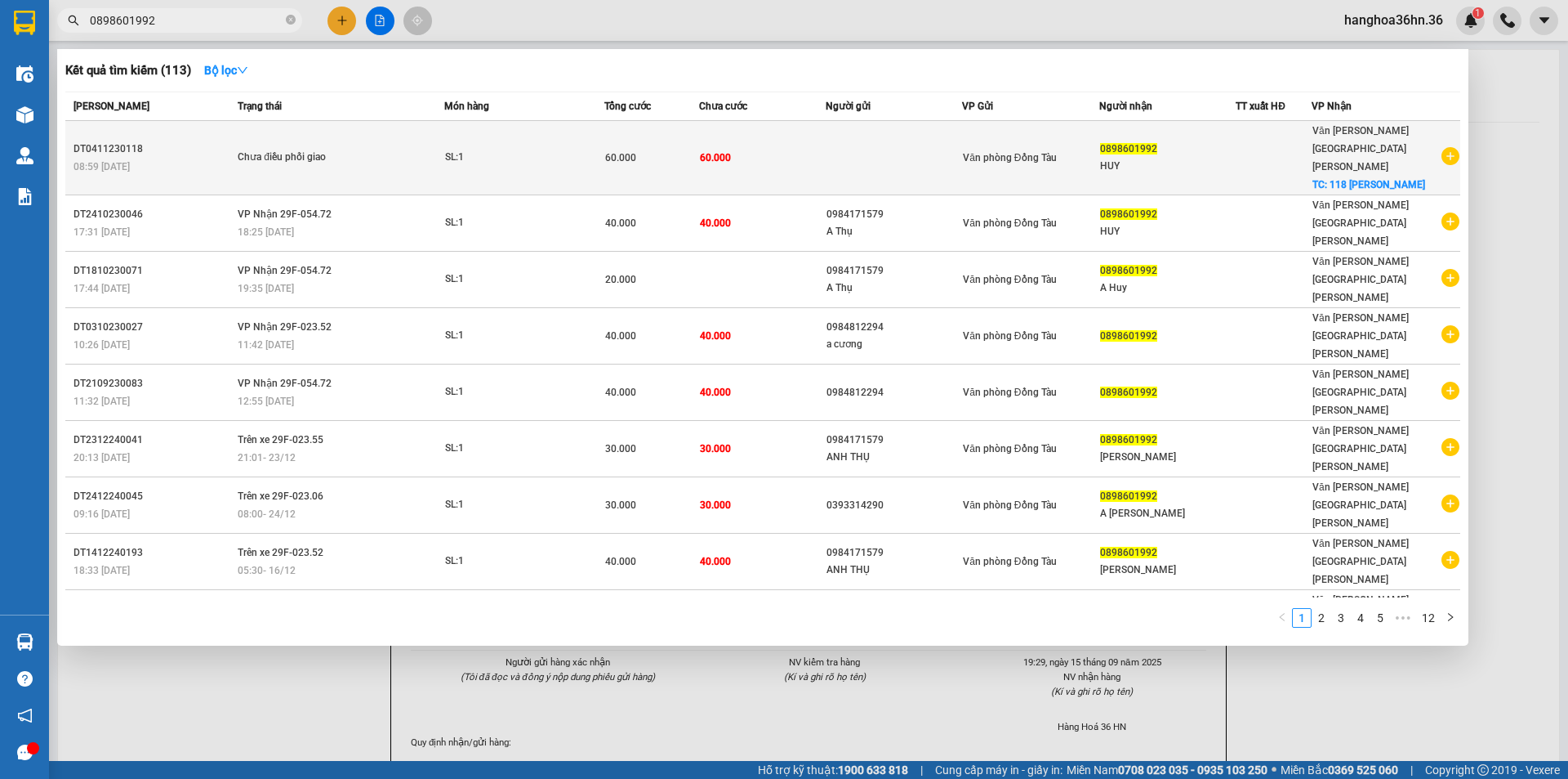
click at [632, 152] on span "60.000" at bounding box center [620, 158] width 31 height 12
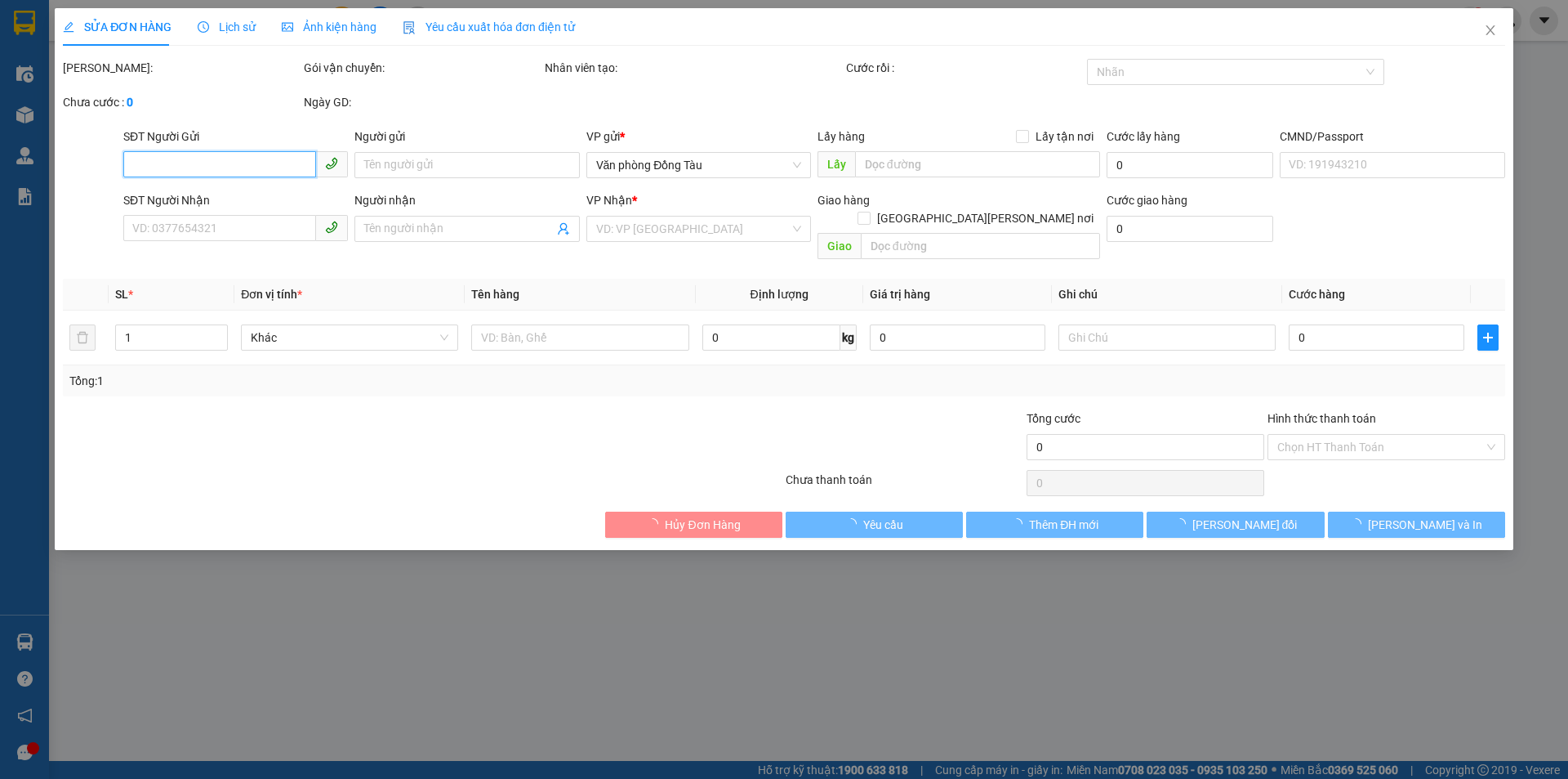
type input "0898601992"
type input "HUY"
checkbox input "true"
type input "118 [PERSON_NAME]"
type input "60.000"
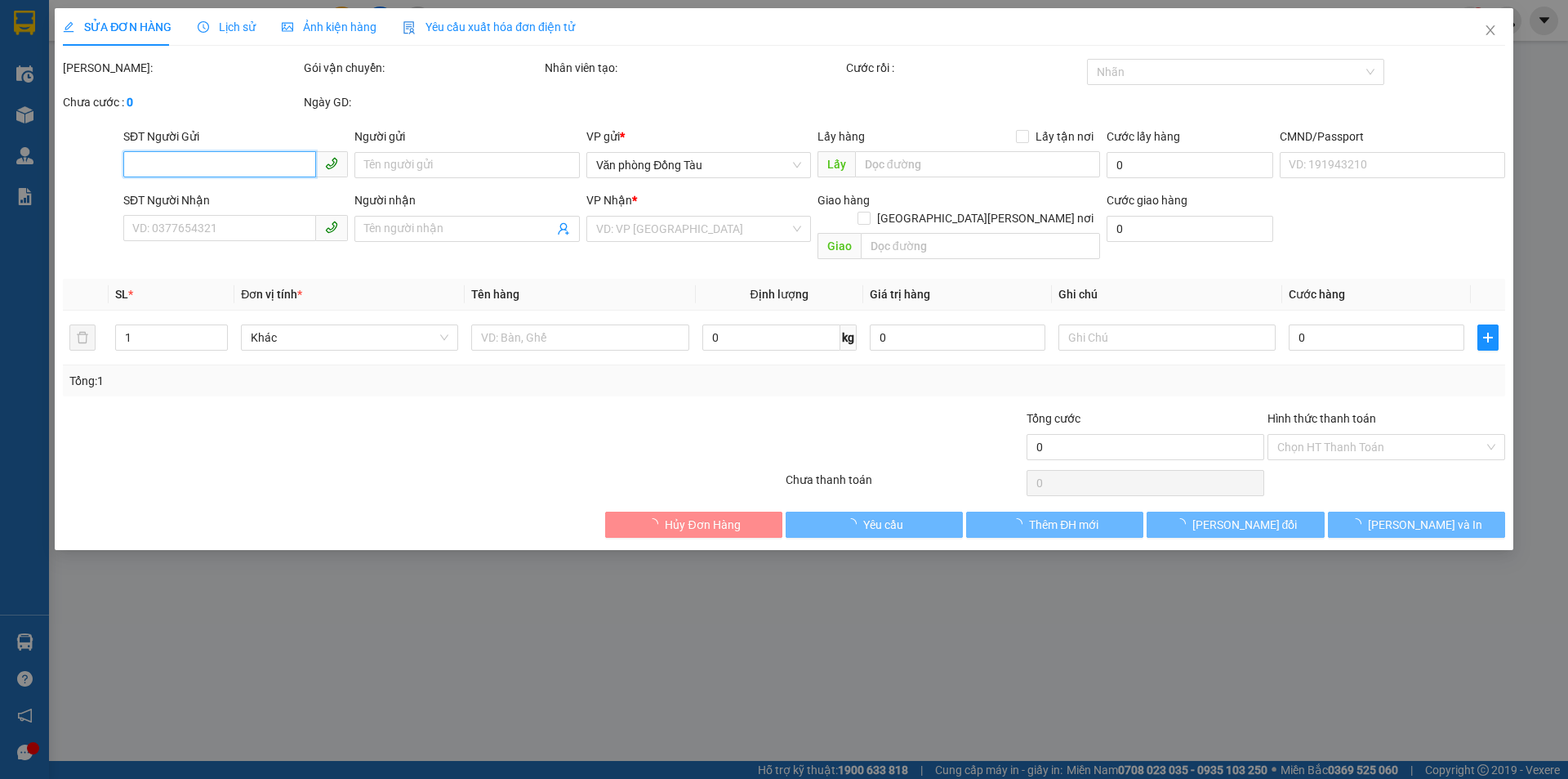
type input "60.000"
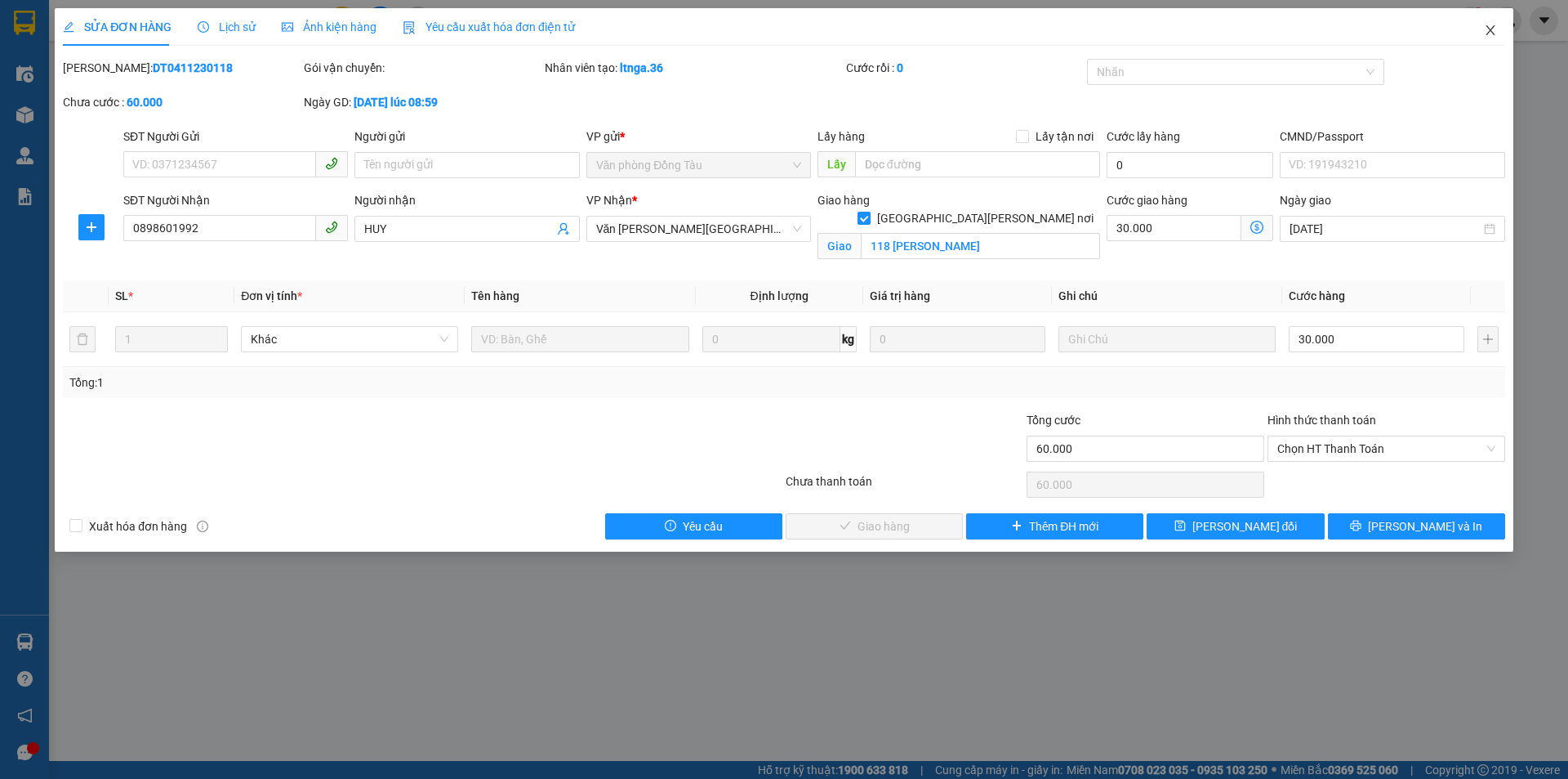
click at [1489, 31] on icon "close" at bounding box center [1491, 30] width 14 height 14
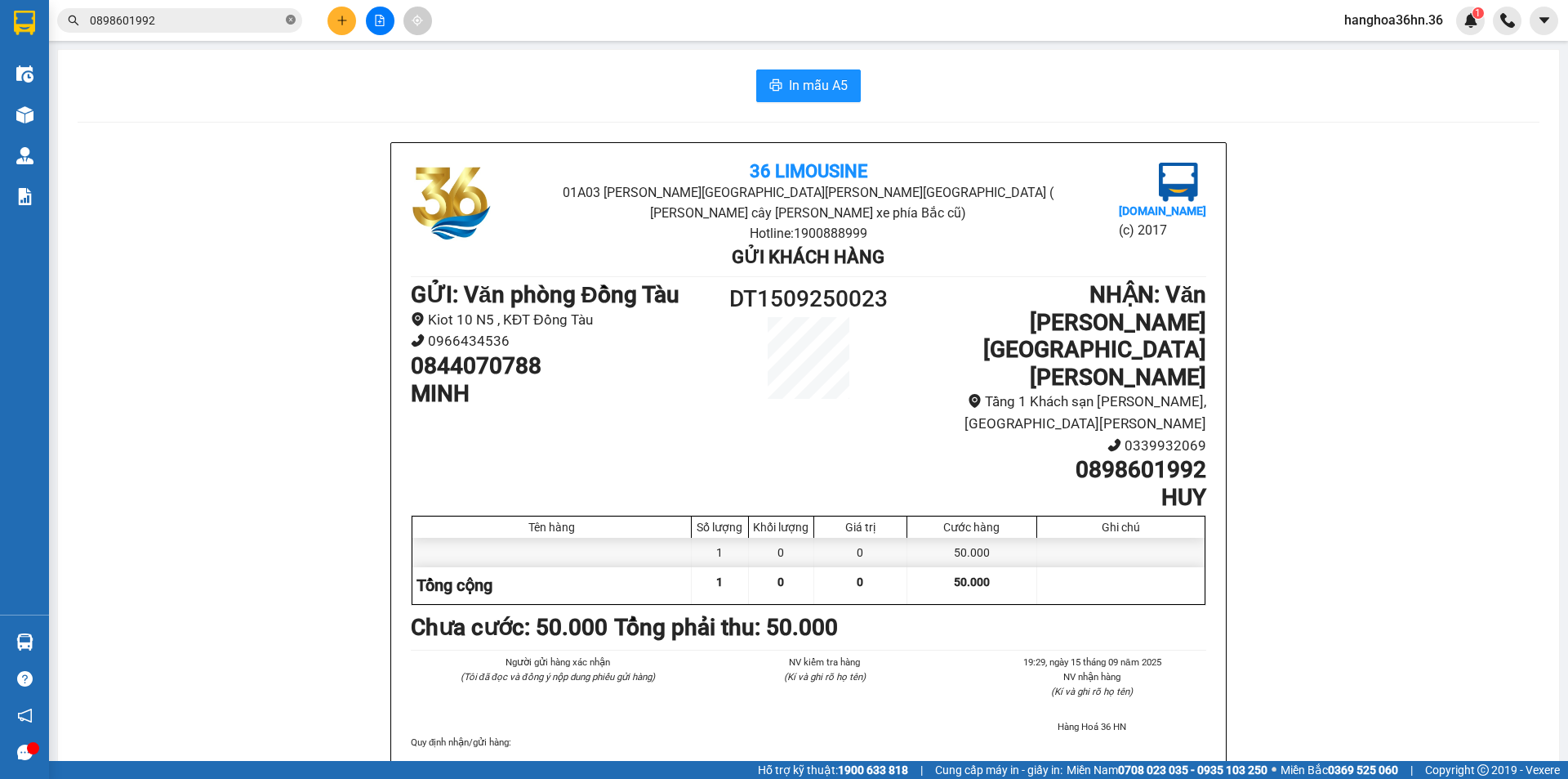
click at [292, 23] on icon "close-circle" at bounding box center [291, 19] width 10 height 10
click at [815, 78] on span "In mẫu A5" at bounding box center [817, 85] width 59 height 21
